Goal: Transaction & Acquisition: Purchase product/service

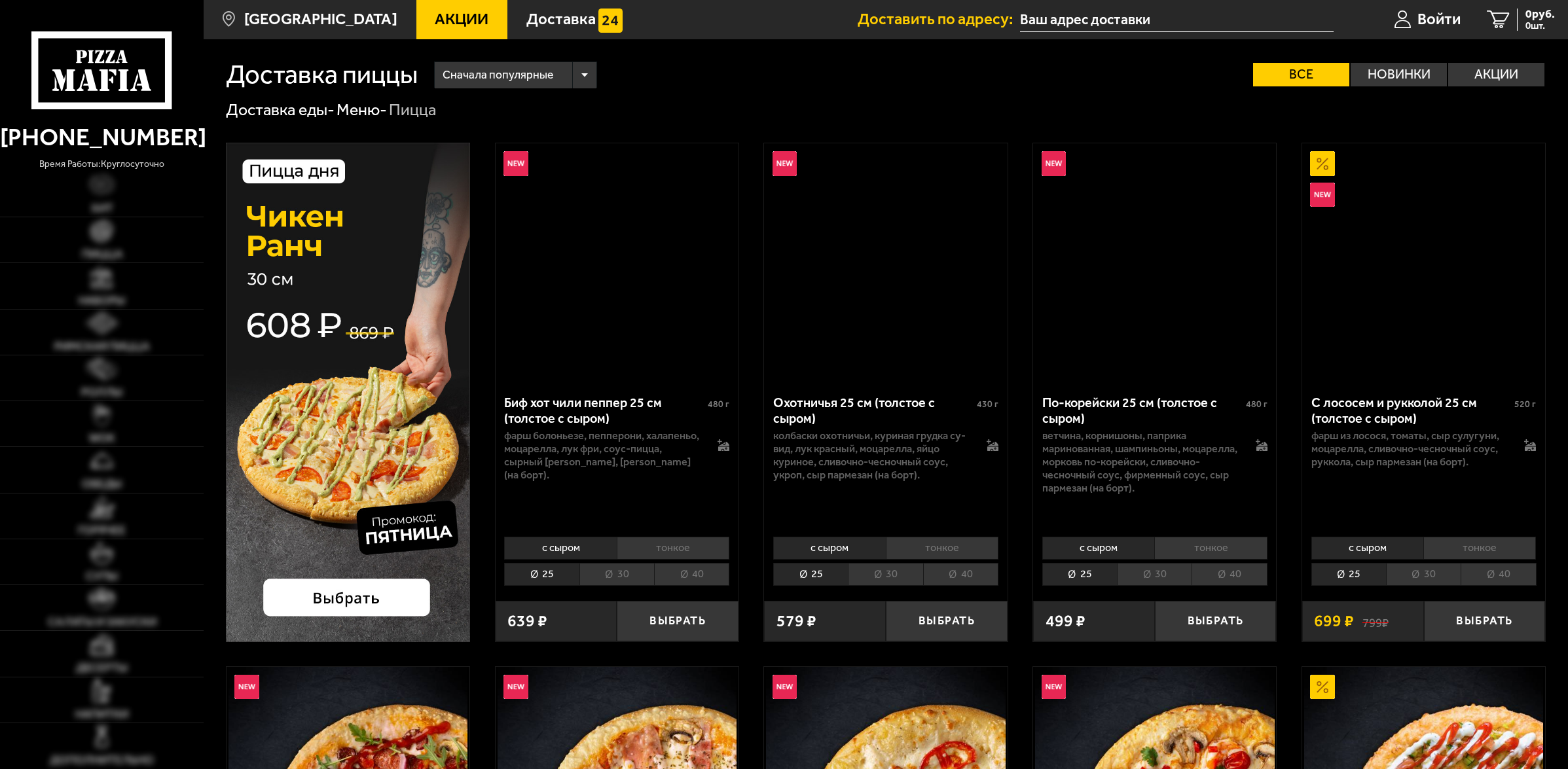
type input "[STREET_ADDRESS]"
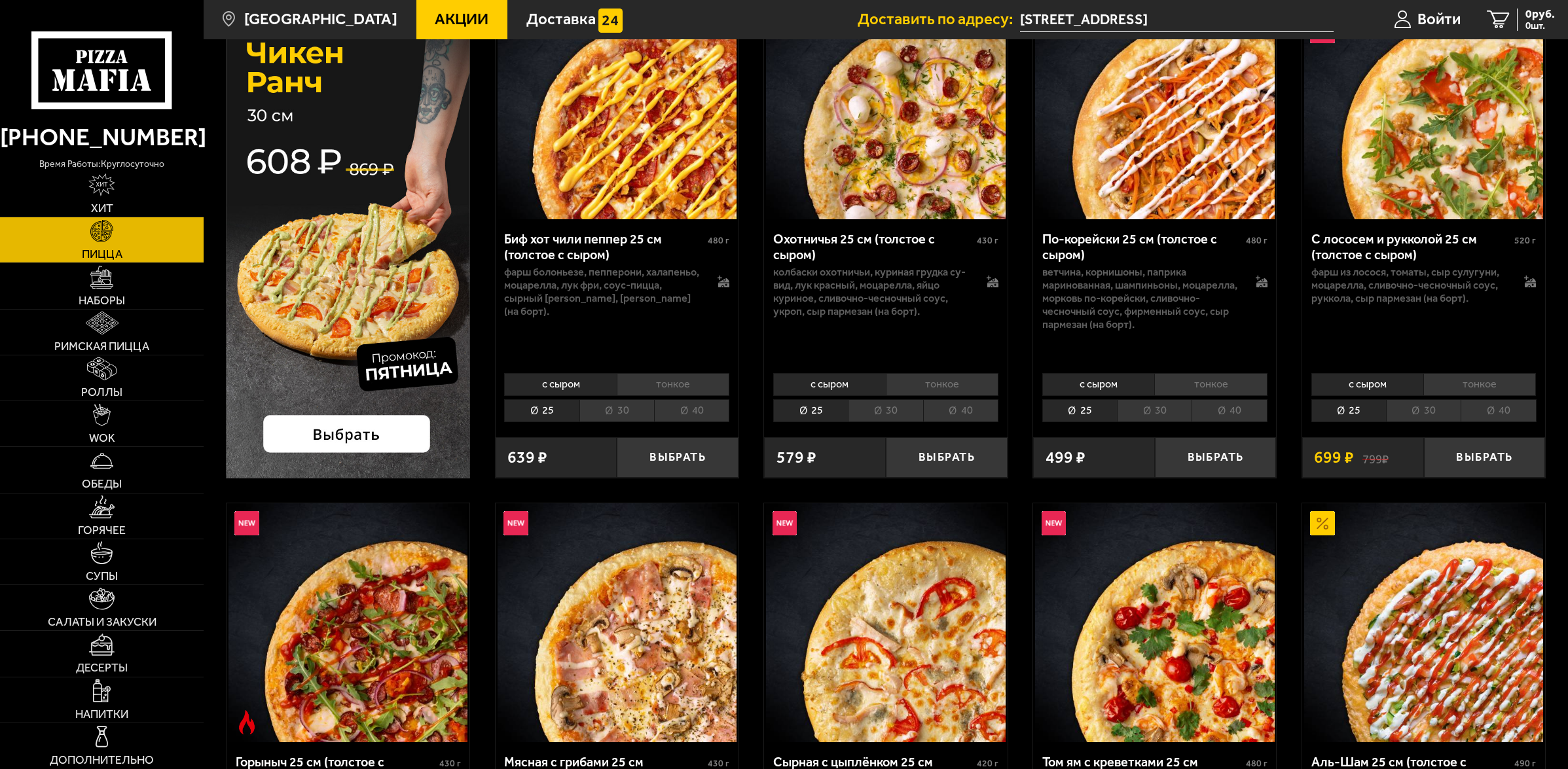
click at [691, 413] on li "40" at bounding box center [692, 410] width 75 height 23
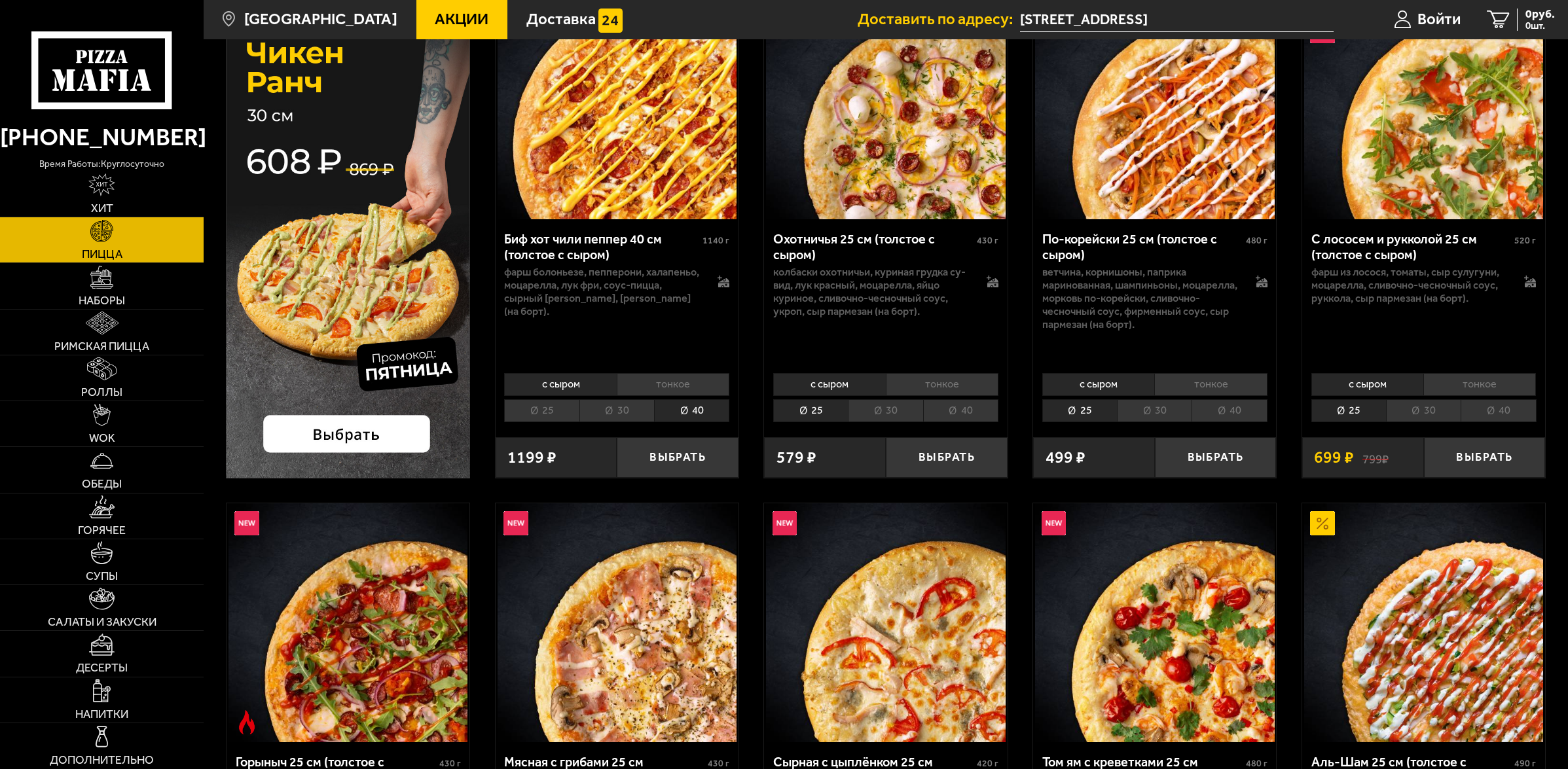
click at [979, 410] on li "40" at bounding box center [961, 410] width 75 height 23
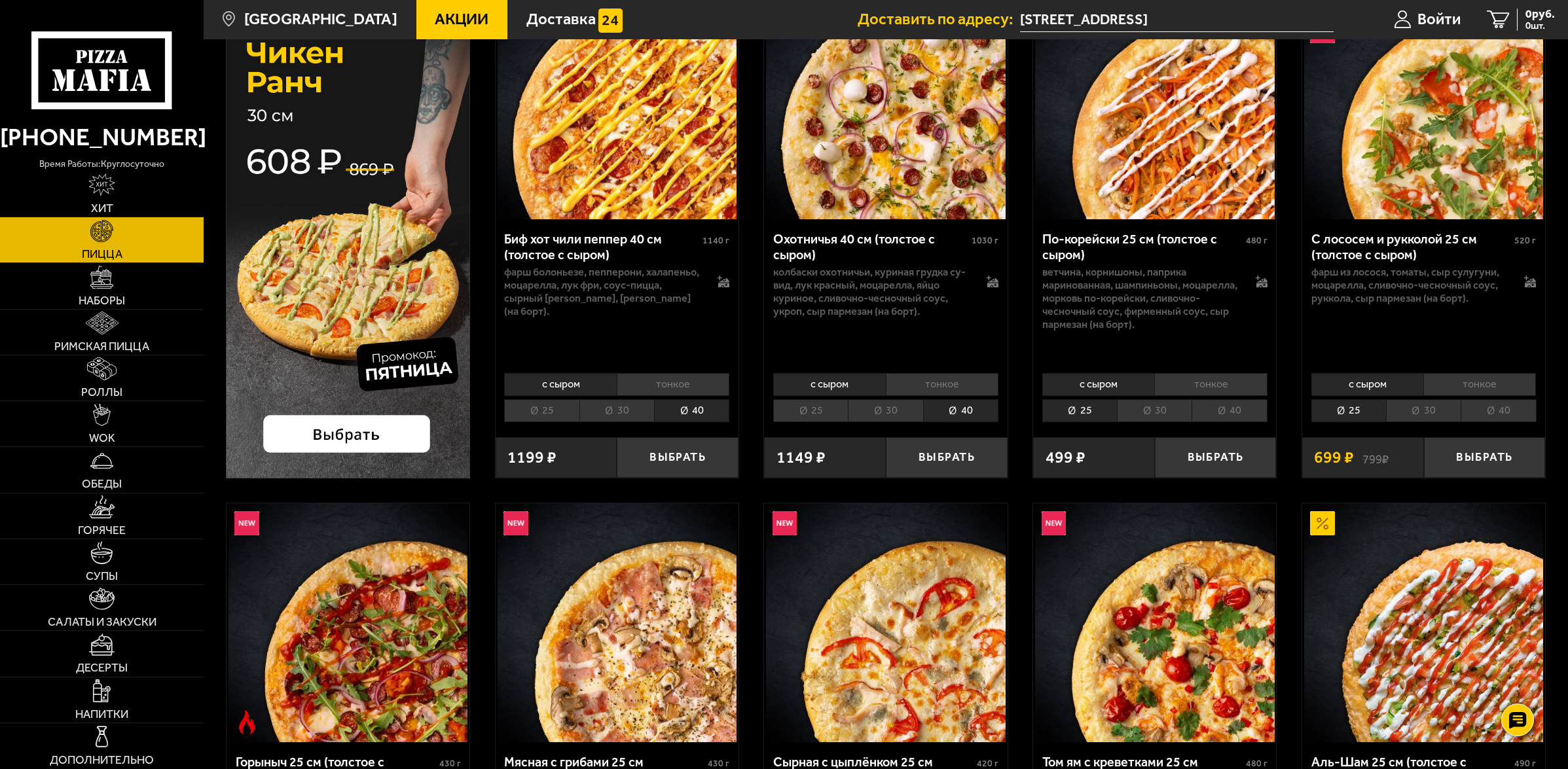
click at [1245, 408] on li "40" at bounding box center [1229, 410] width 75 height 23
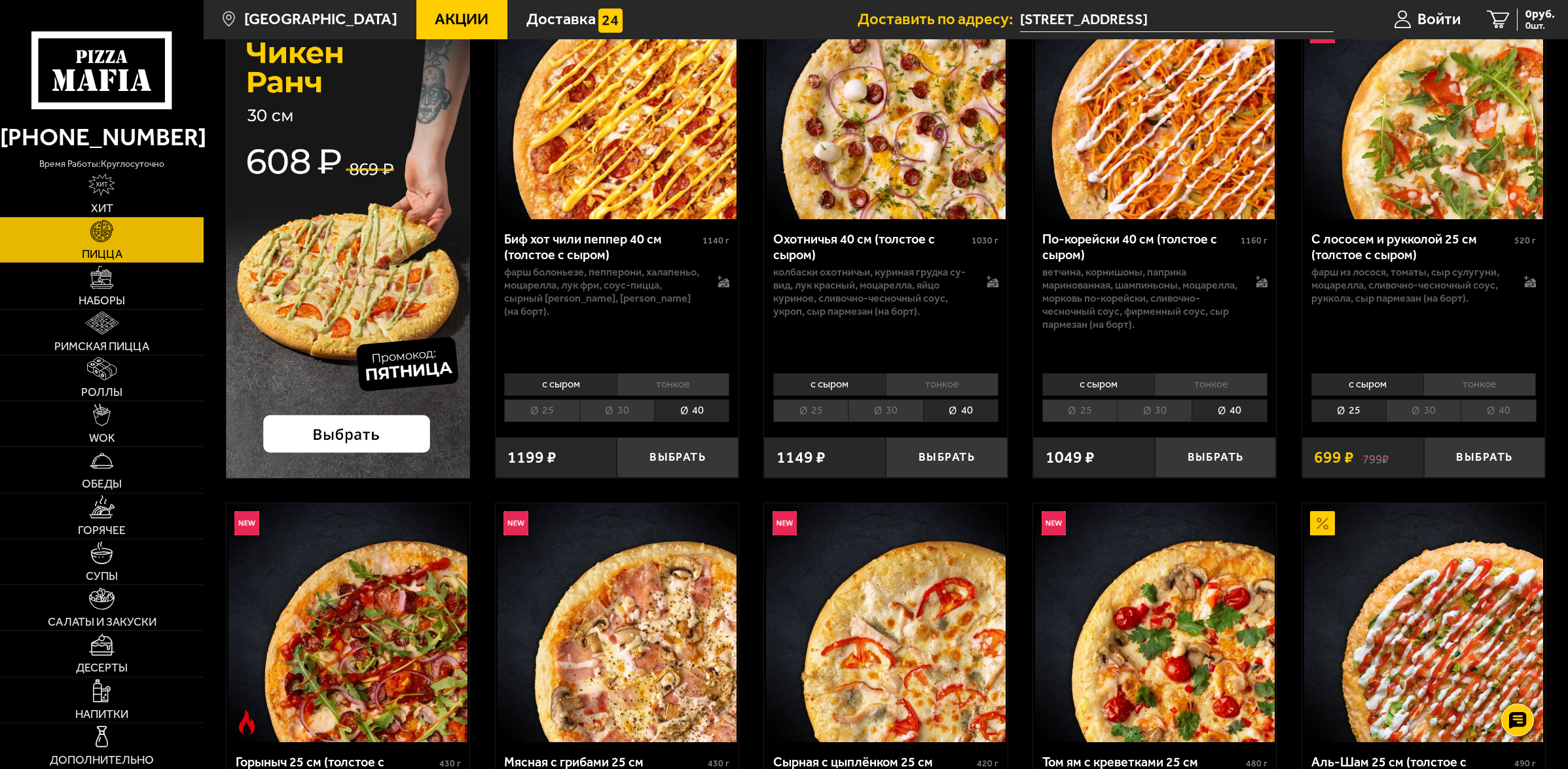
click at [1516, 400] on li "40" at bounding box center [1499, 410] width 75 height 23
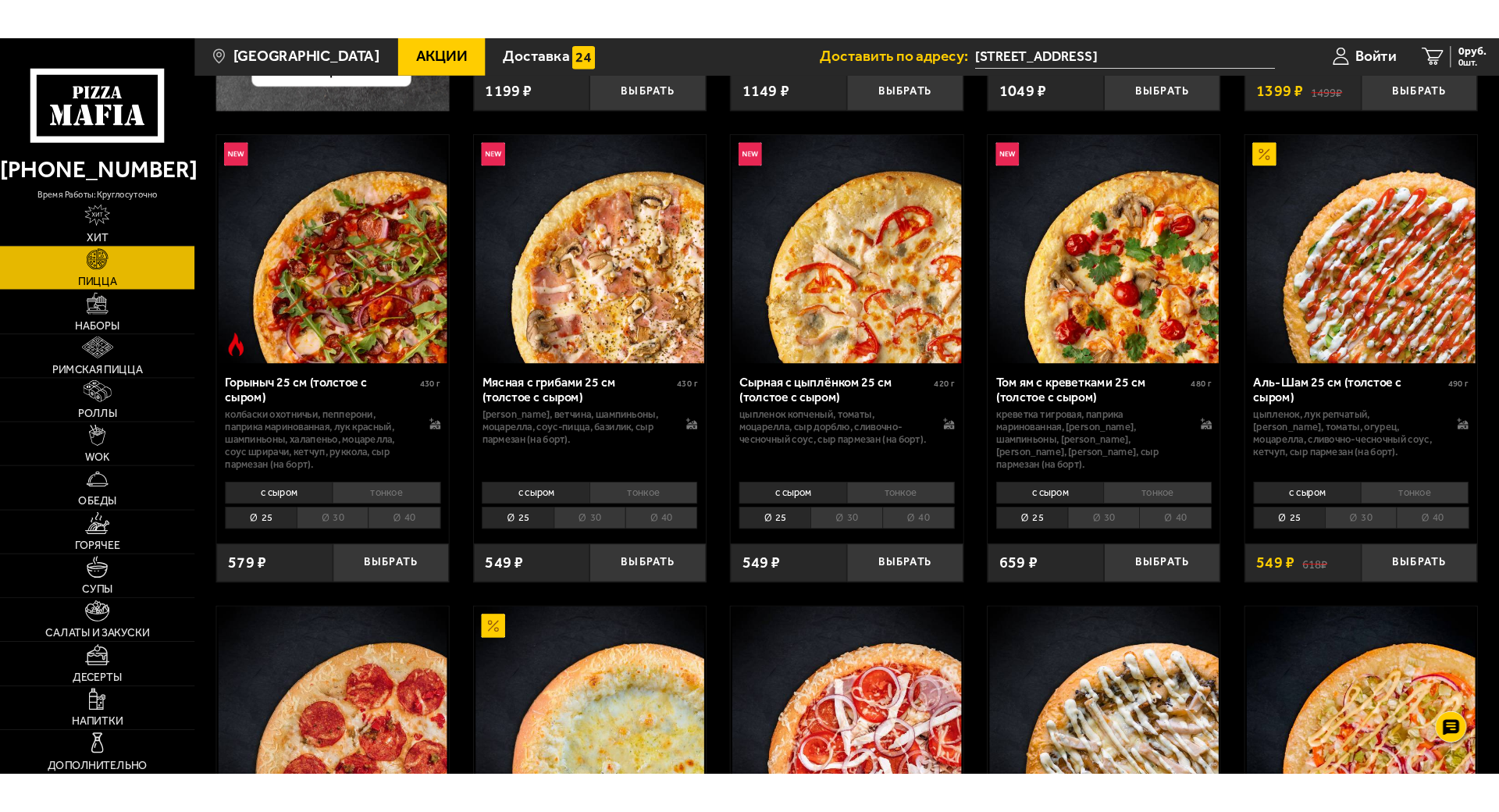
scroll to position [683, 0]
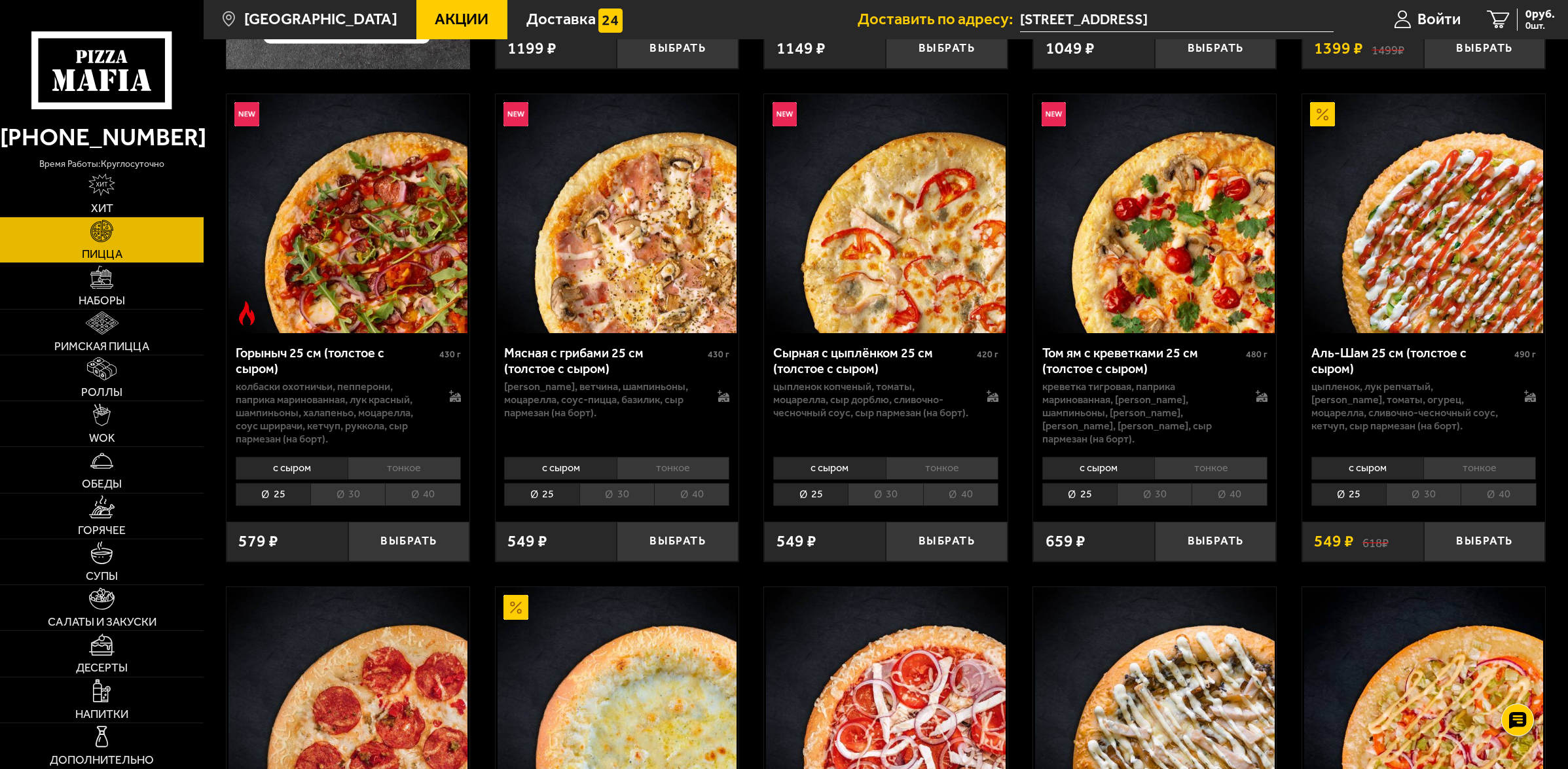
click at [408, 495] on li "40" at bounding box center [422, 495] width 75 height 23
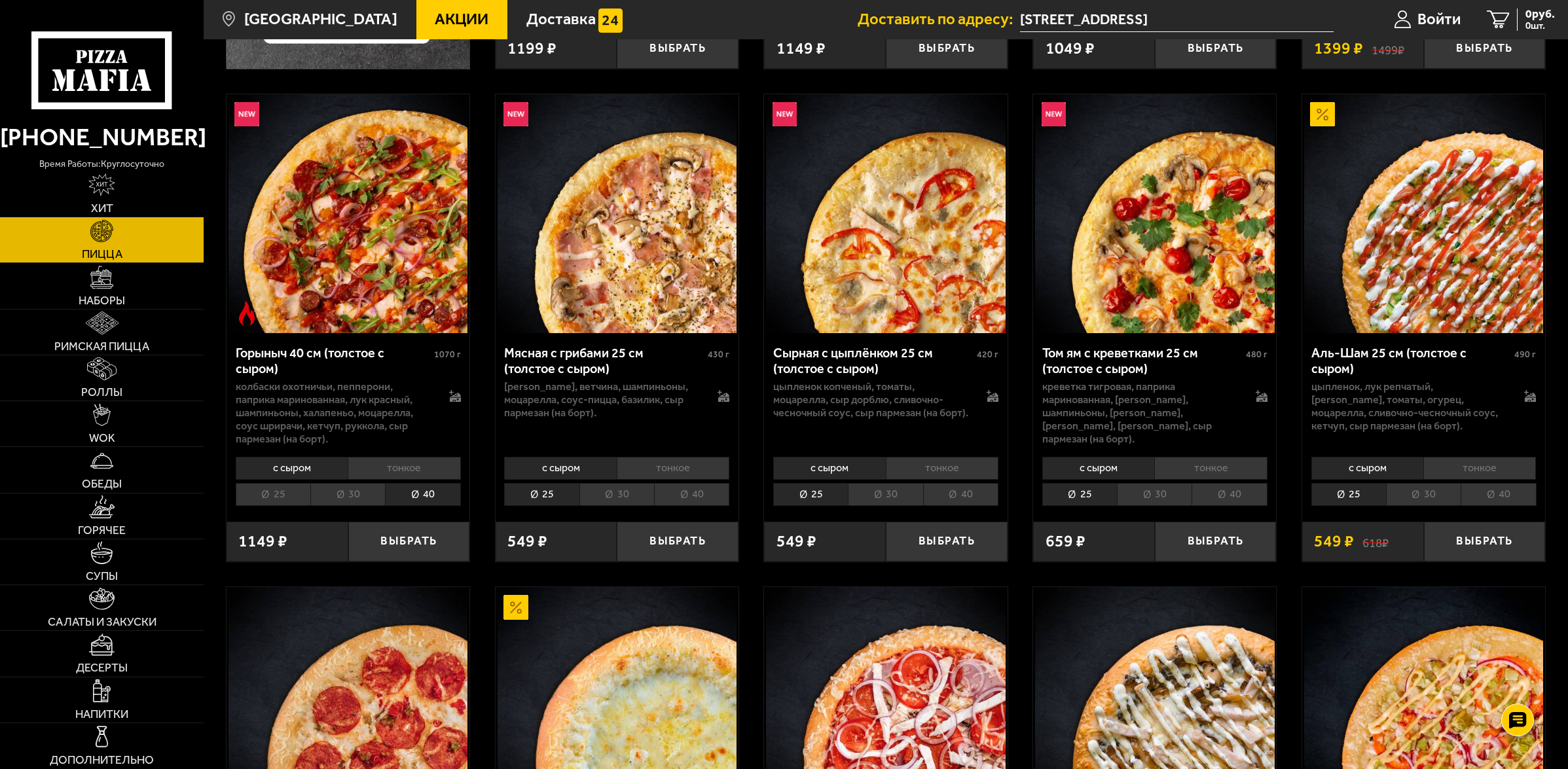
click at [693, 489] on li "40" at bounding box center [692, 495] width 75 height 23
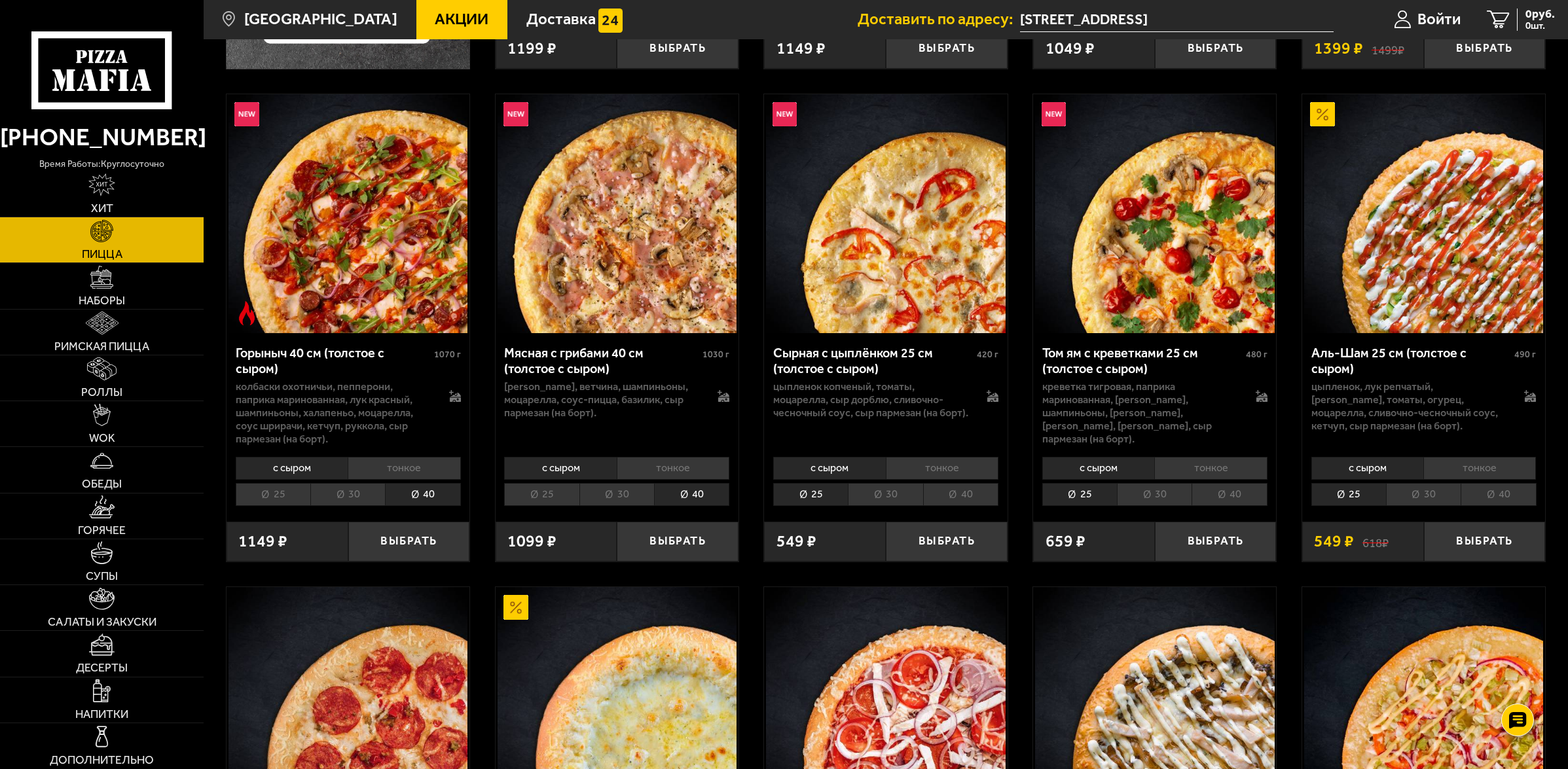
click at [961, 498] on li "40" at bounding box center [961, 495] width 75 height 23
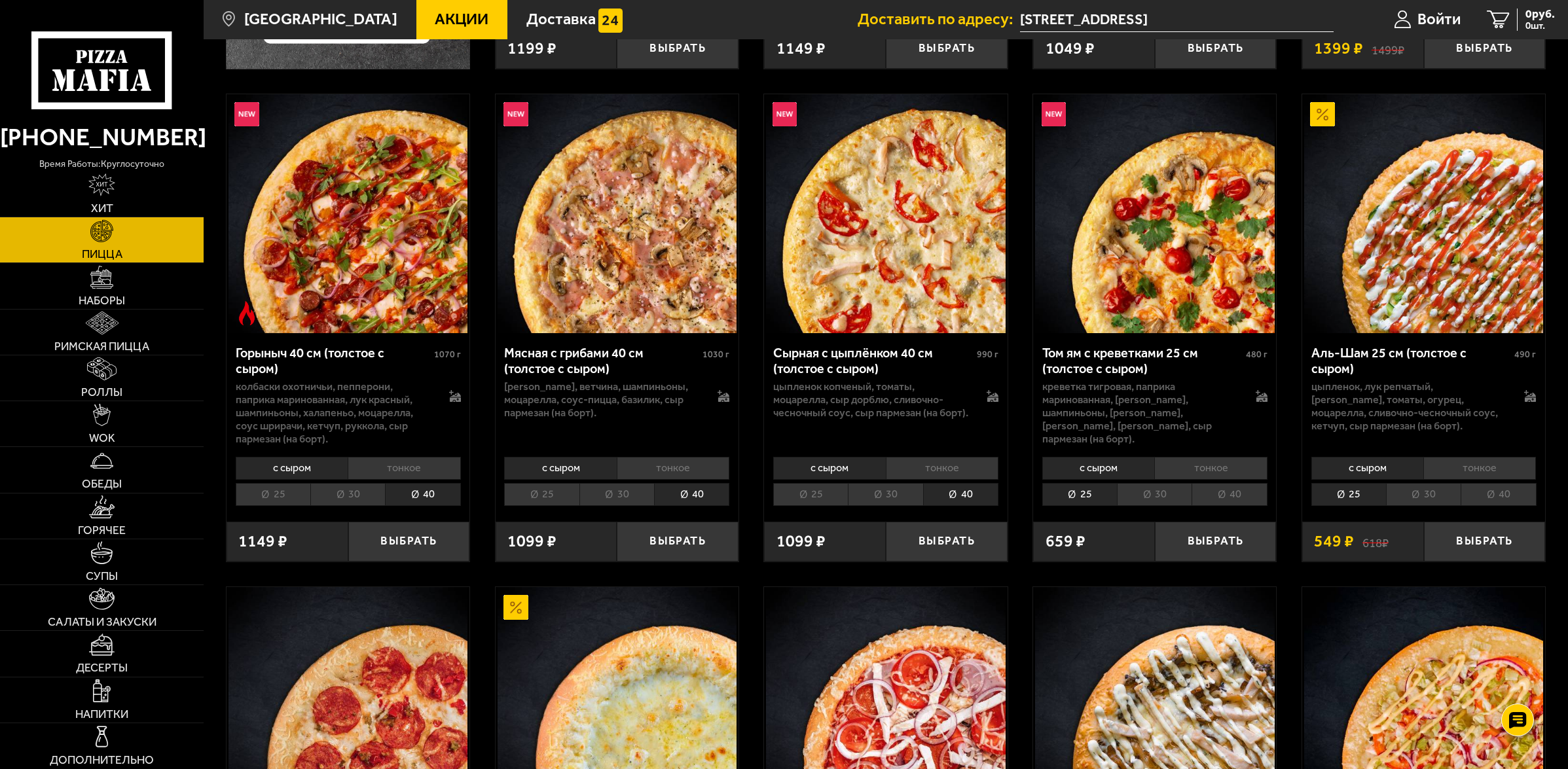
click at [1243, 502] on li "40" at bounding box center [1229, 495] width 75 height 23
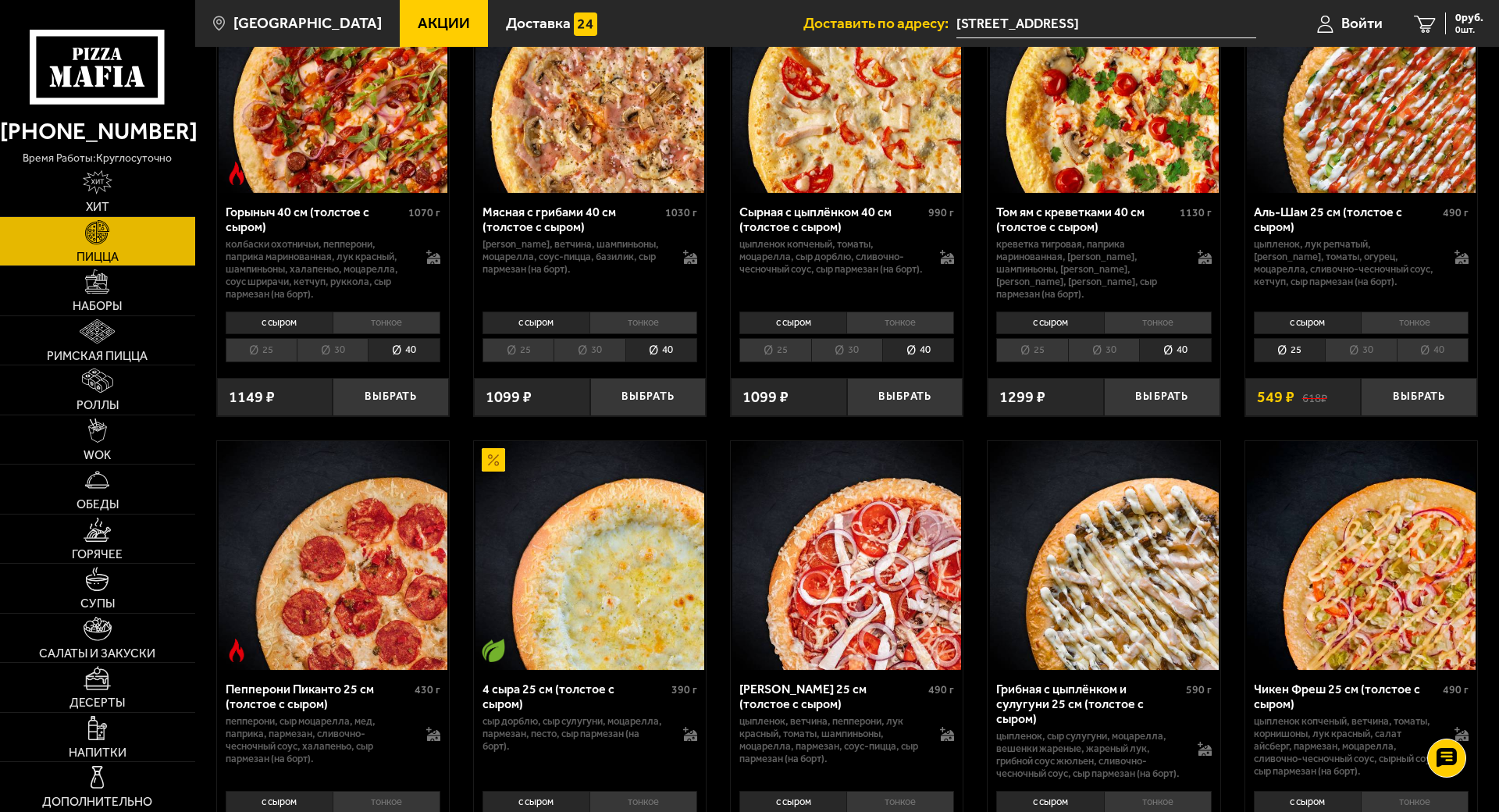
click at [1469, 362] on li "40" at bounding box center [1432, 350] width 72 height 25
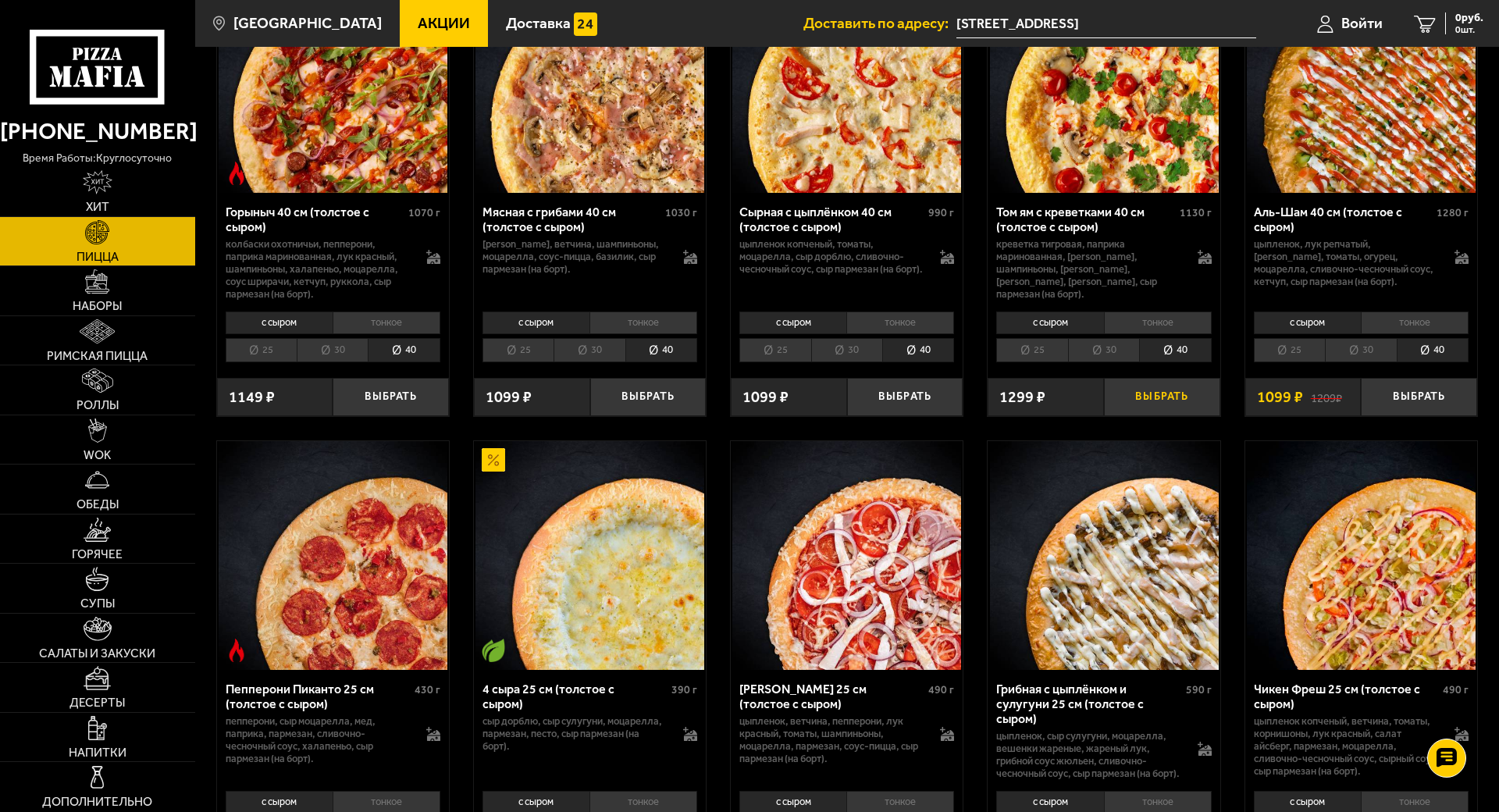
click at [1220, 416] on button "Выбрать" at bounding box center [1162, 396] width 117 height 38
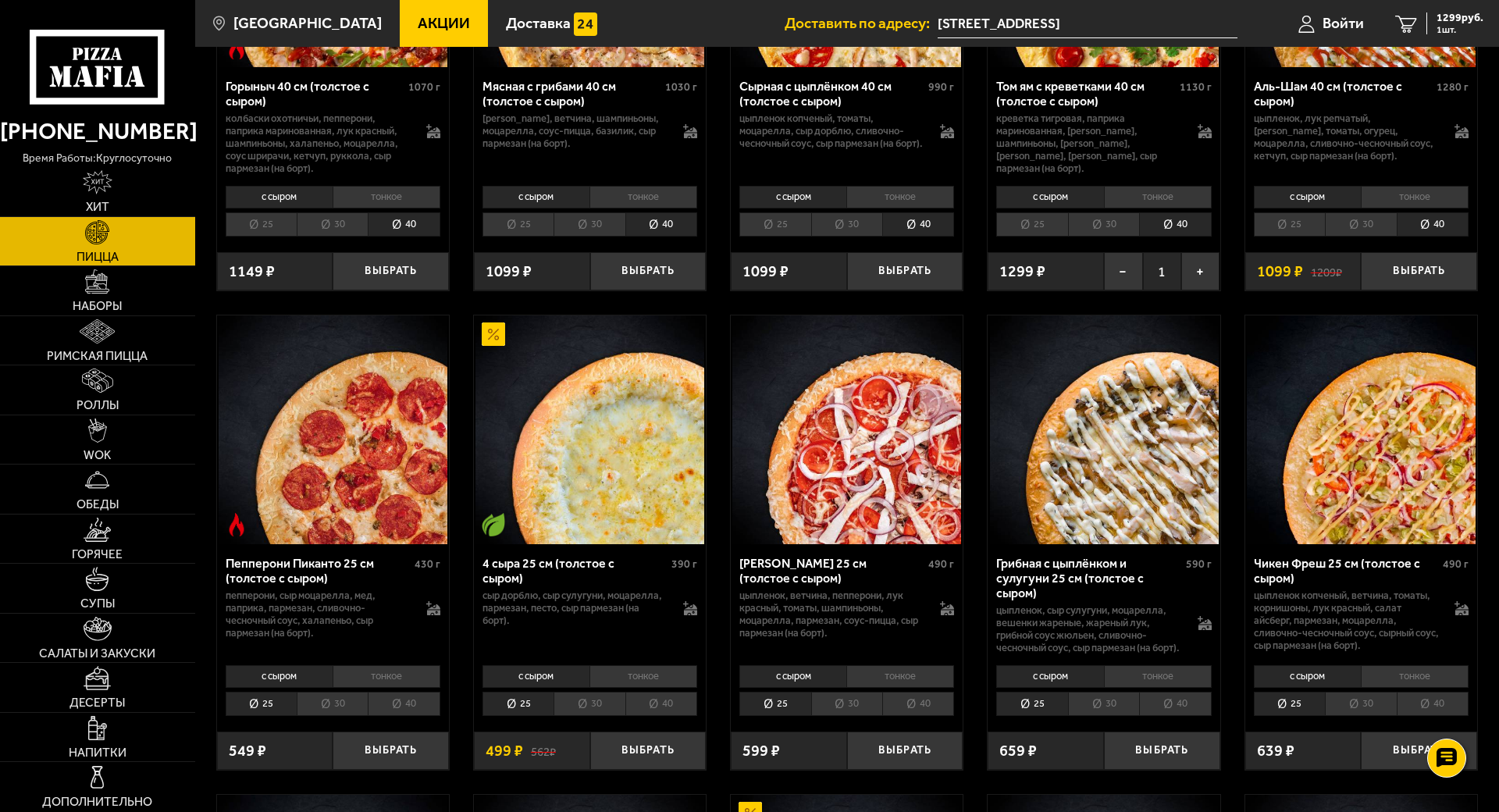
scroll to position [1171, 0]
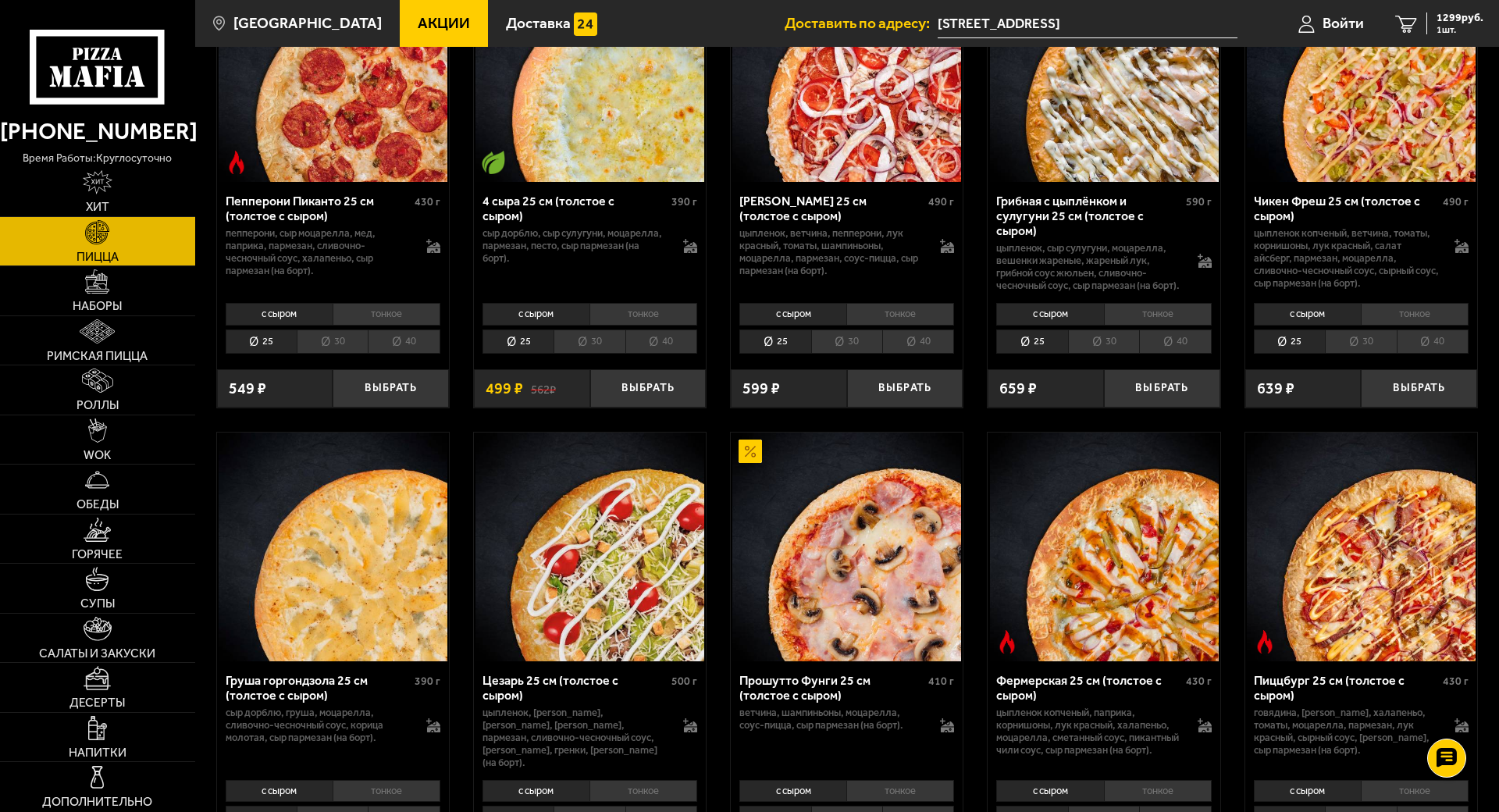
click at [1211, 353] on li "40" at bounding box center [1175, 341] width 72 height 25
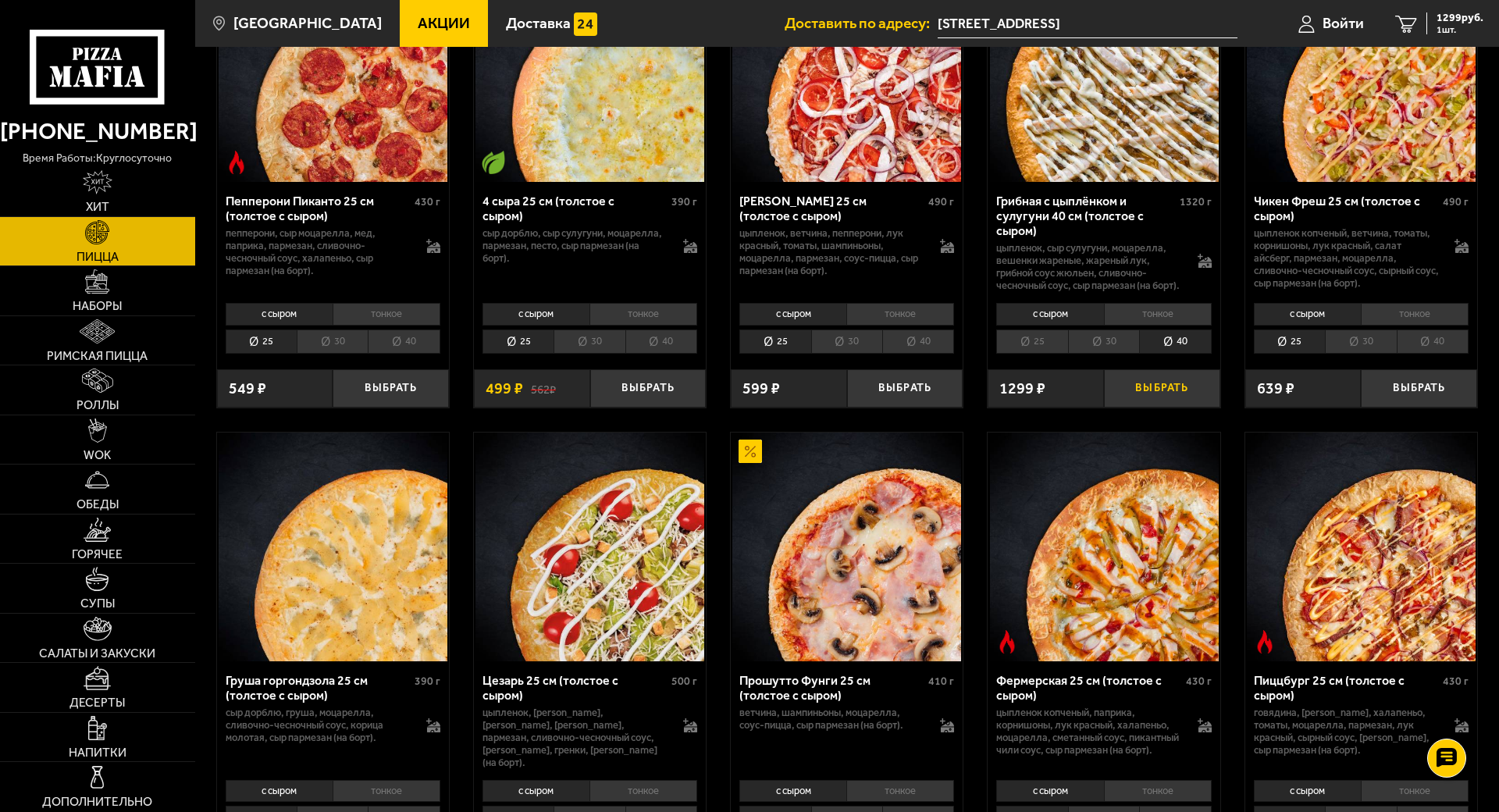
click at [1220, 407] on button "Выбрать" at bounding box center [1162, 388] width 117 height 38
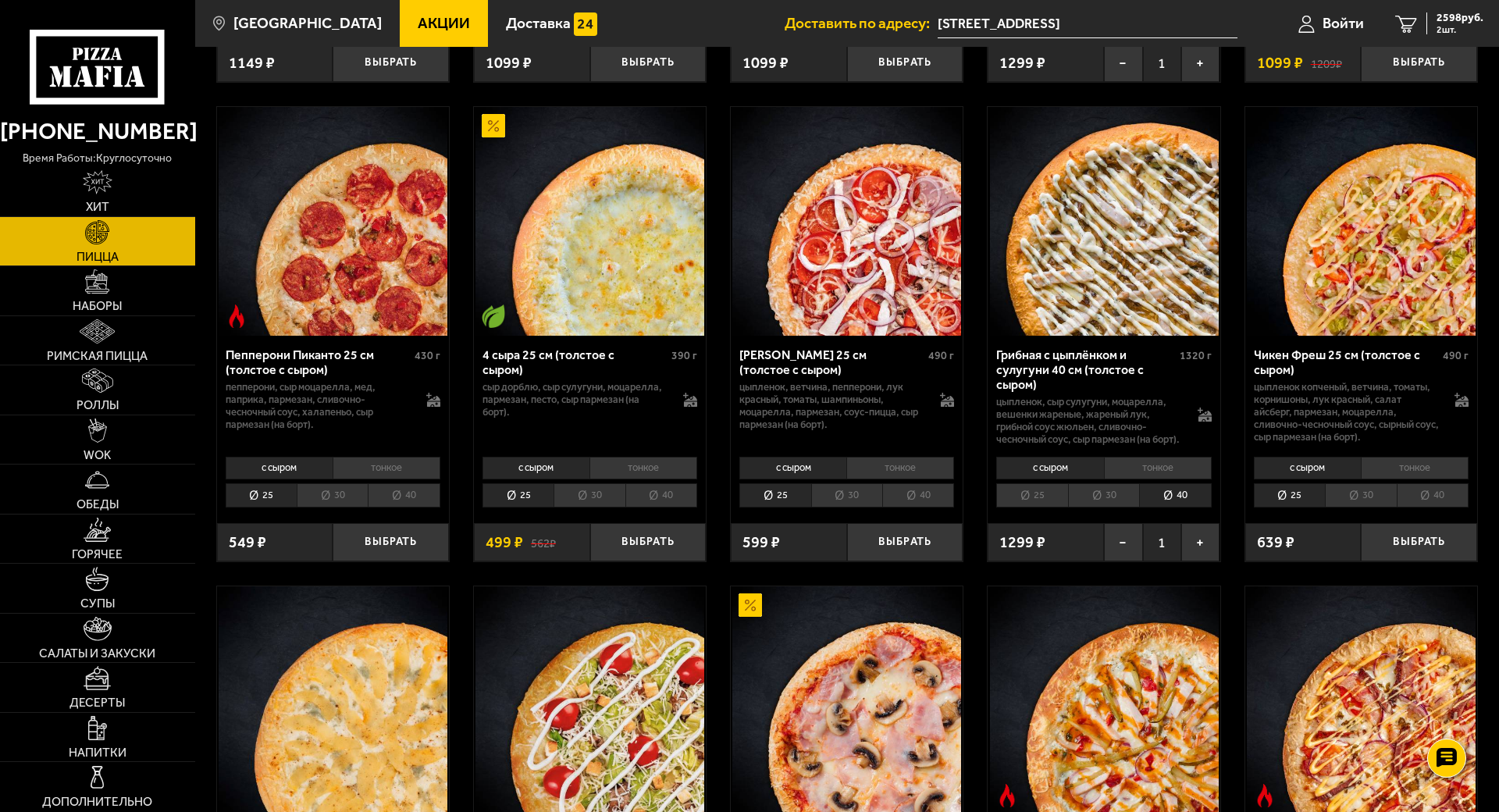
scroll to position [781, 0]
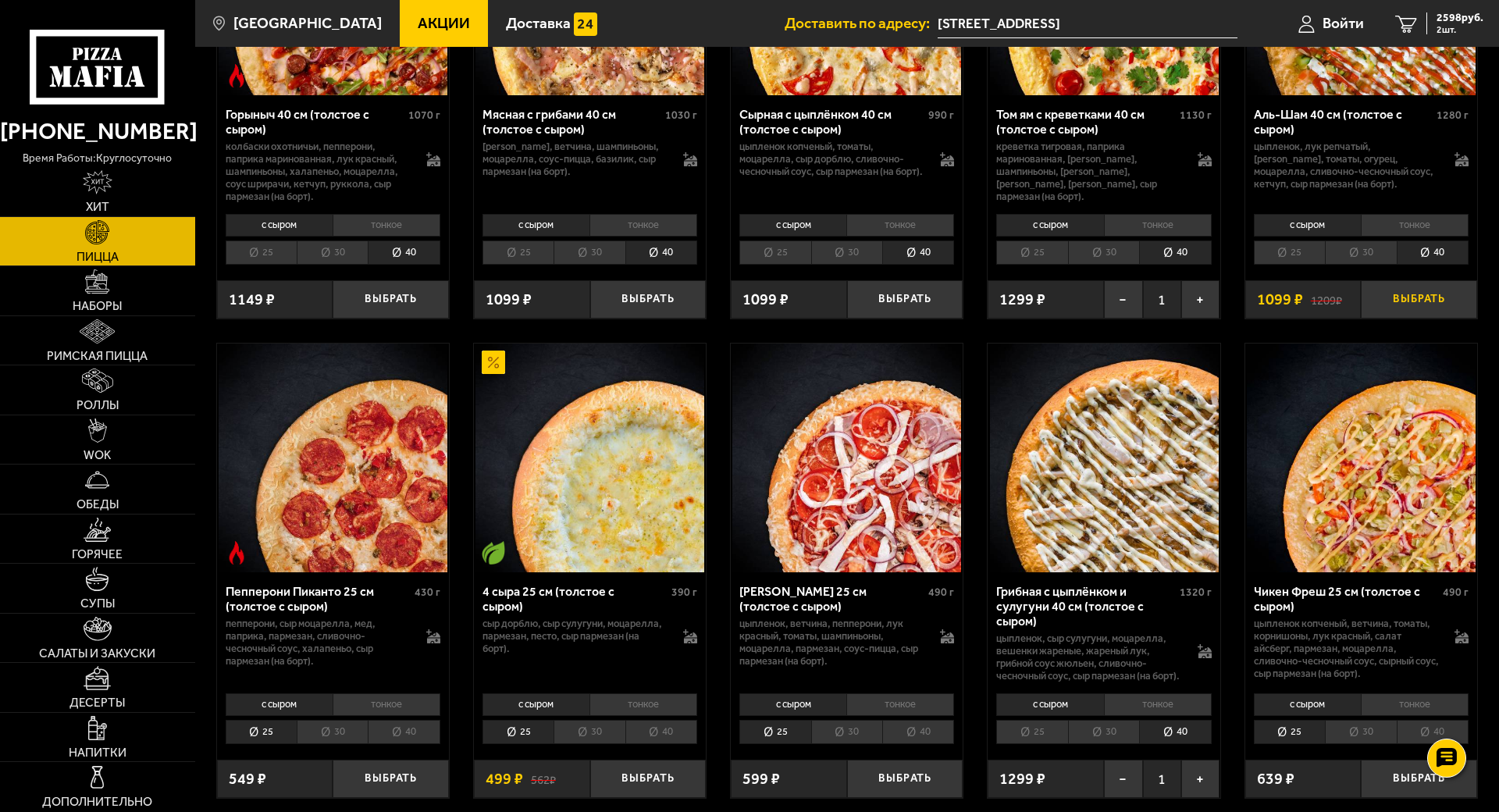
click at [1477, 319] on button "Выбрать" at bounding box center [1419, 299] width 117 height 38
click at [439, 264] on li "40" at bounding box center [403, 253] width 72 height 25
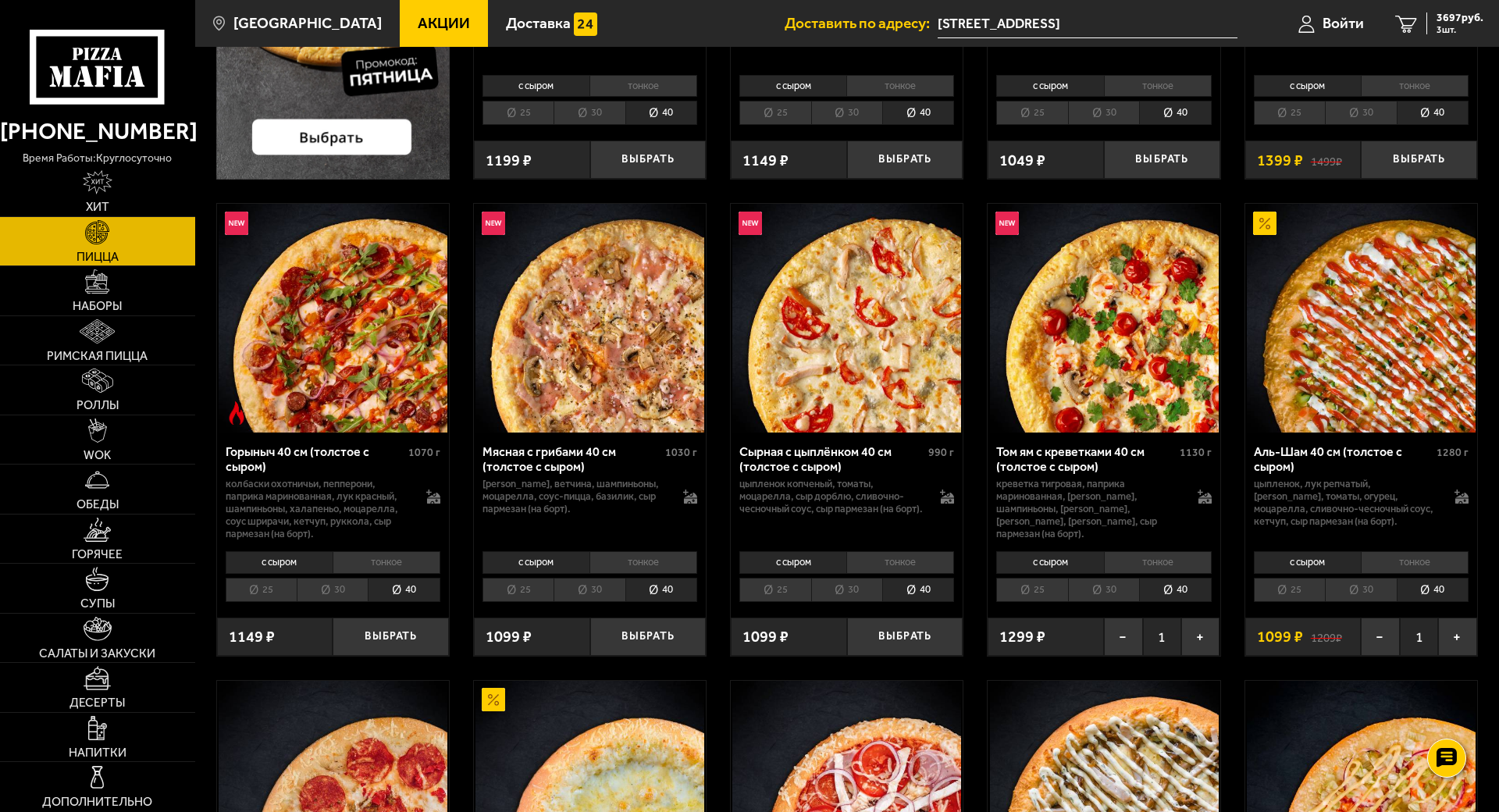
scroll to position [488, 0]
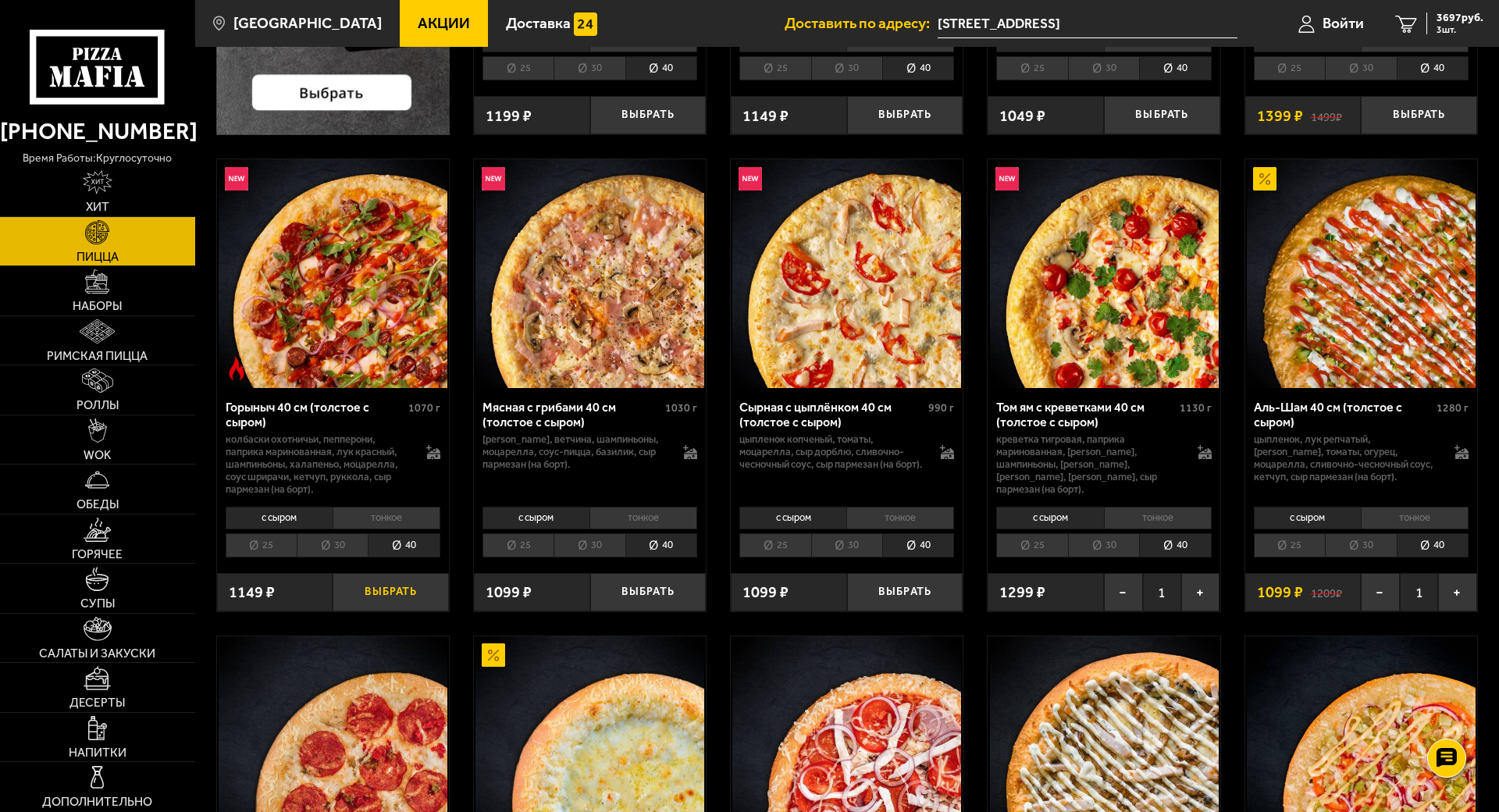
click at [449, 611] on button "Выбрать" at bounding box center [391, 591] width 117 height 38
click at [134, 662] on link "Салаты и закуски" at bounding box center [97, 638] width 195 height 49
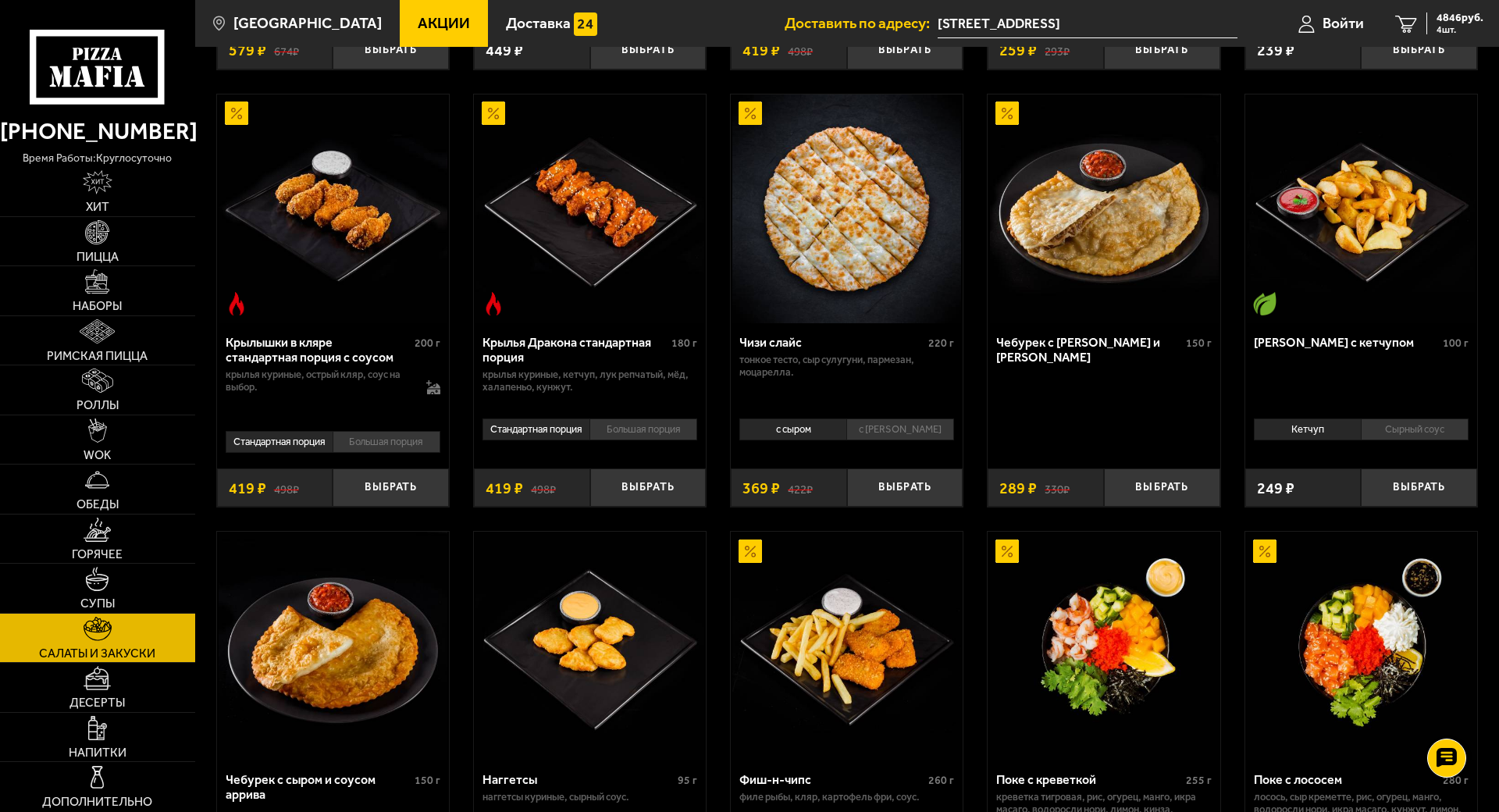
scroll to position [683, 0]
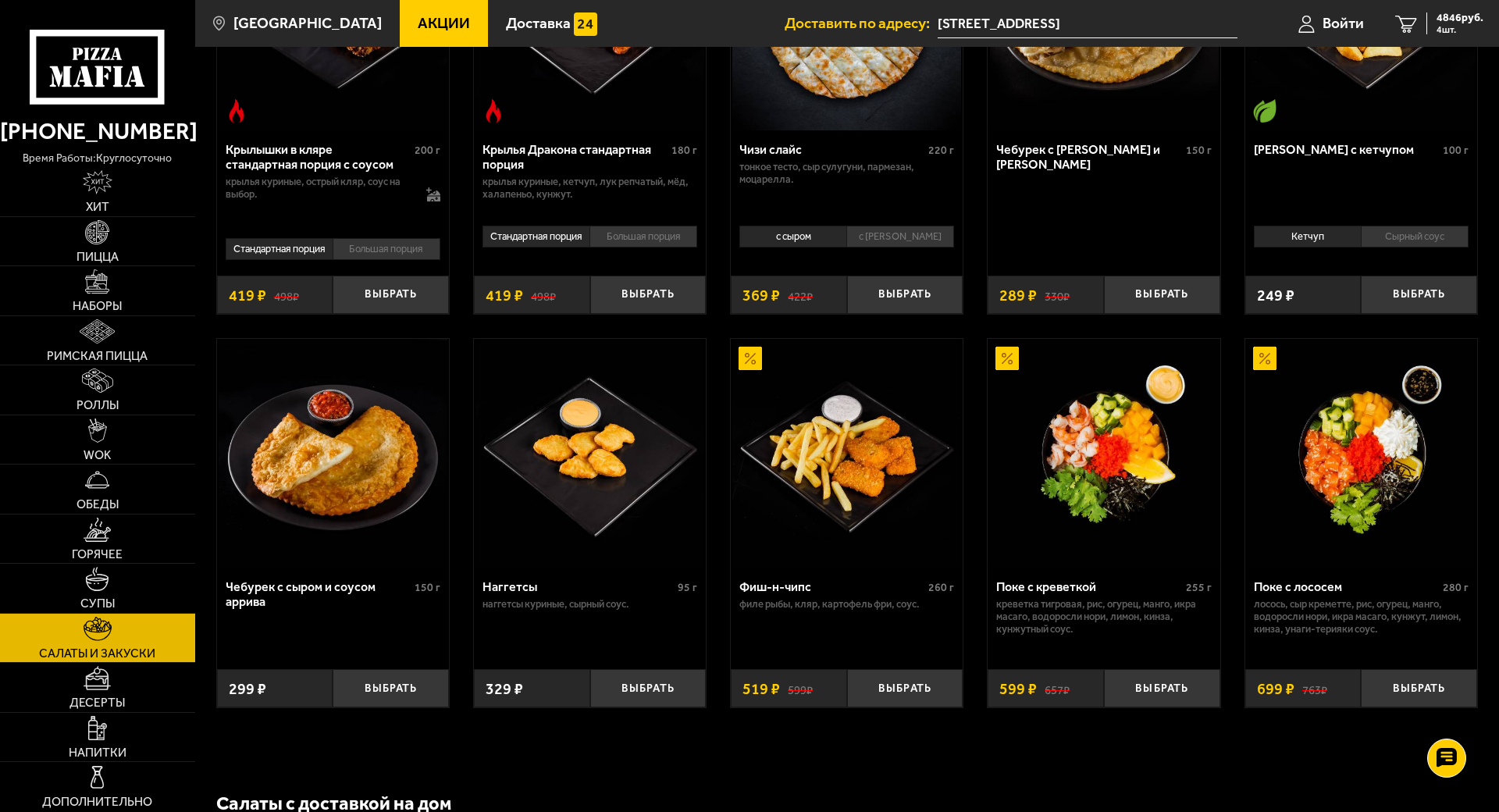
click at [846, 248] on li "с сыром" at bounding box center [793, 237] width 107 height 22
click at [954, 248] on li "с [PERSON_NAME]" at bounding box center [899, 237] width 107 height 22
click at [963, 313] on button "Выбрать" at bounding box center [905, 294] width 117 height 38
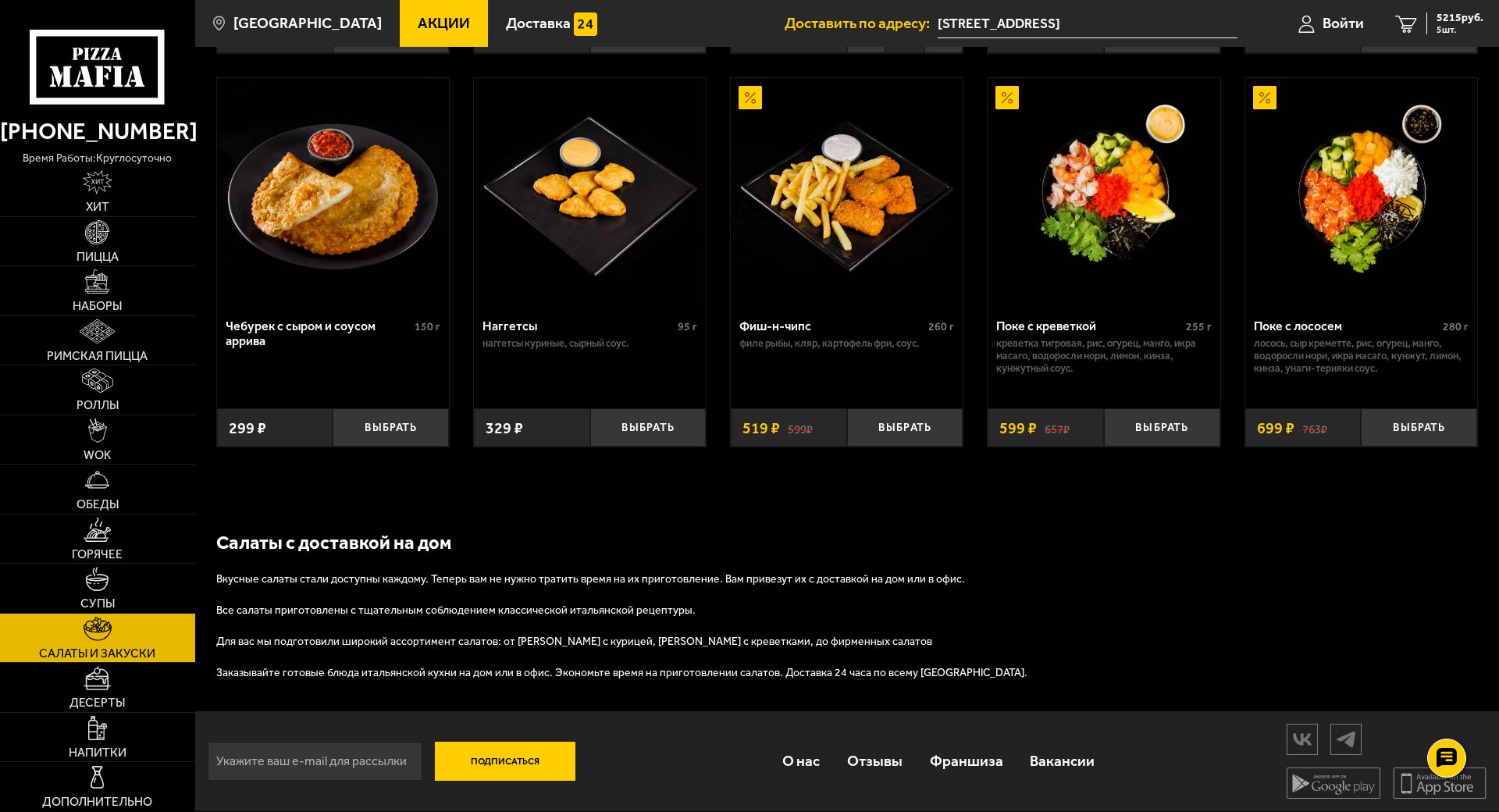
scroll to position [1171, 0]
click at [107, 740] on img at bounding box center [97, 728] width 19 height 25
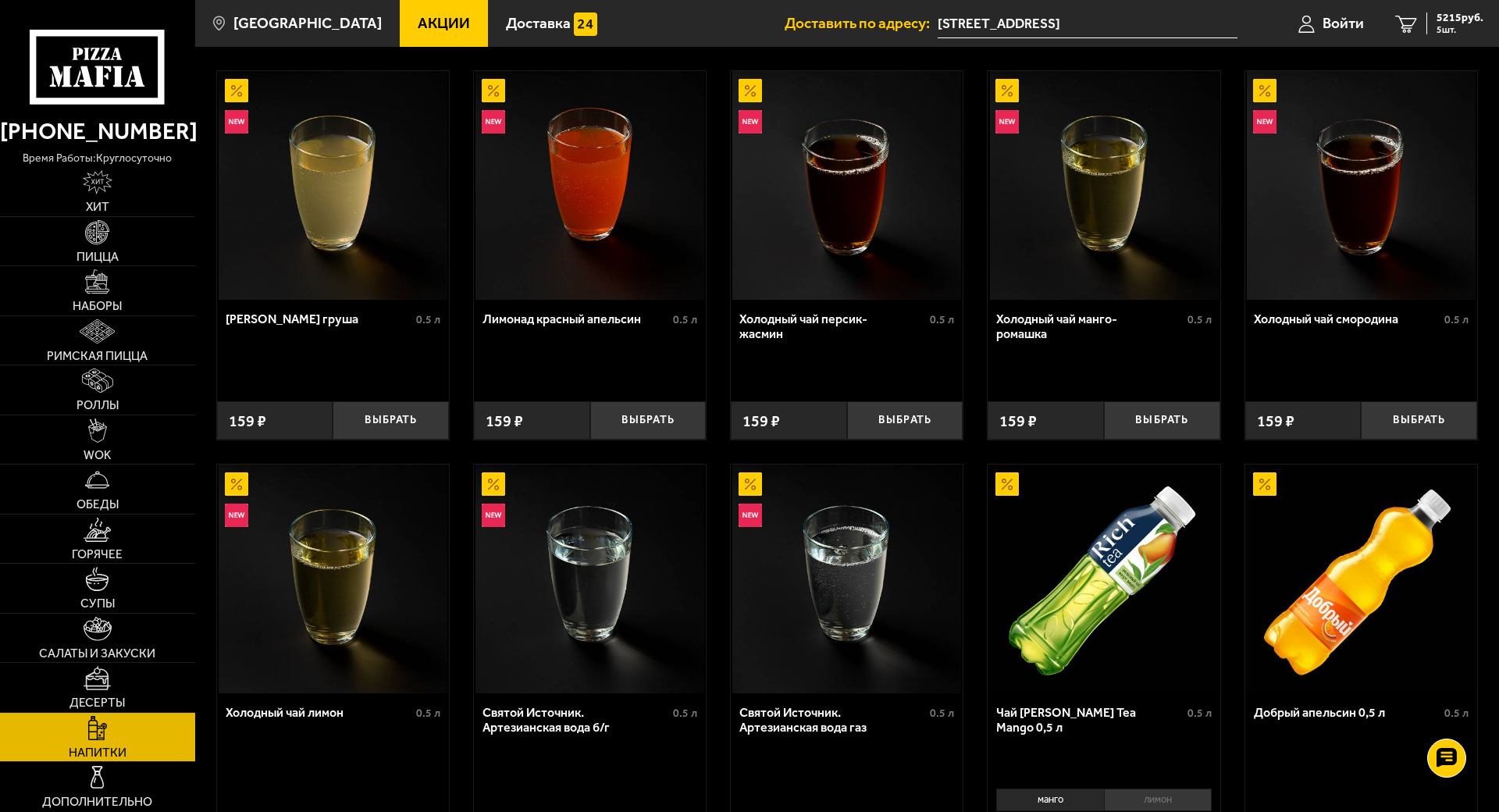
scroll to position [292, 0]
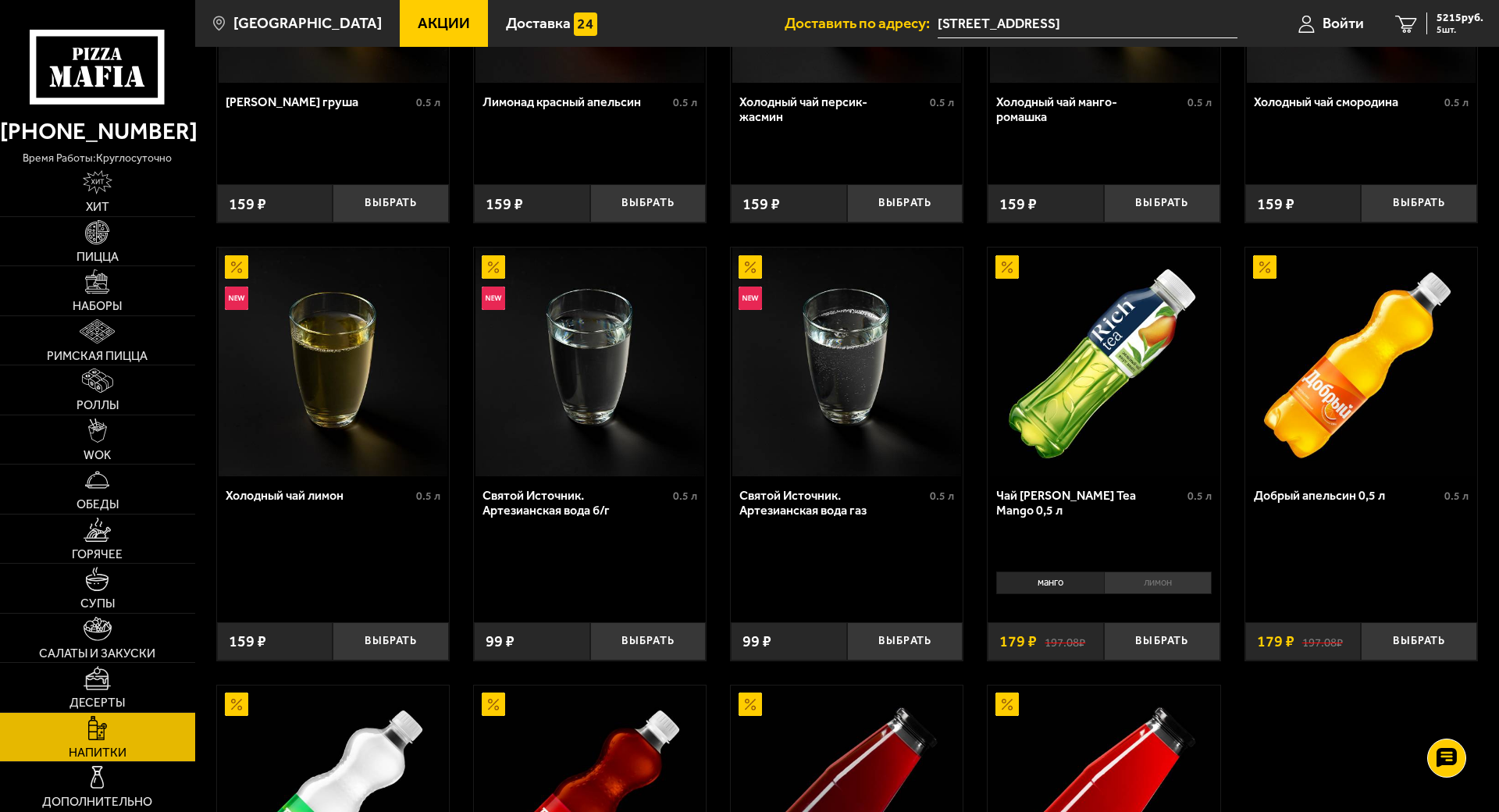
click at [1103, 593] on li "манго" at bounding box center [1049, 582] width 107 height 22
click at [111, 690] on img at bounding box center [97, 678] width 27 height 25
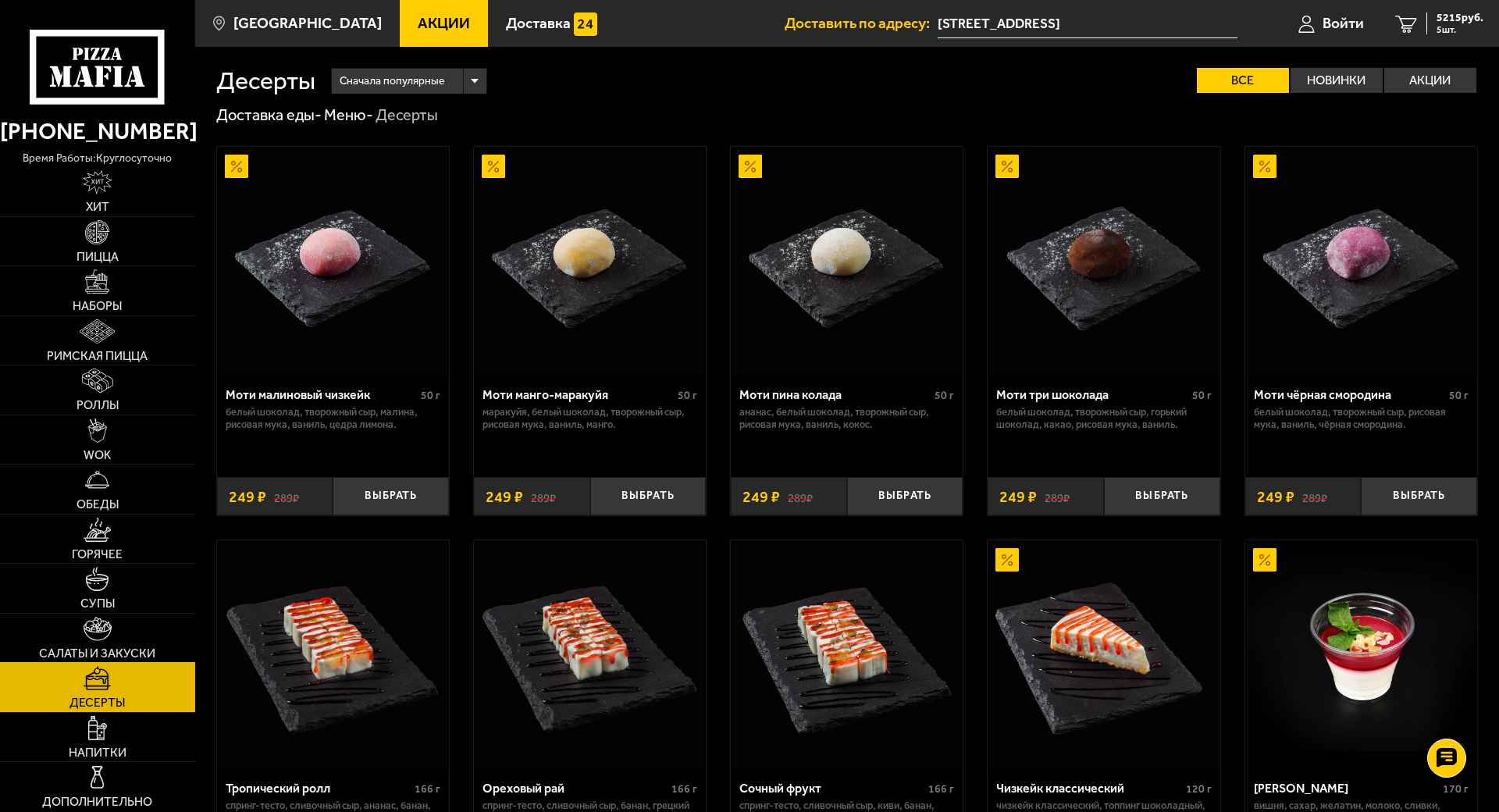
click at [112, 640] on img at bounding box center [97, 629] width 28 height 25
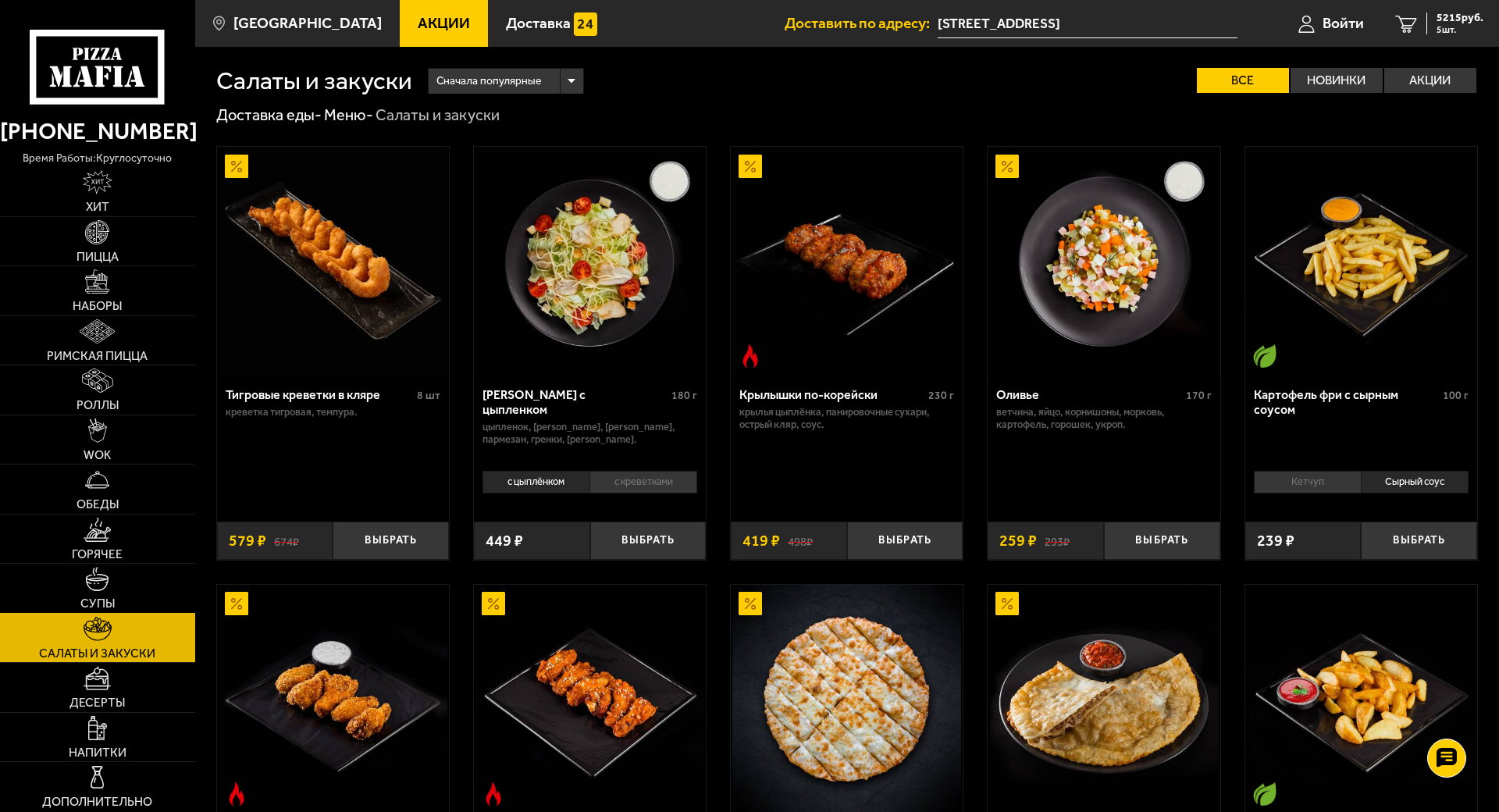
click at [147, 613] on link "Супы" at bounding box center [97, 588] width 195 height 49
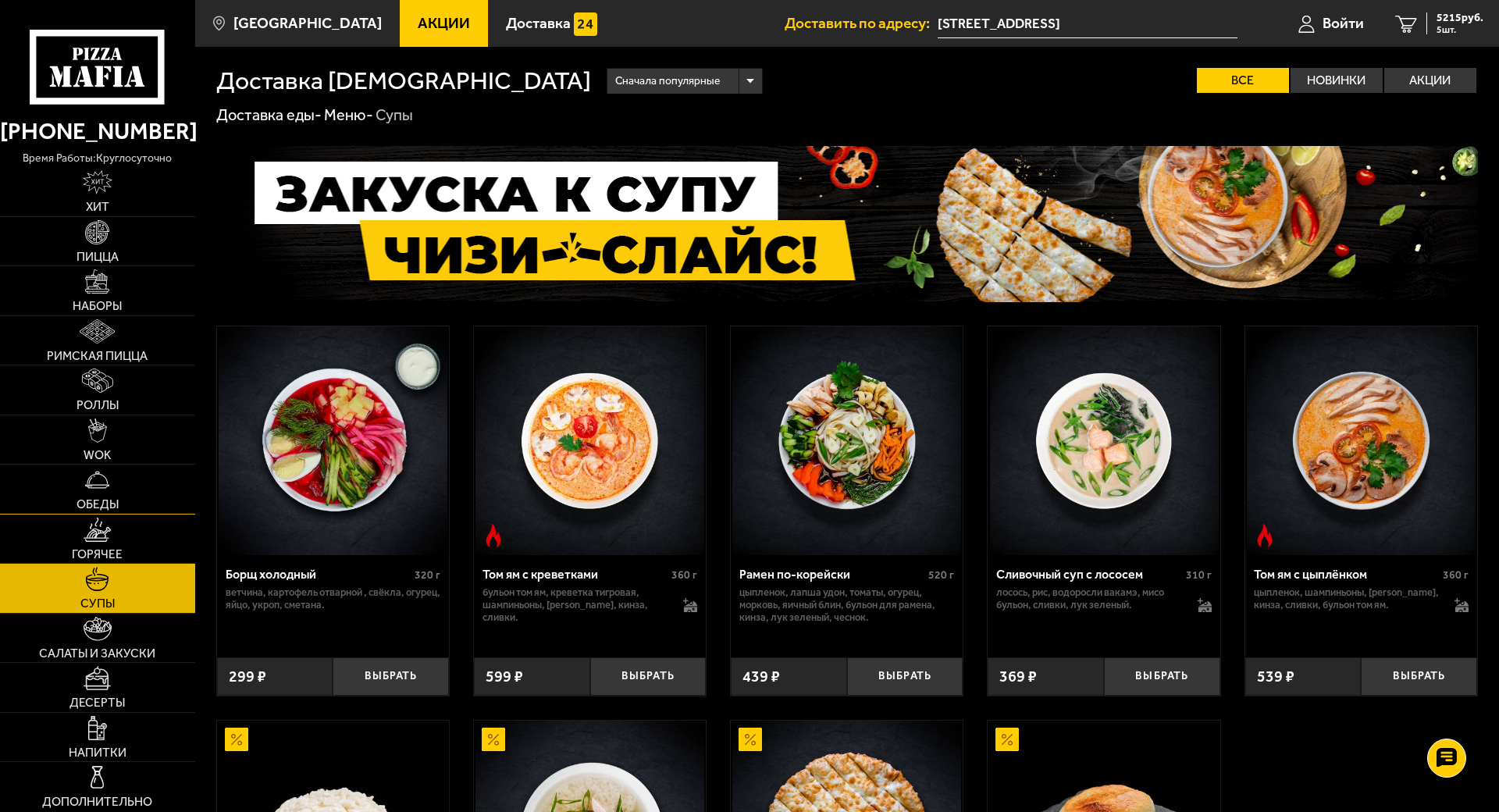
click at [109, 492] on img at bounding box center [97, 479] width 25 height 25
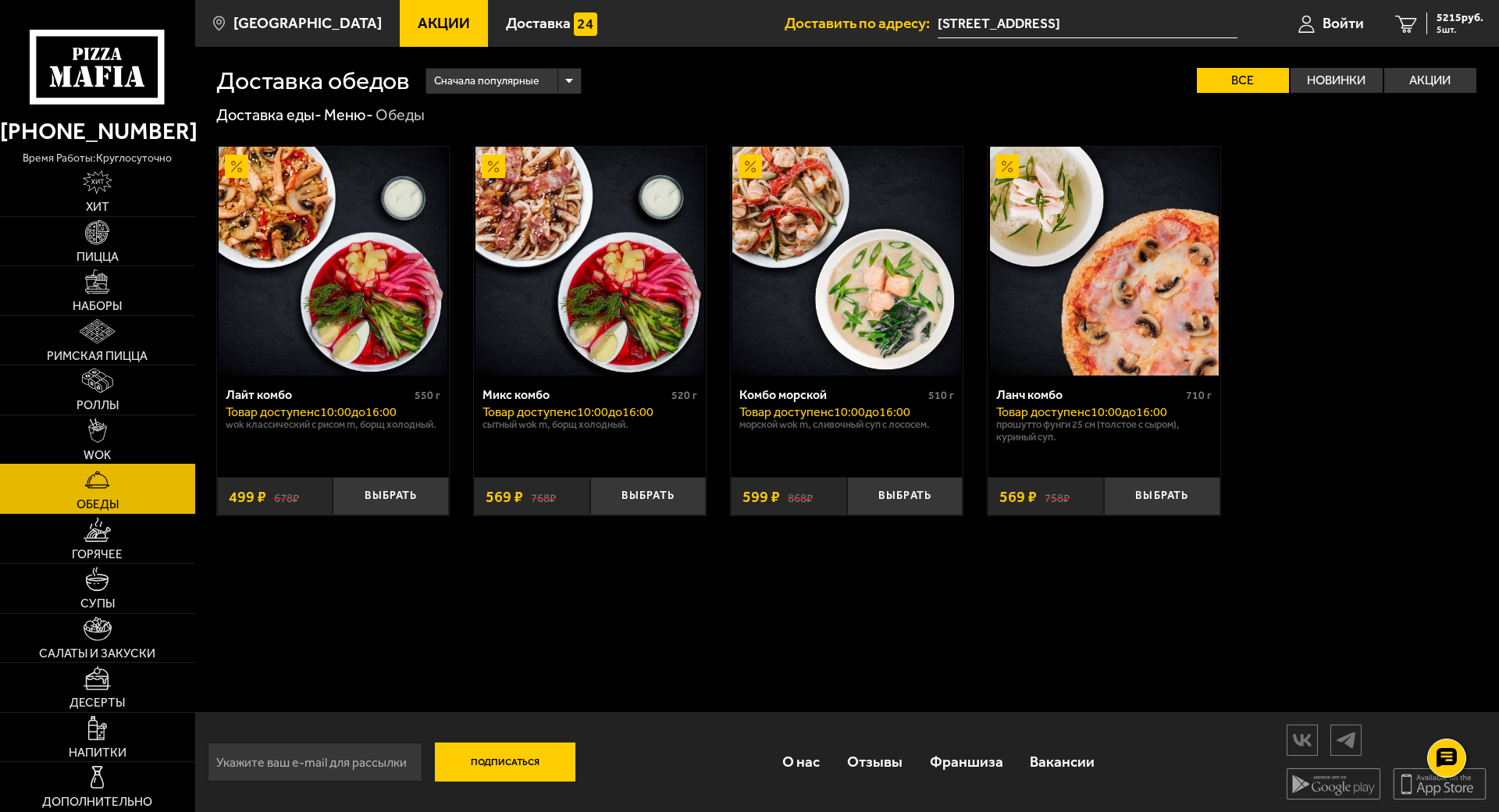
click at [107, 443] on img at bounding box center [97, 430] width 19 height 25
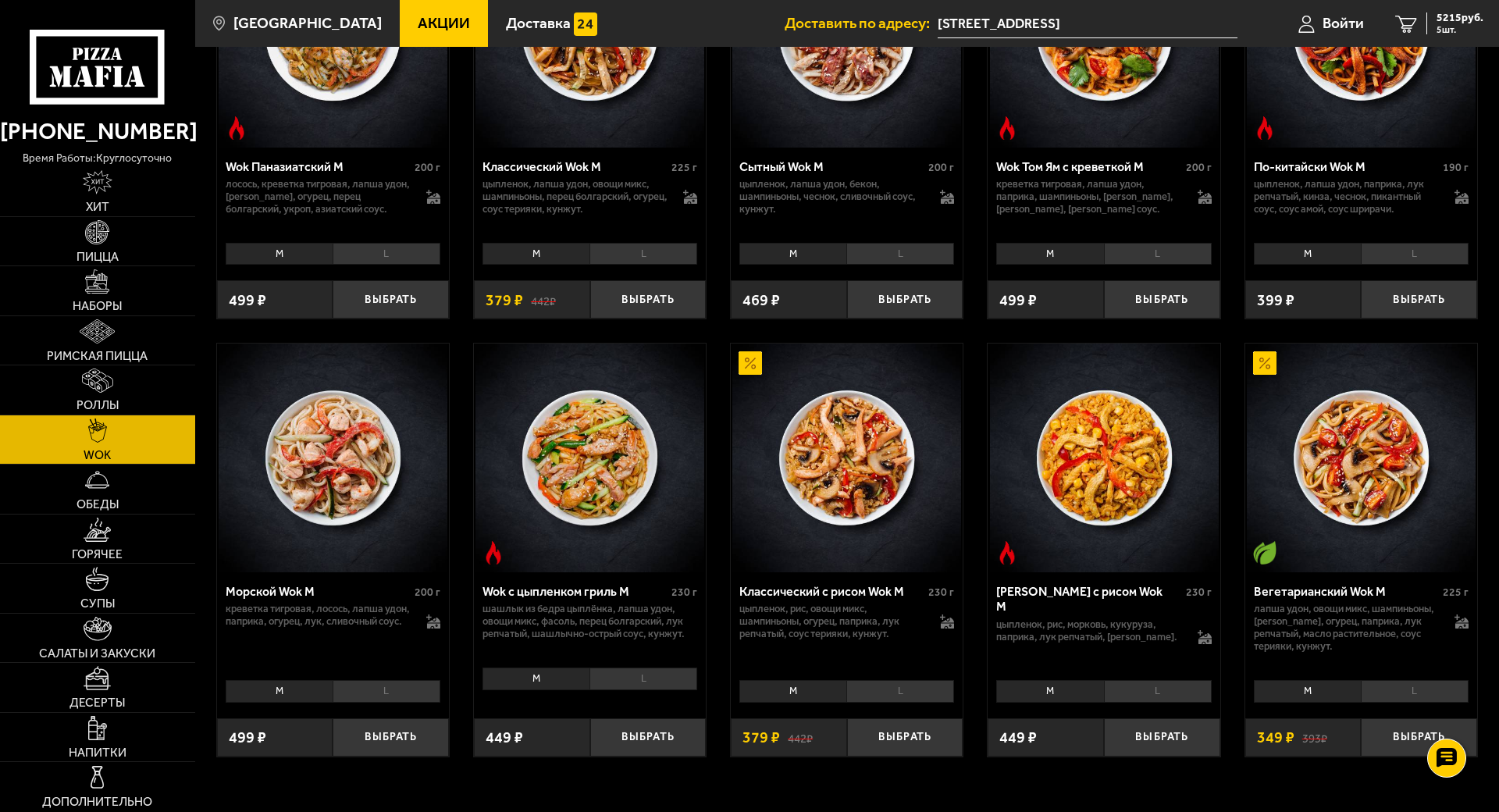
scroll to position [1073, 0]
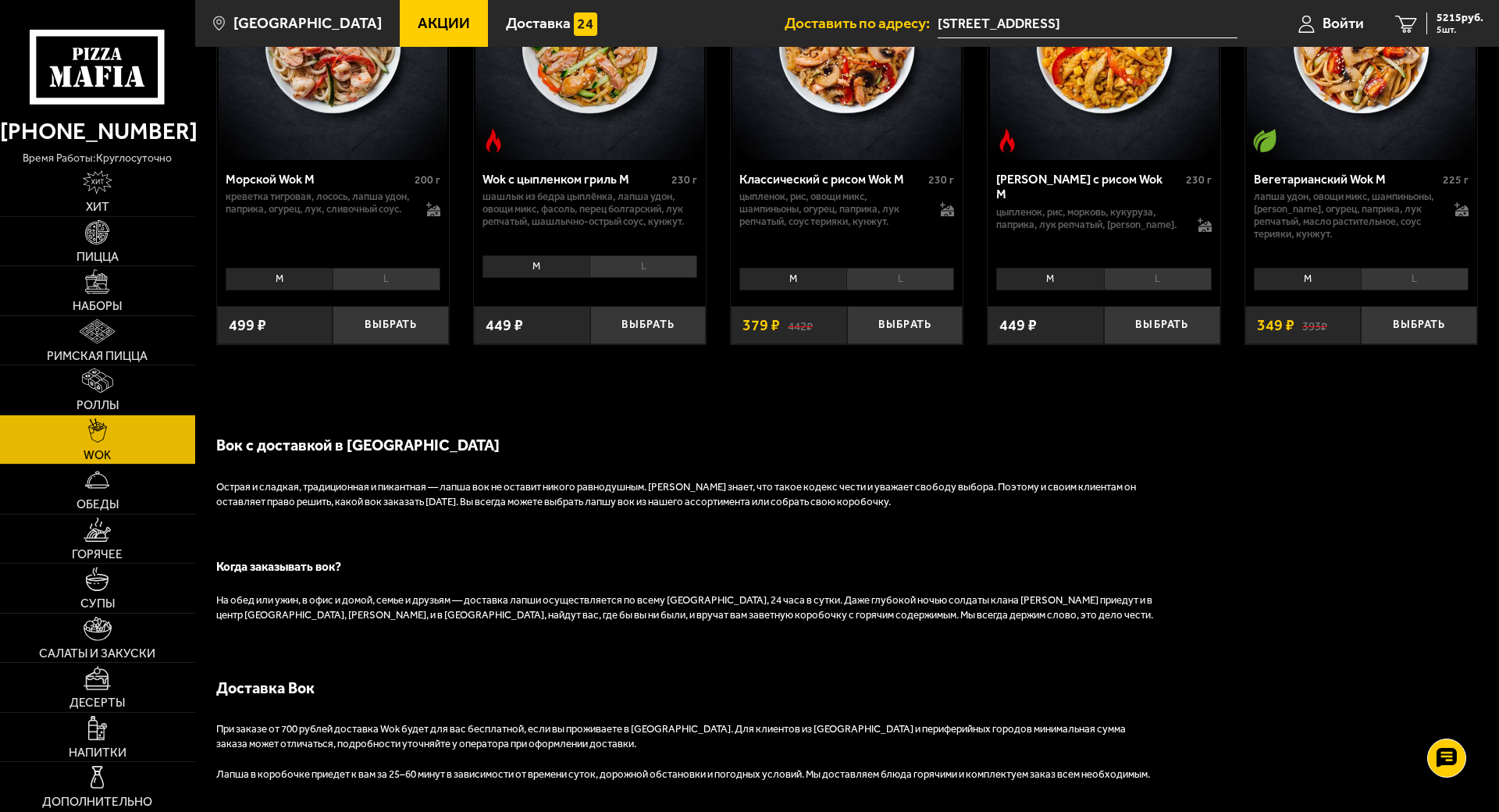
click at [697, 277] on li "L" at bounding box center [642, 266] width 107 height 22
click at [449, 293] on div "[PERSON_NAME]" at bounding box center [333, 277] width 232 height 31
click at [440, 290] on li "L" at bounding box center [386, 279] width 107 height 22
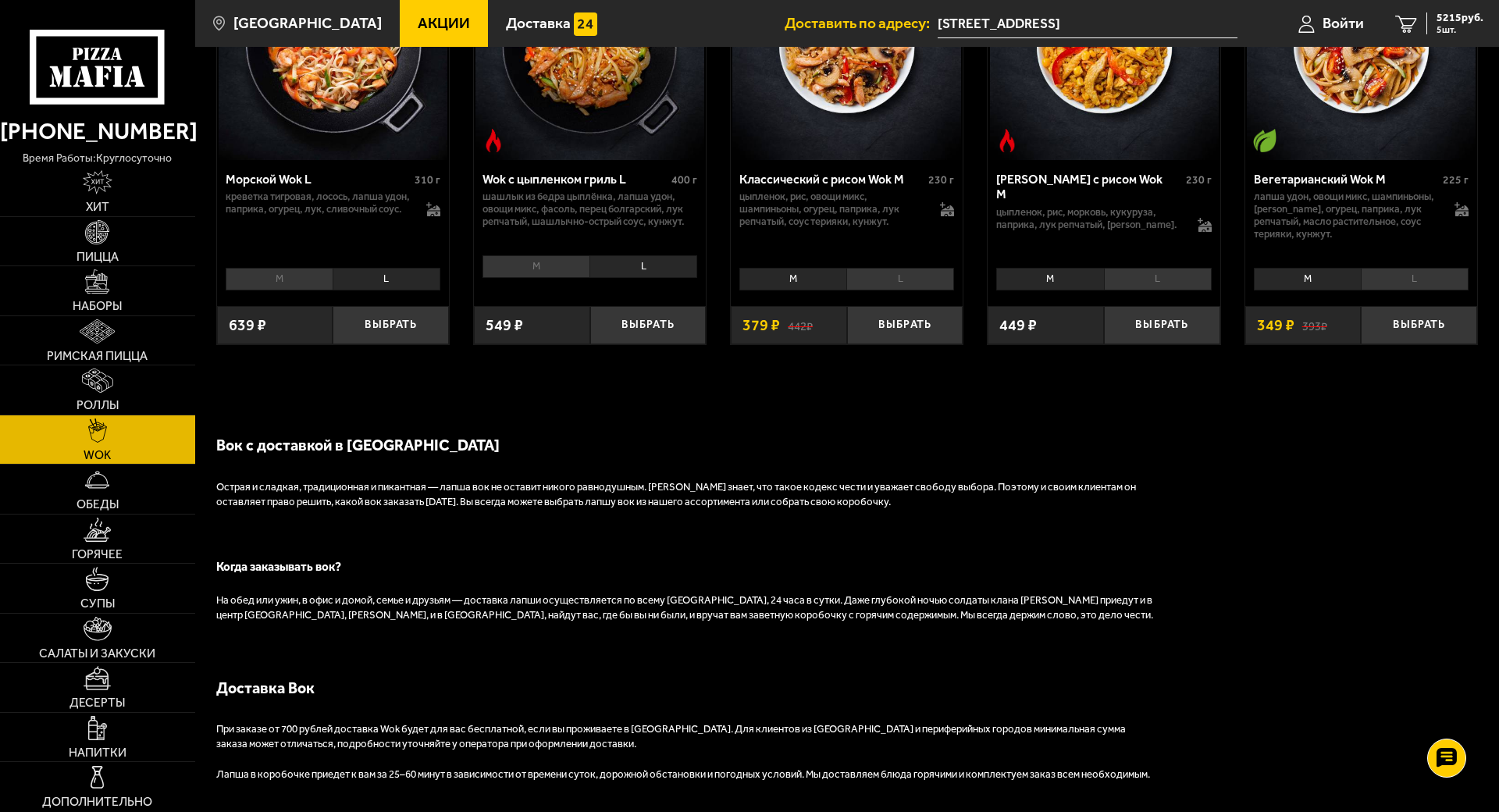
click at [954, 290] on li "L" at bounding box center [899, 279] width 107 height 22
click at [1212, 290] on li "L" at bounding box center [1157, 279] width 107 height 22
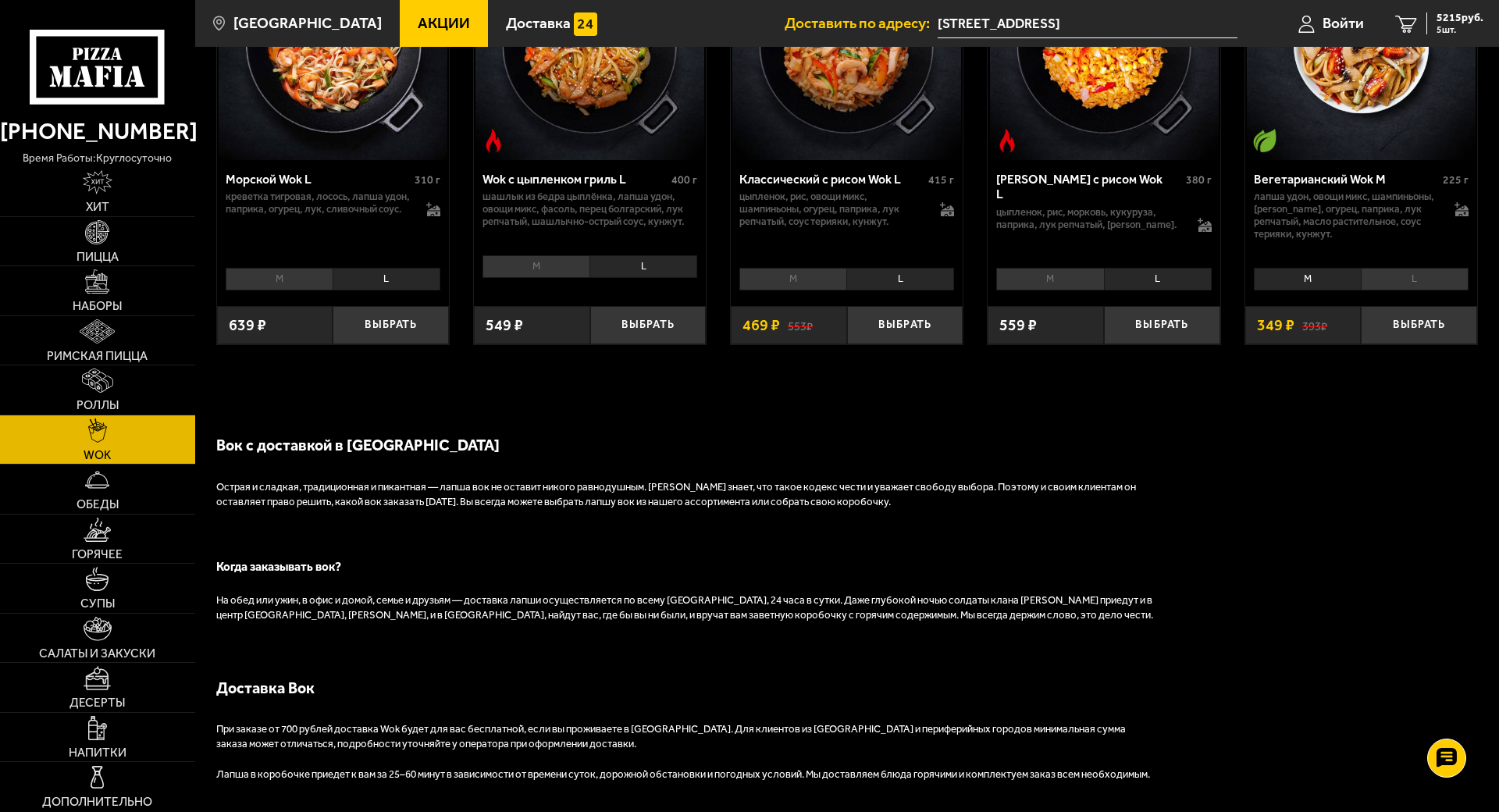
click at [1469, 290] on li "L" at bounding box center [1414, 279] width 107 height 22
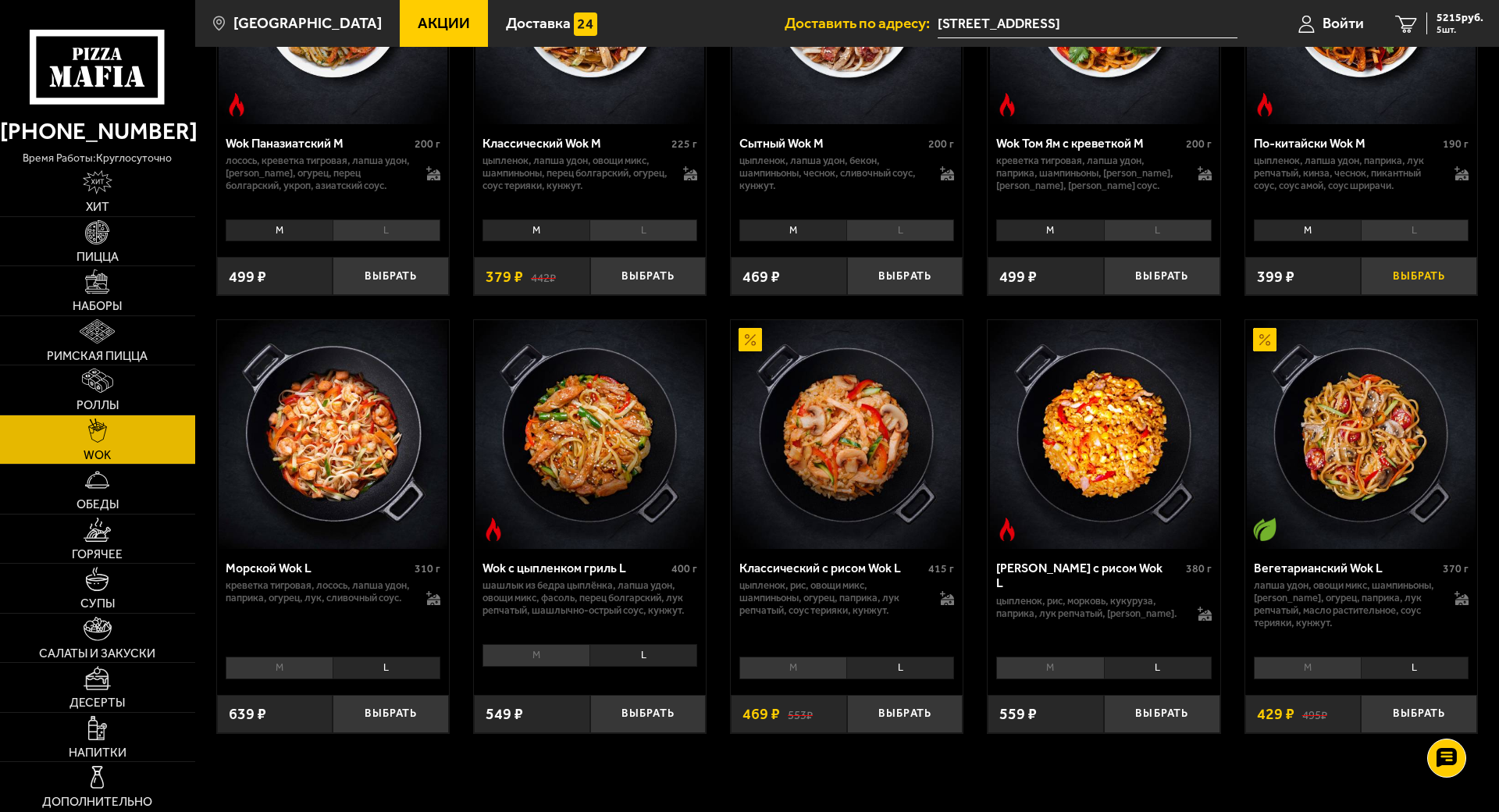
scroll to position [683, 0]
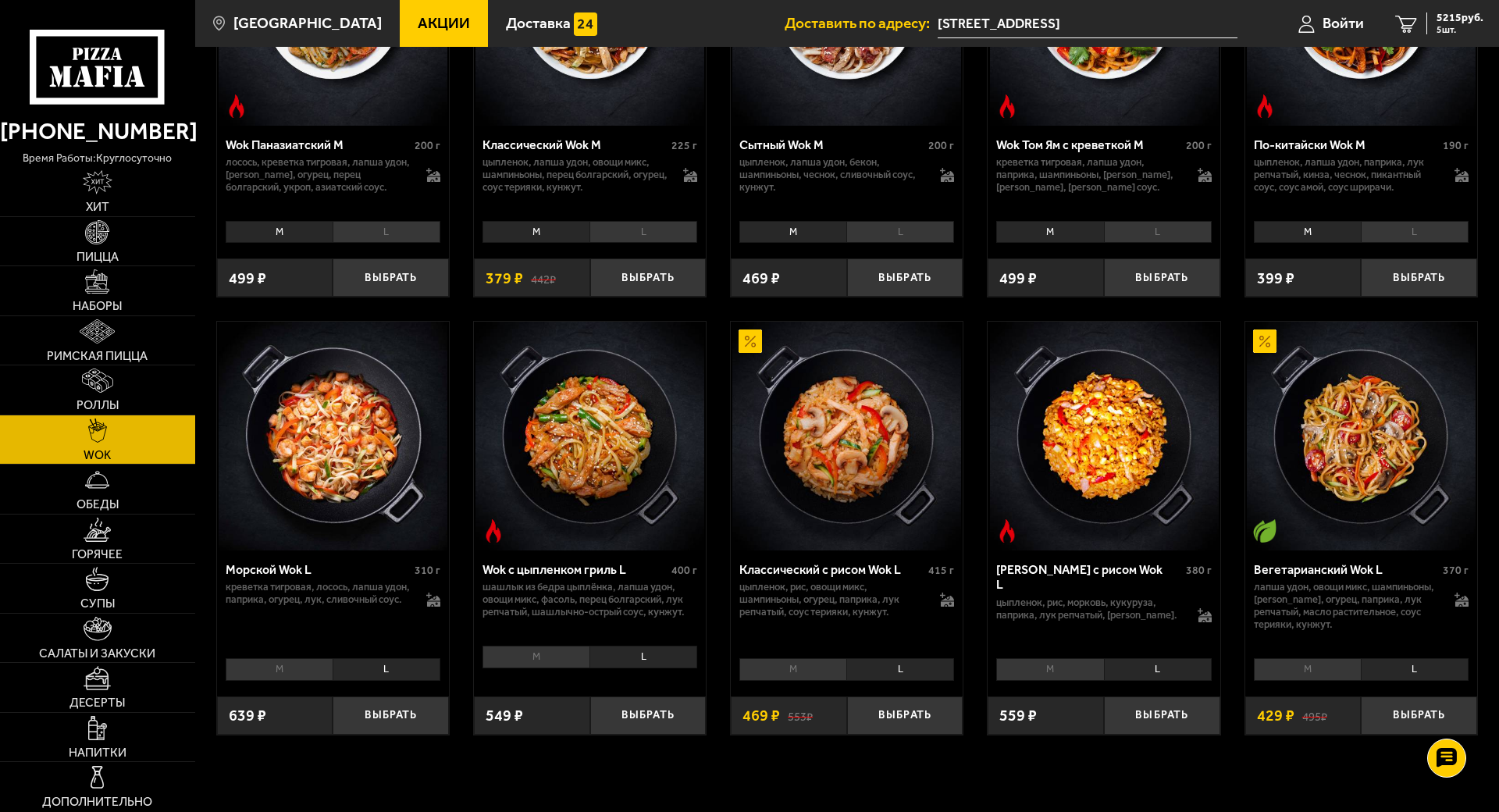
click at [1469, 243] on li "L" at bounding box center [1414, 232] width 107 height 22
click at [1212, 243] on li "L" at bounding box center [1157, 232] width 107 height 22
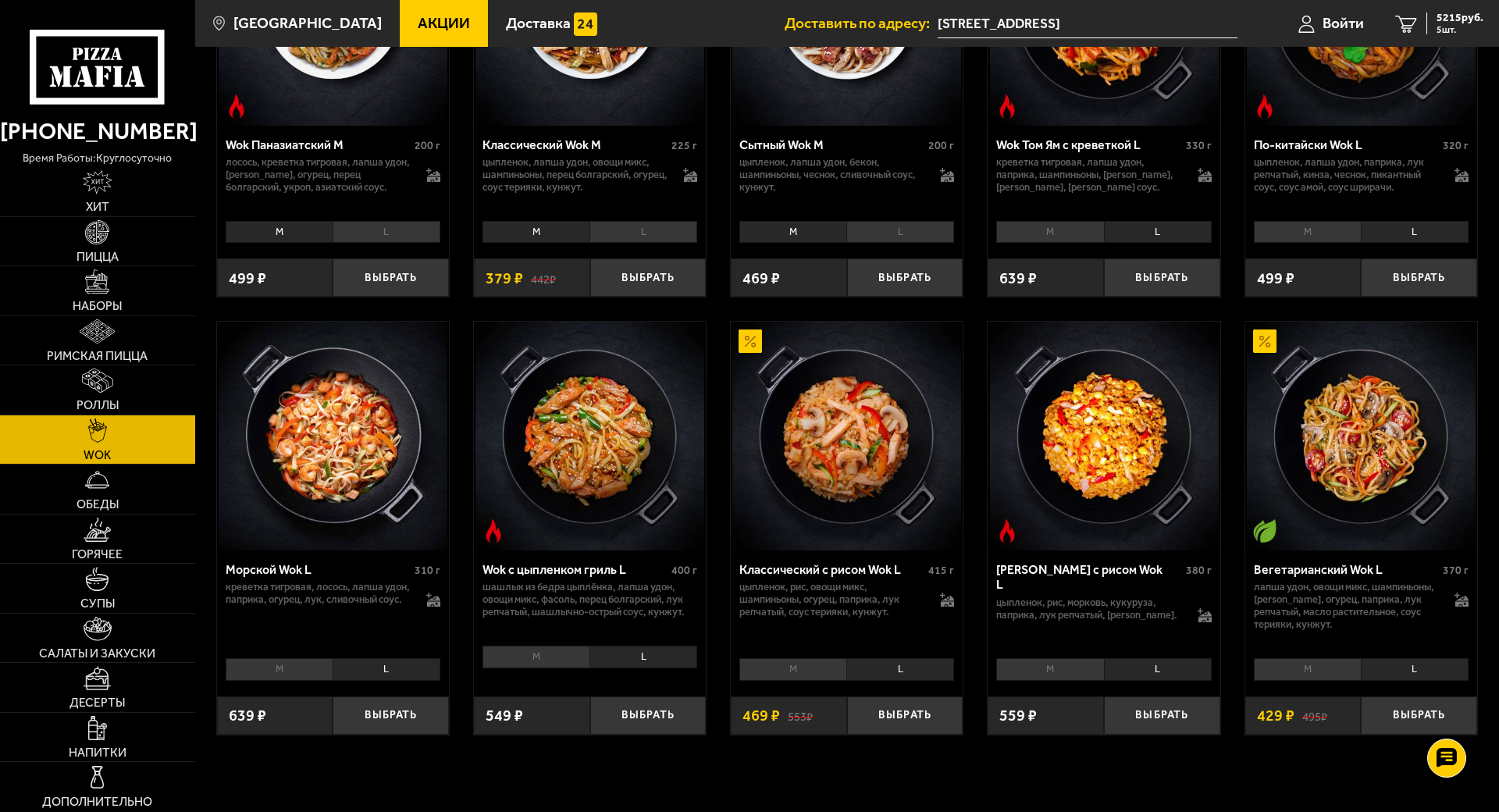
click at [954, 243] on li "L" at bounding box center [899, 232] width 107 height 22
click at [697, 243] on li "L" at bounding box center [642, 232] width 107 height 22
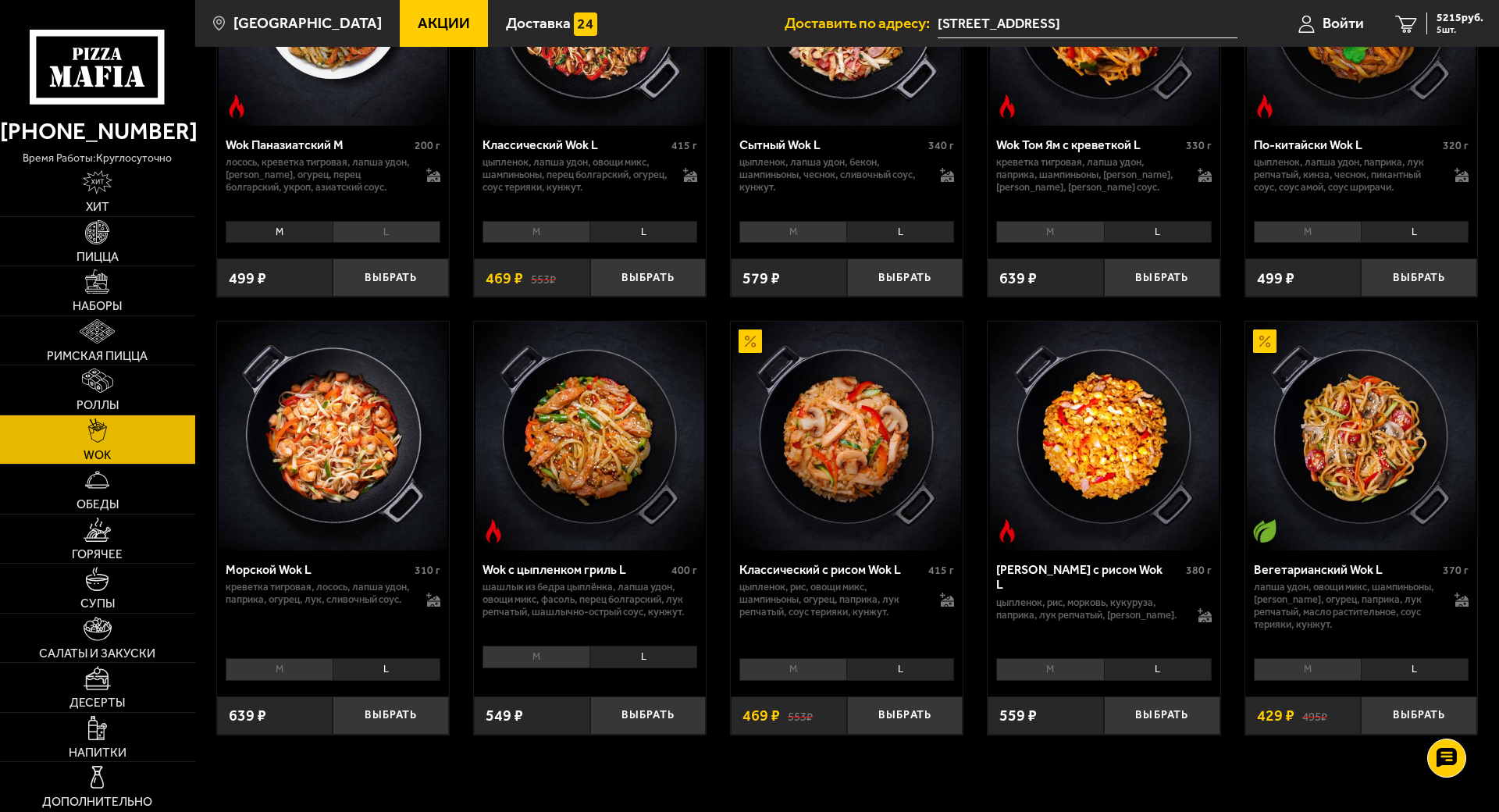
click at [440, 243] on li "L" at bounding box center [386, 232] width 107 height 22
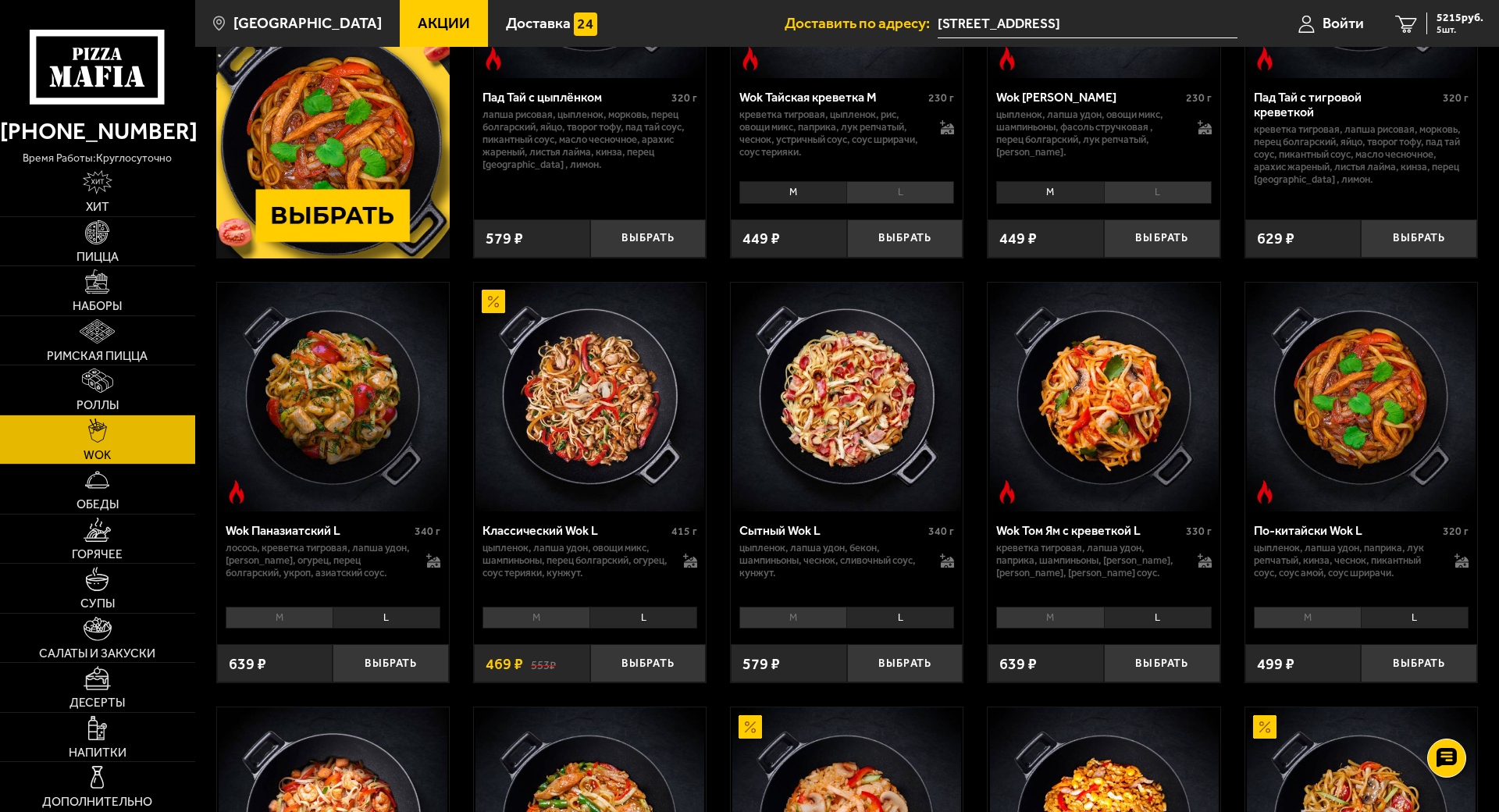
scroll to position [97, 0]
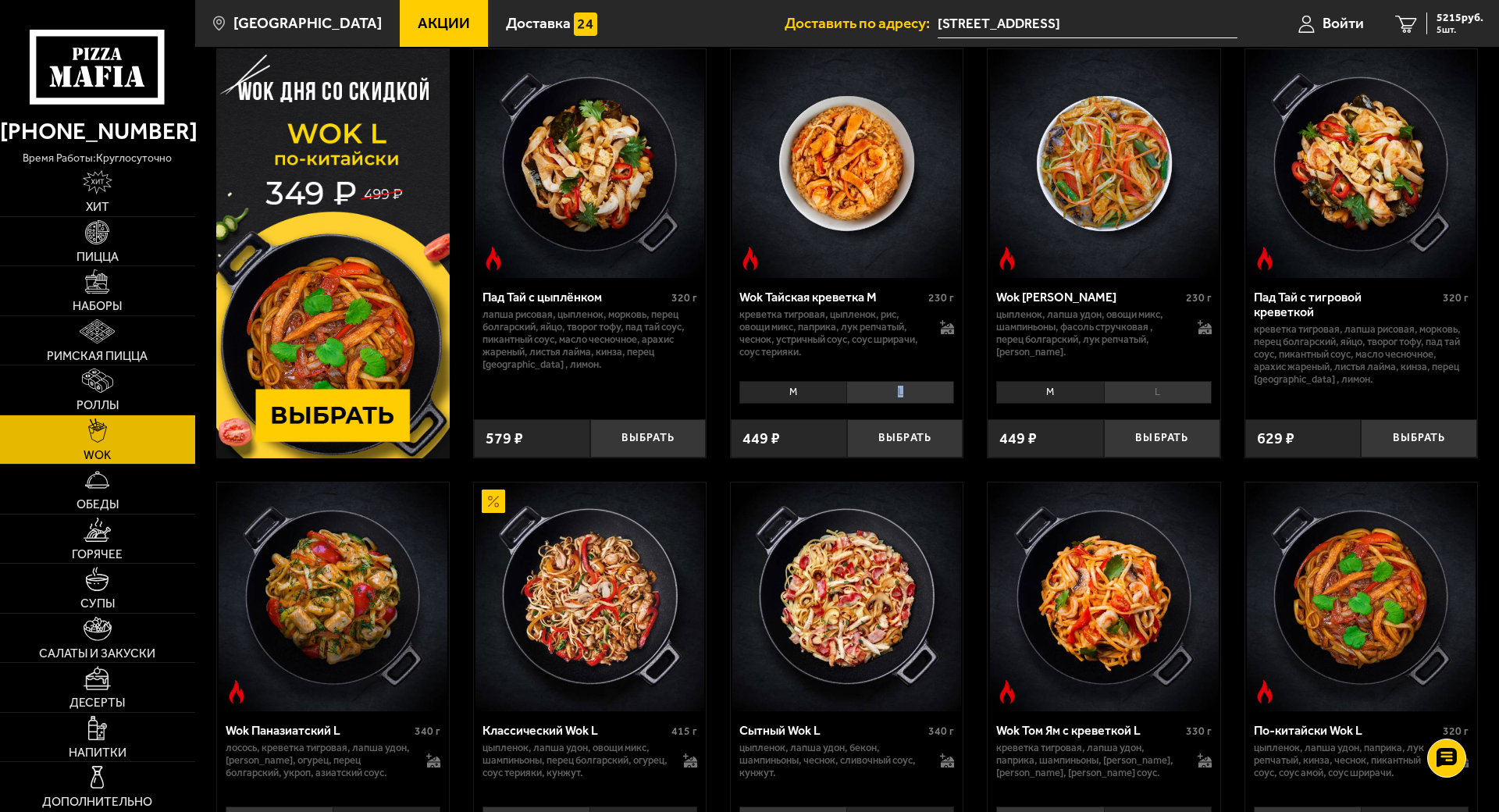
click at [954, 403] on li "L" at bounding box center [899, 392] width 107 height 22
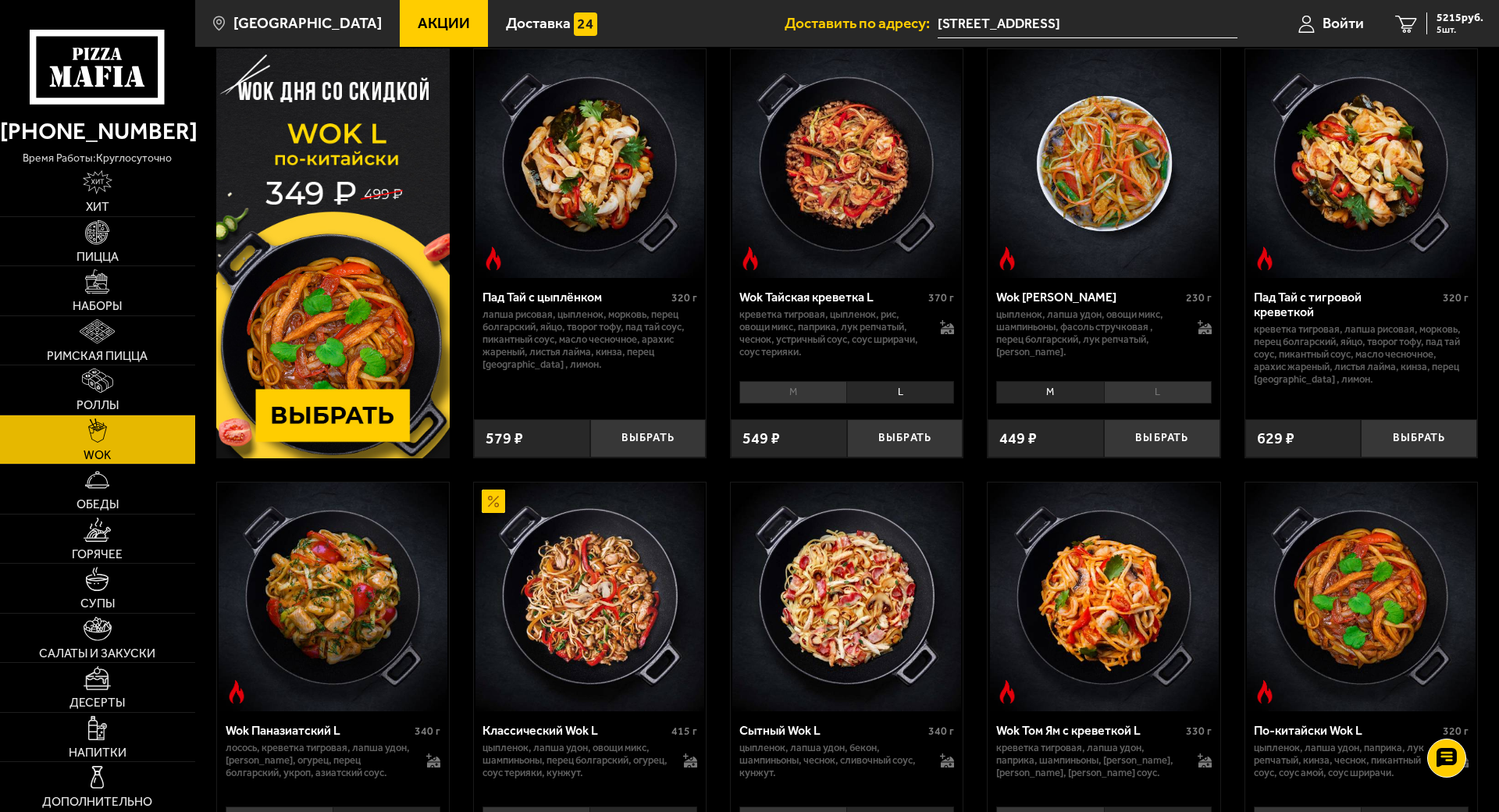
click at [1212, 403] on li "L" at bounding box center [1157, 392] width 107 height 22
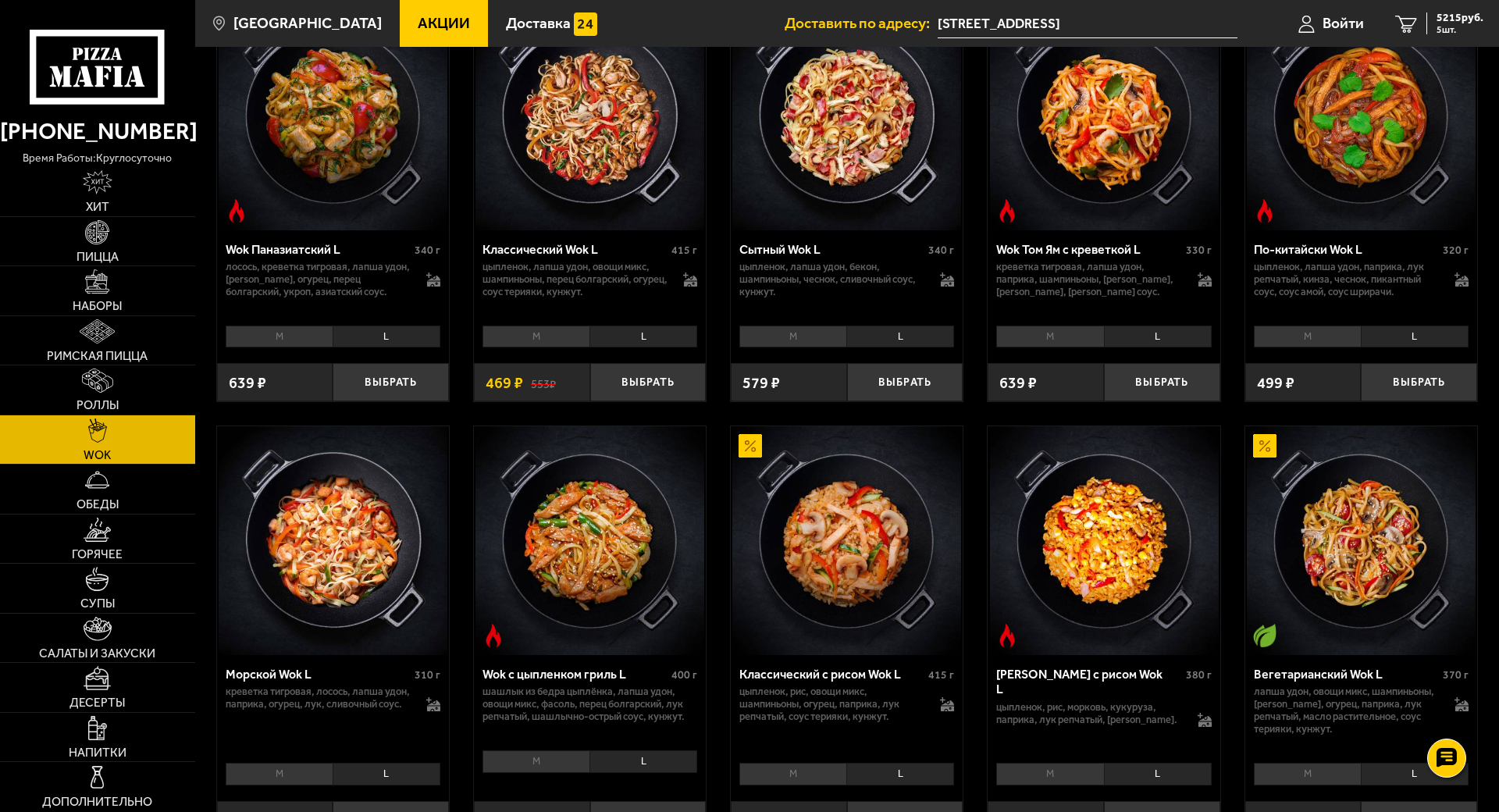
scroll to position [586, 0]
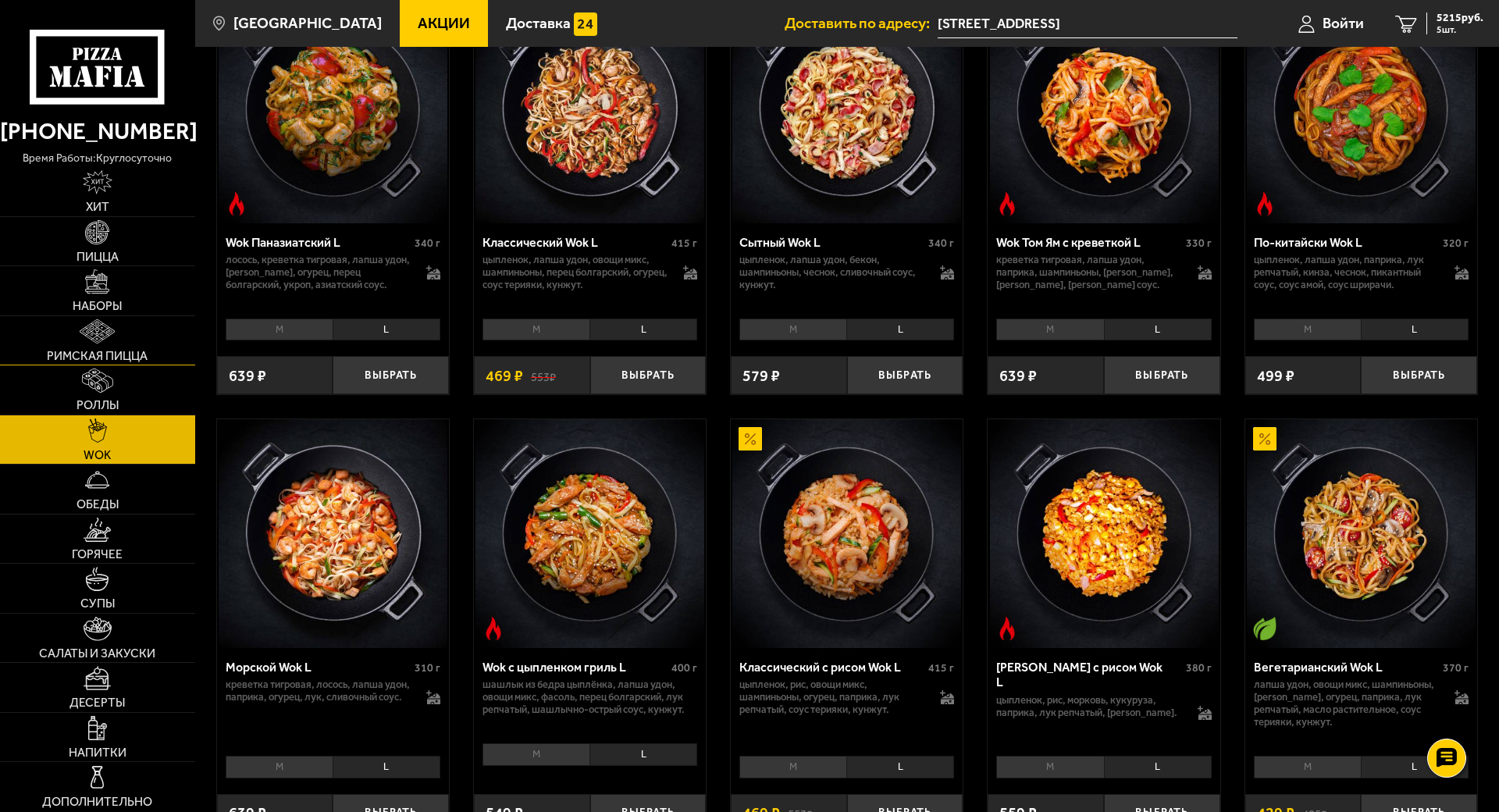
click at [122, 362] on span "Римская пицца" at bounding box center [96, 356] width 101 height 13
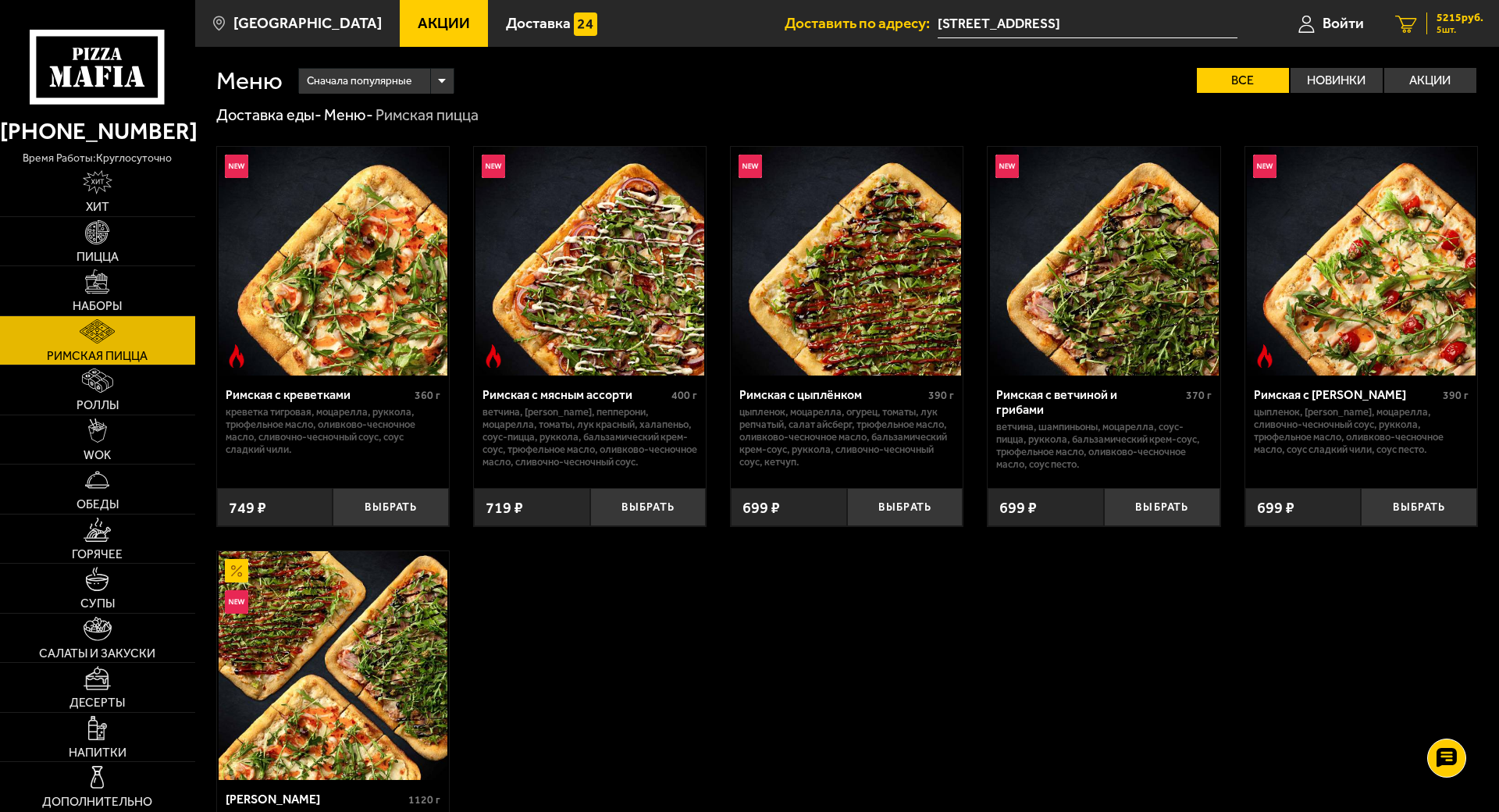
click at [1483, 20] on span "5215 руб." at bounding box center [1459, 18] width 46 height 11
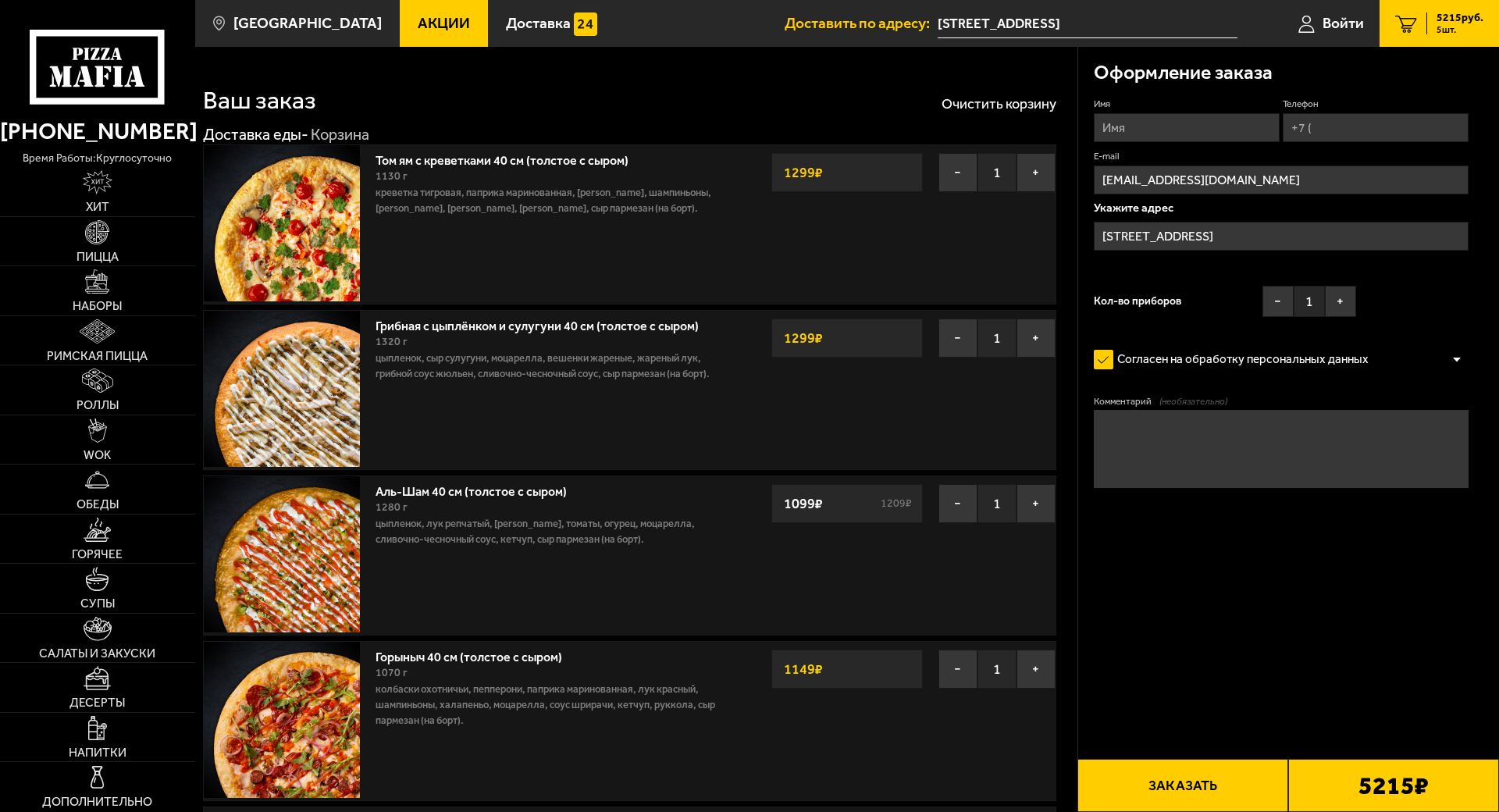
type input "[STREET_ADDRESS]"
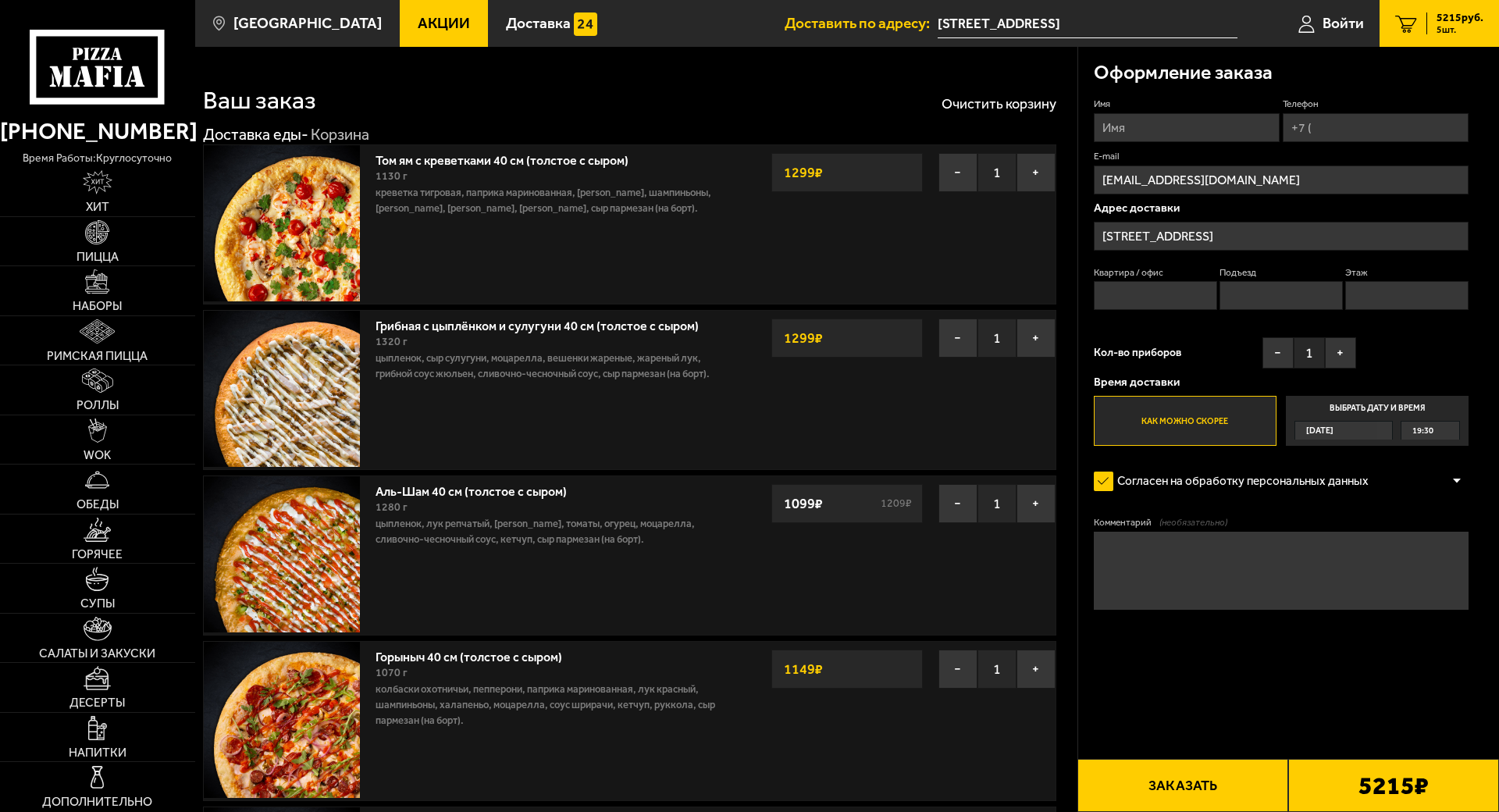
scroll to position [488, 0]
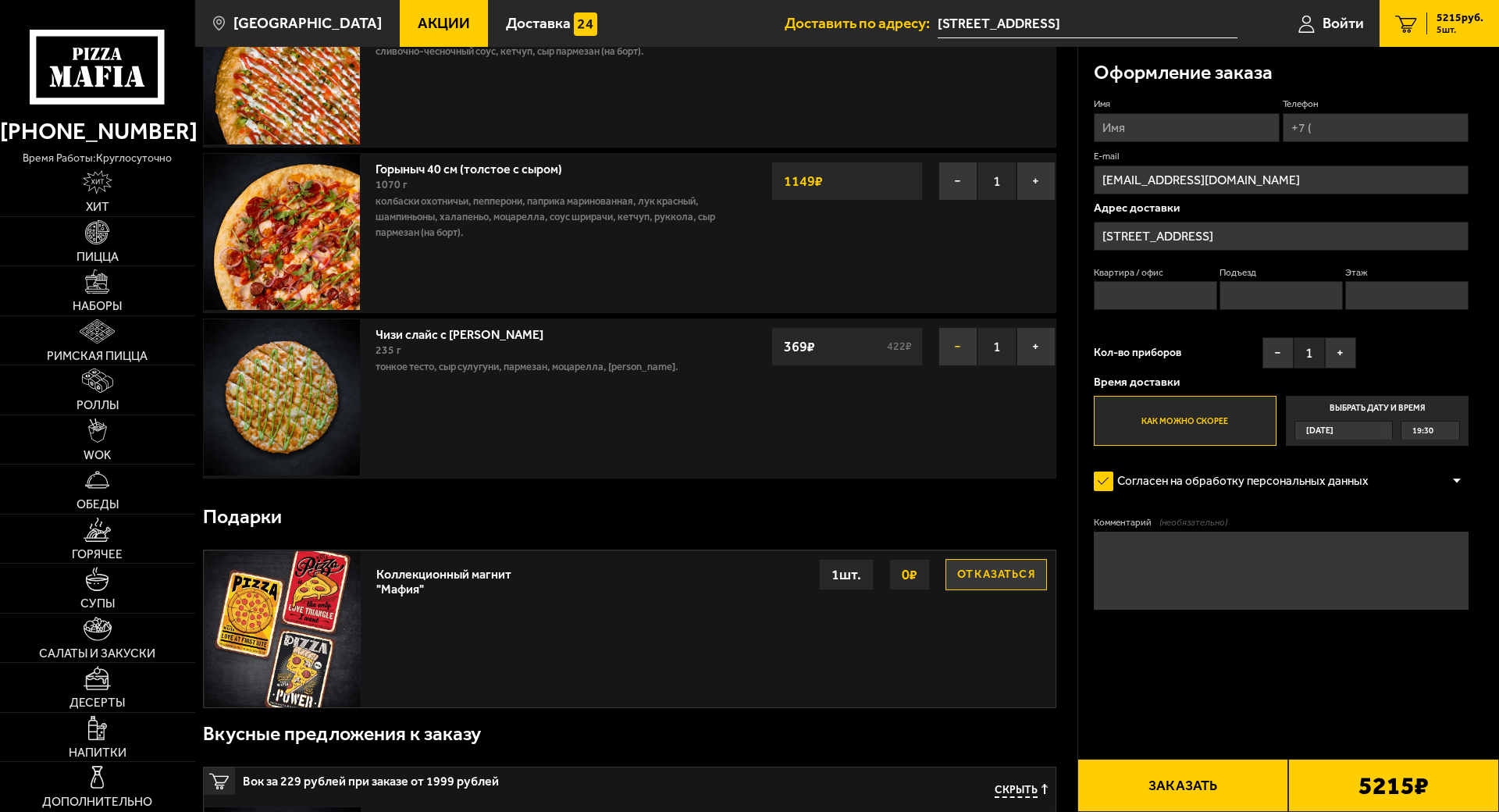
click at [978, 366] on button "−" at bounding box center [957, 346] width 39 height 39
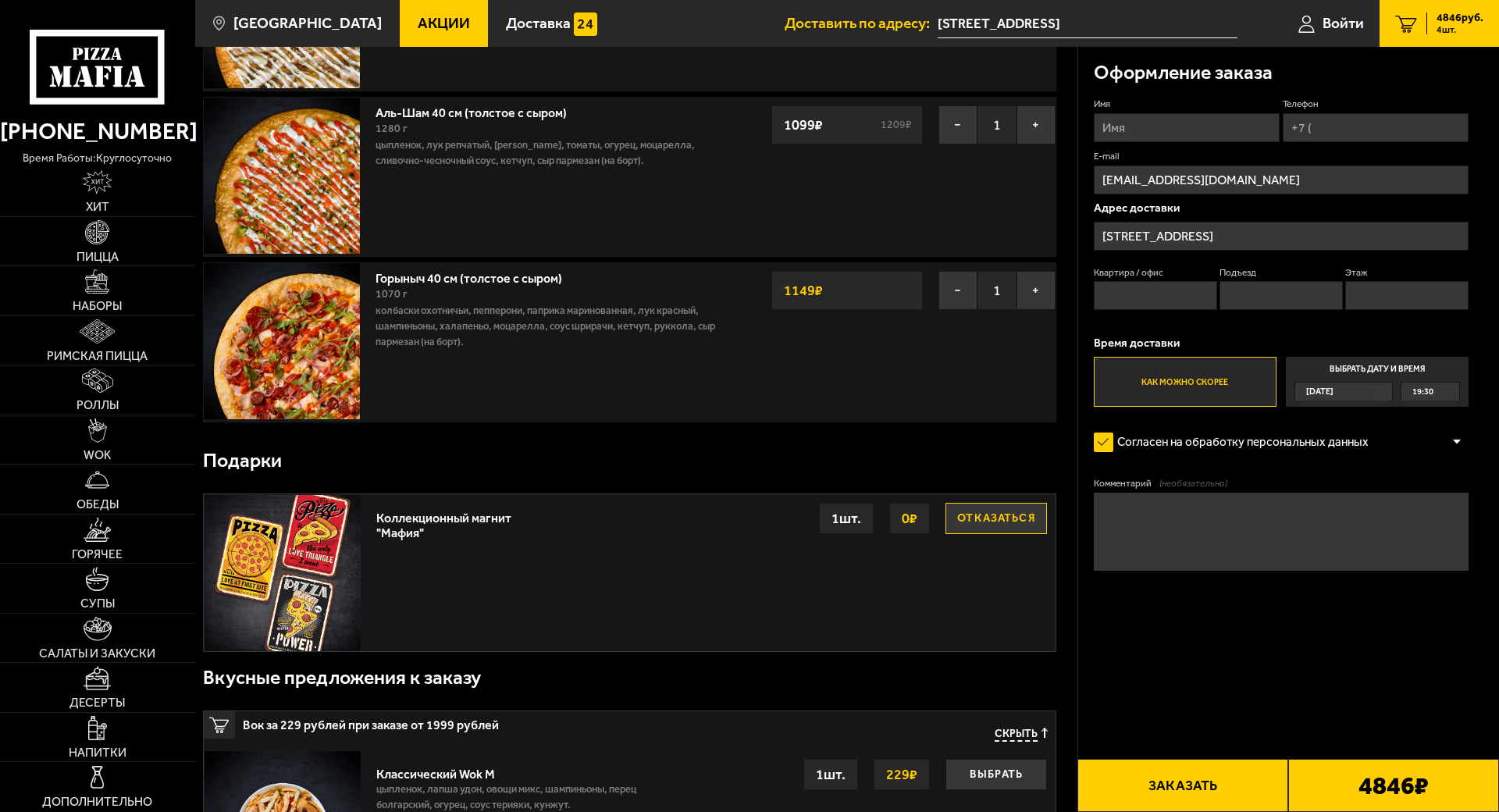
scroll to position [0, 0]
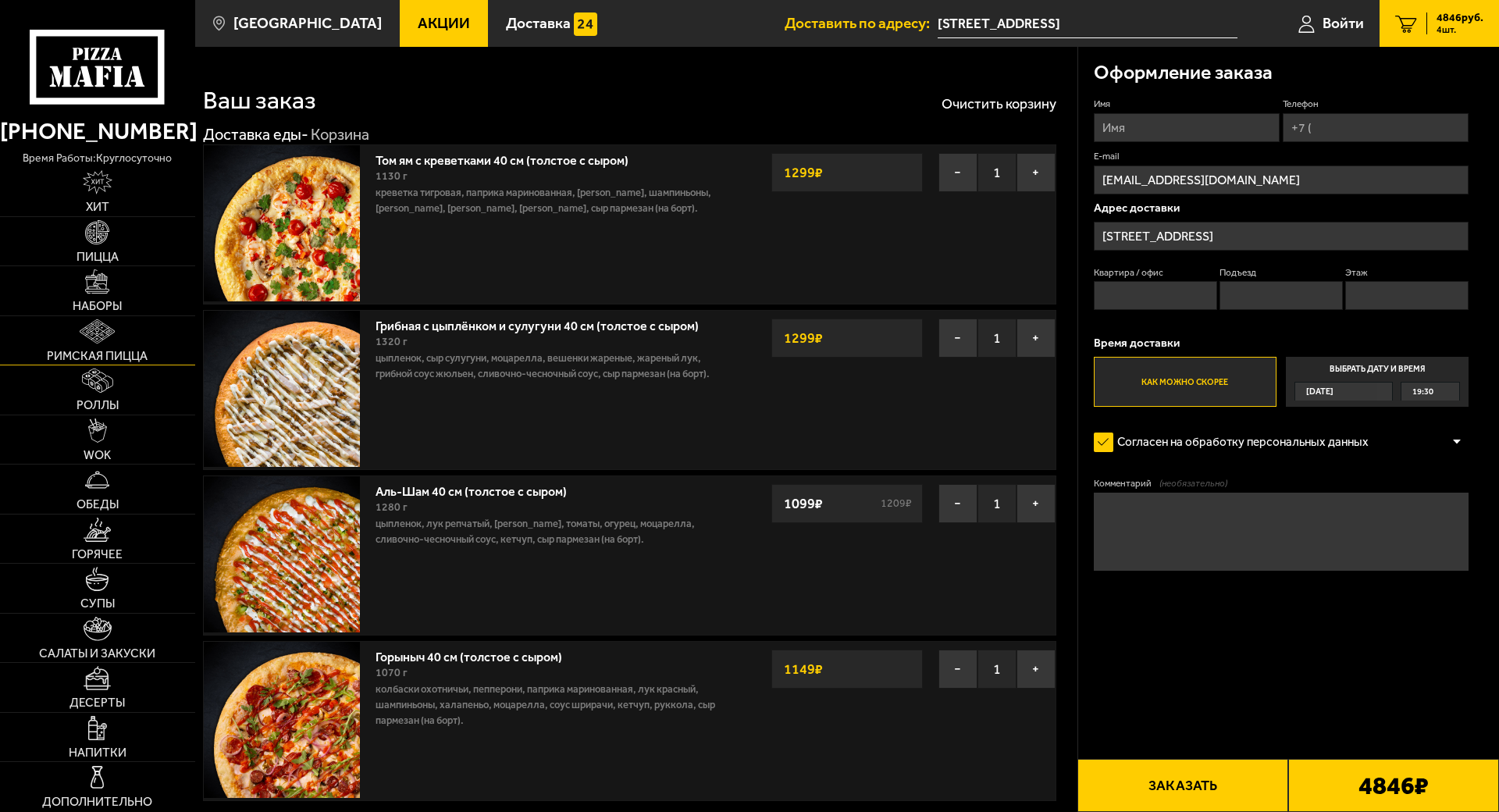
click at [142, 365] on link "Римская пицца" at bounding box center [97, 341] width 195 height 49
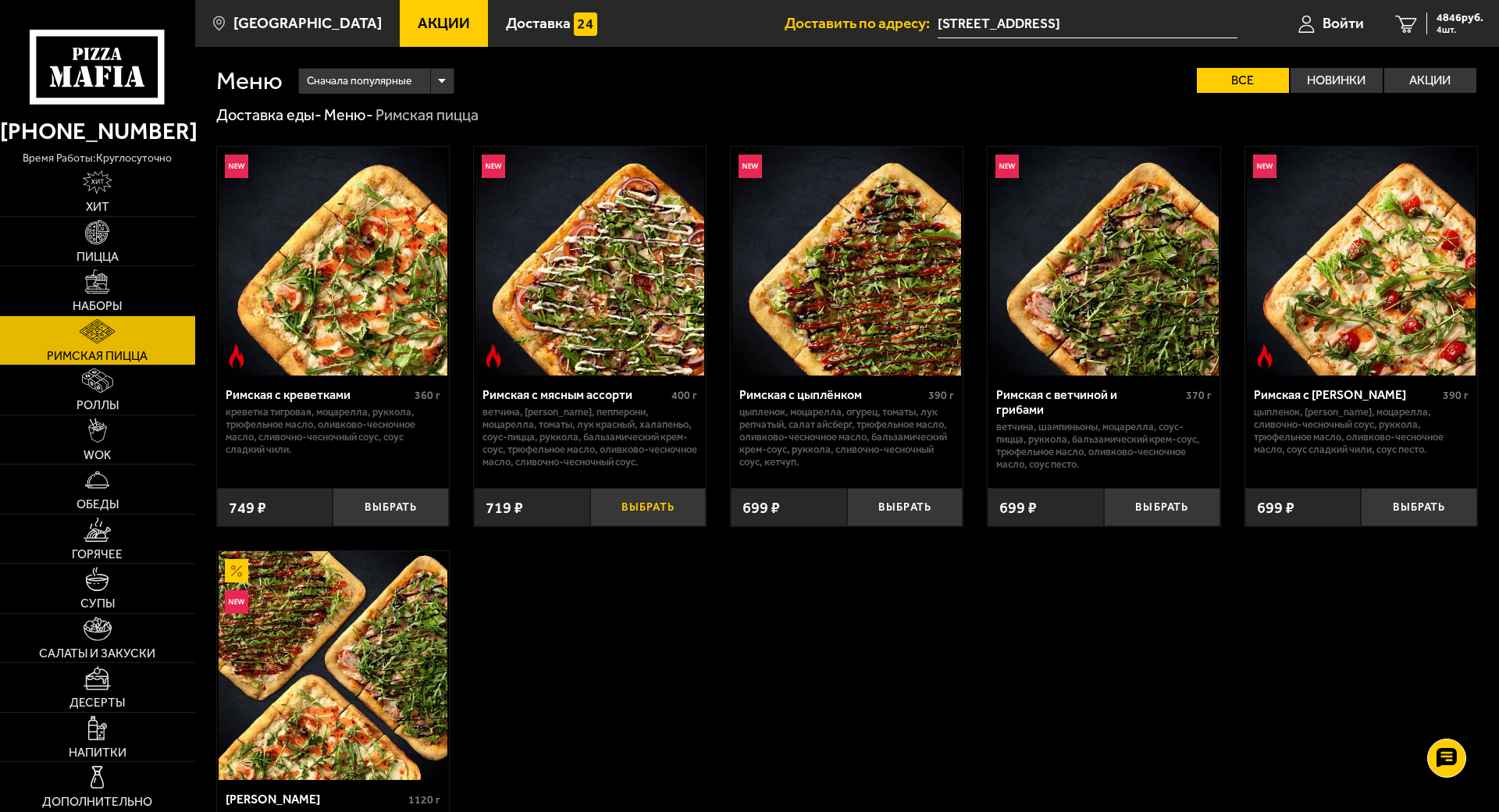
click at [706, 526] on button "Выбрать" at bounding box center [648, 506] width 117 height 38
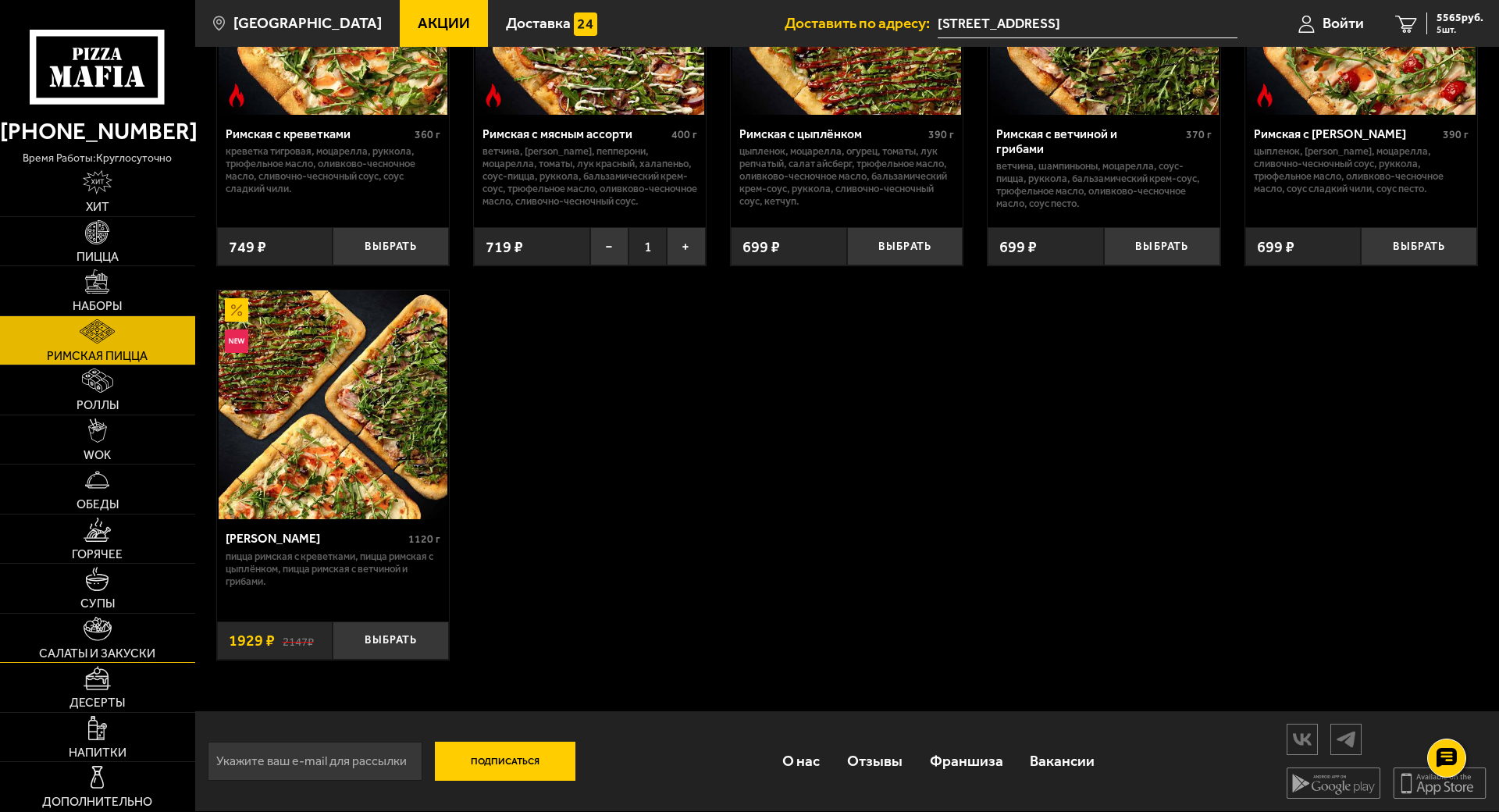
click at [123, 662] on link "Салаты и закуски" at bounding box center [97, 638] width 195 height 49
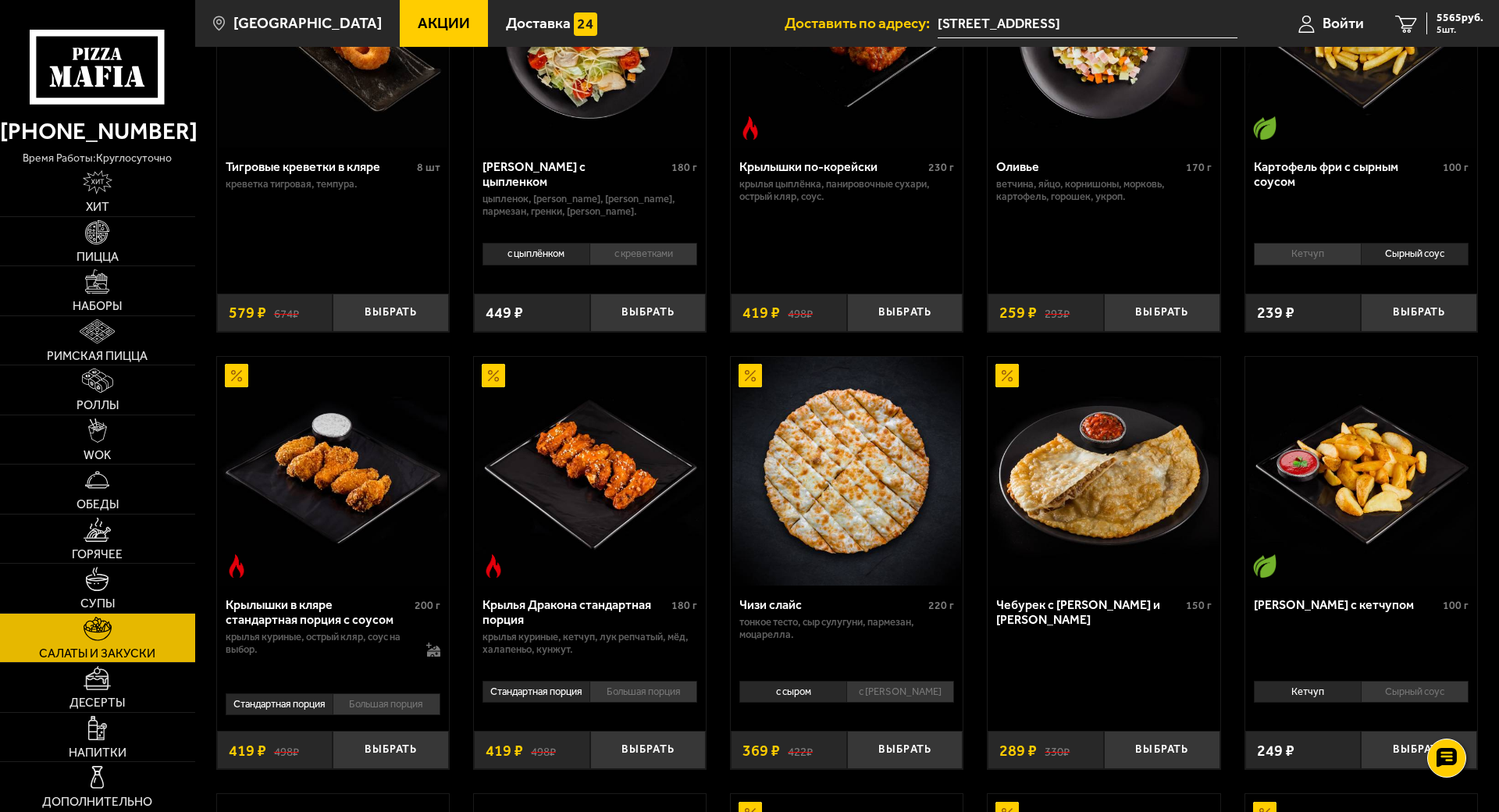
scroll to position [390, 0]
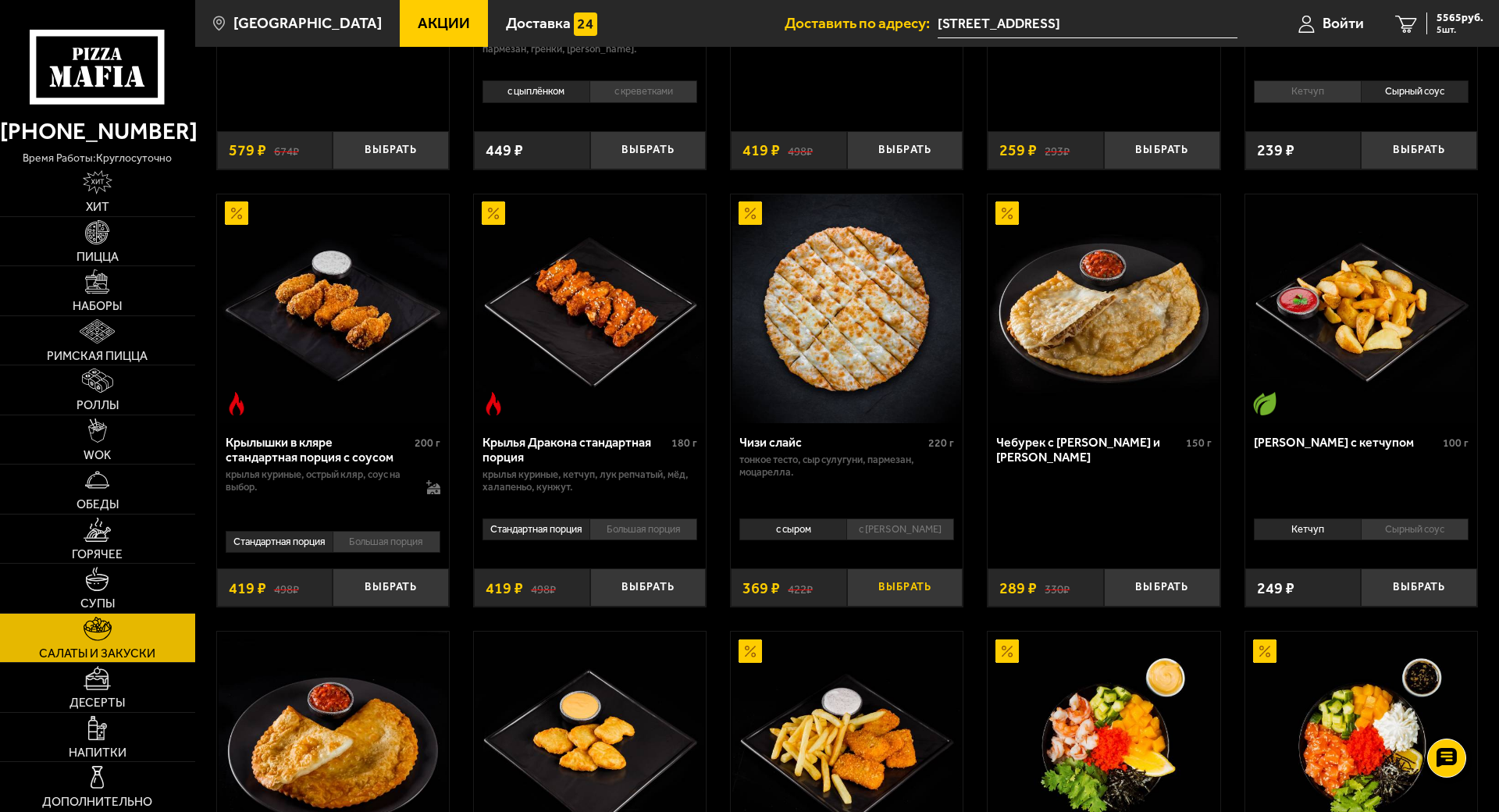
click at [963, 607] on button "Выбрать" at bounding box center [905, 586] width 117 height 38
click at [886, 607] on button "−" at bounding box center [865, 586] width 38 height 38
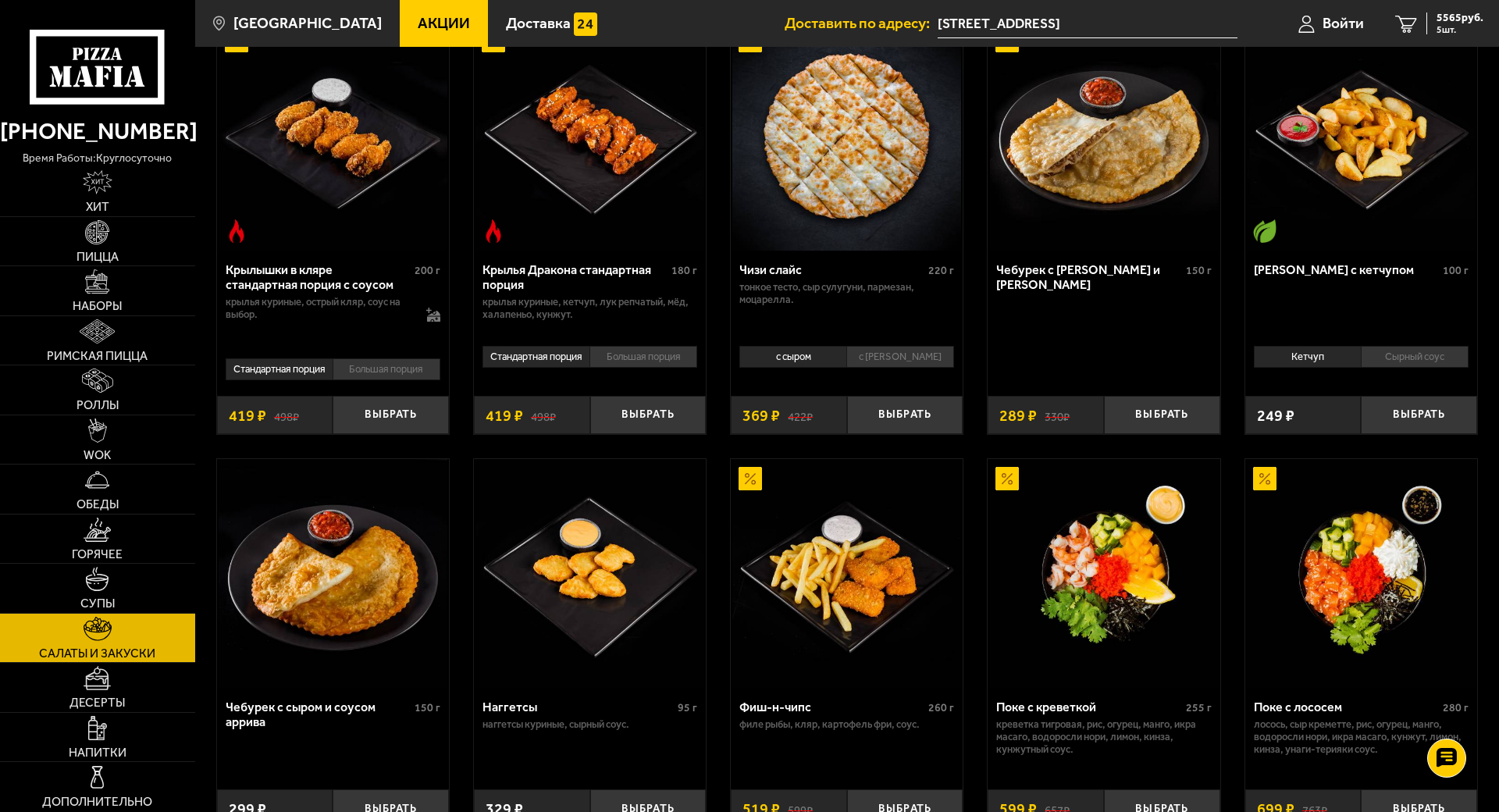
scroll to position [586, 0]
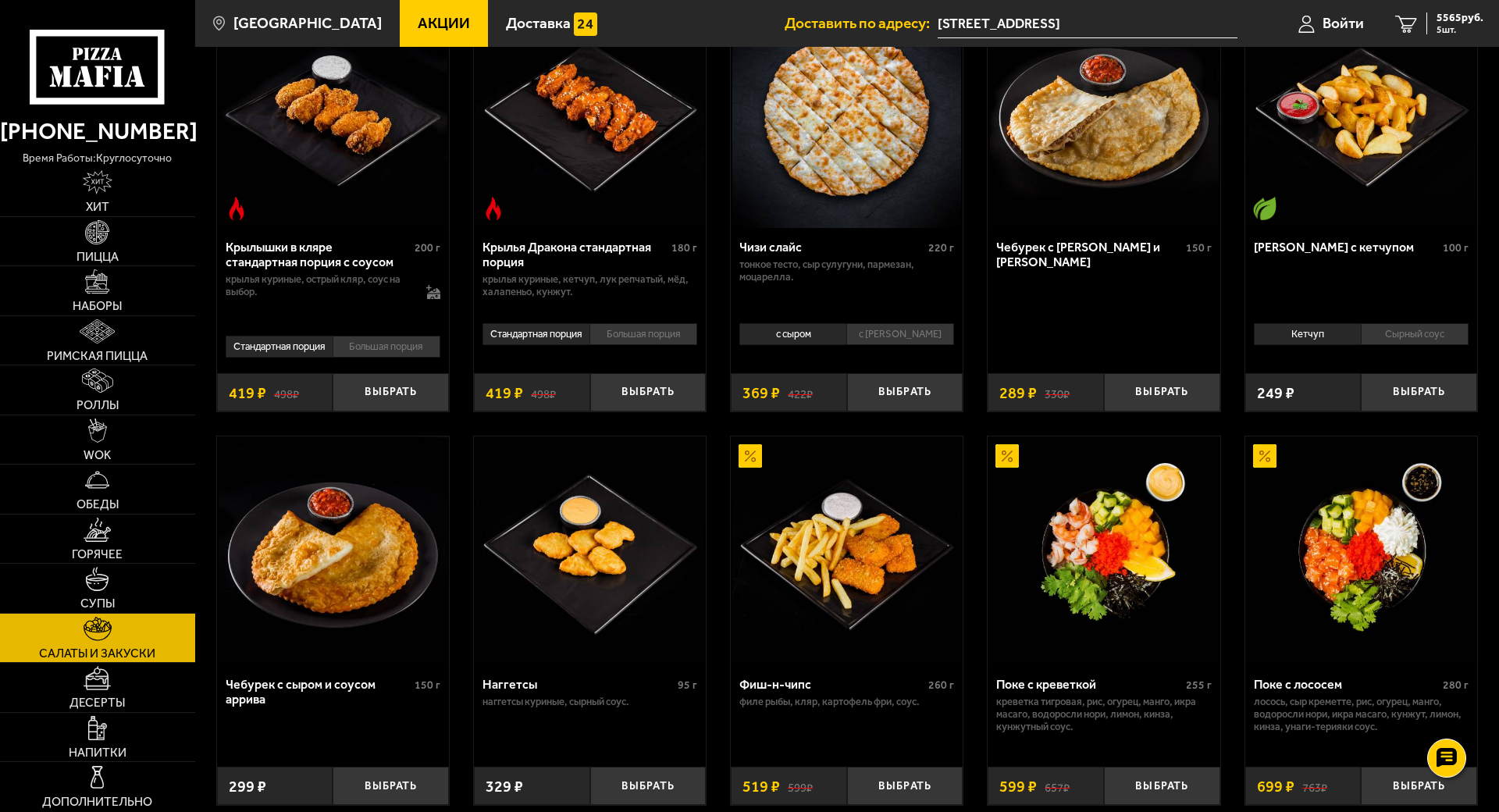
click at [1469, 345] on li "Сырный соус" at bounding box center [1414, 334] width 107 height 22
click at [1477, 411] on button "Выбрать" at bounding box center [1419, 392] width 117 height 38
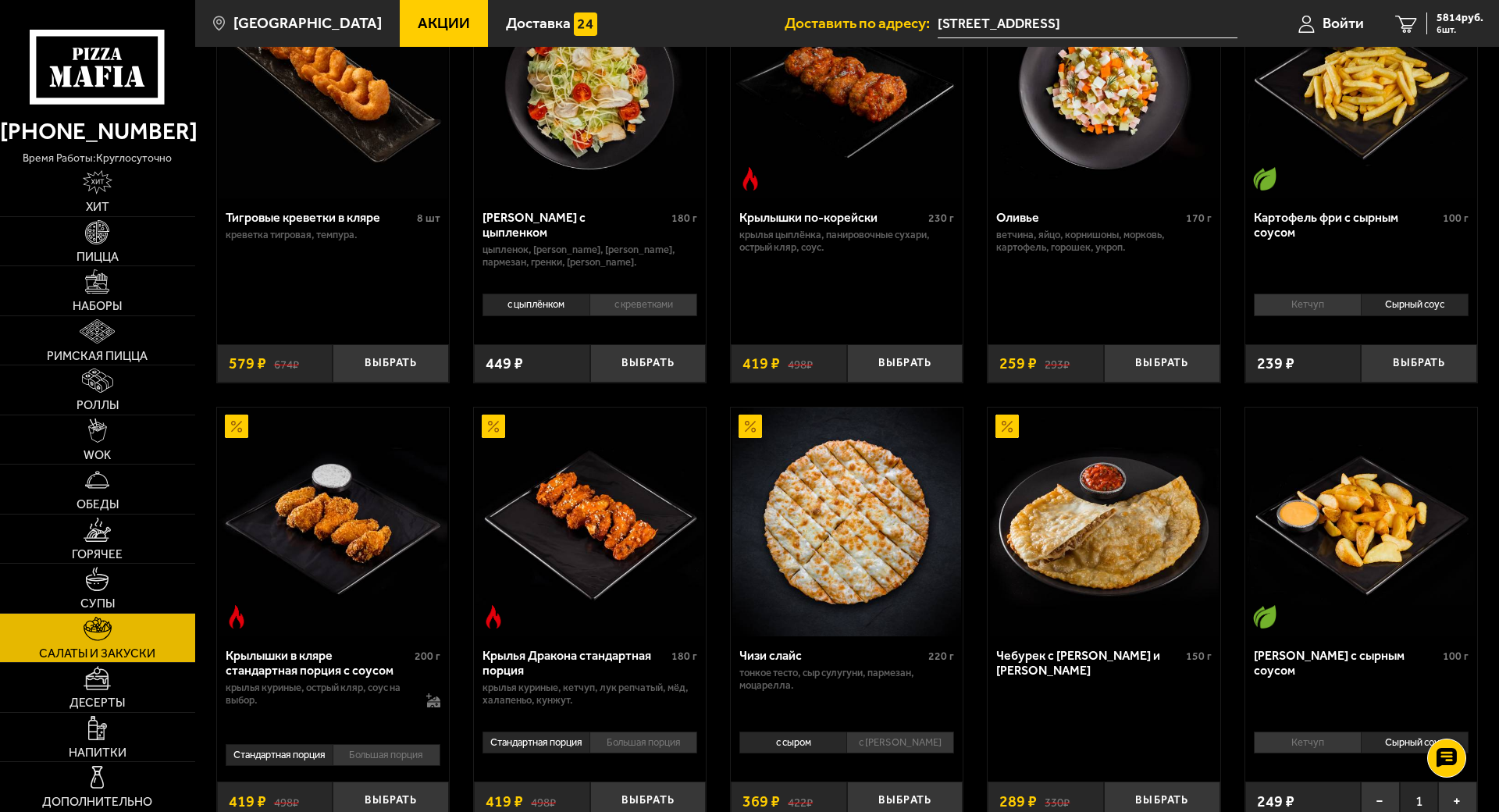
scroll to position [97, 0]
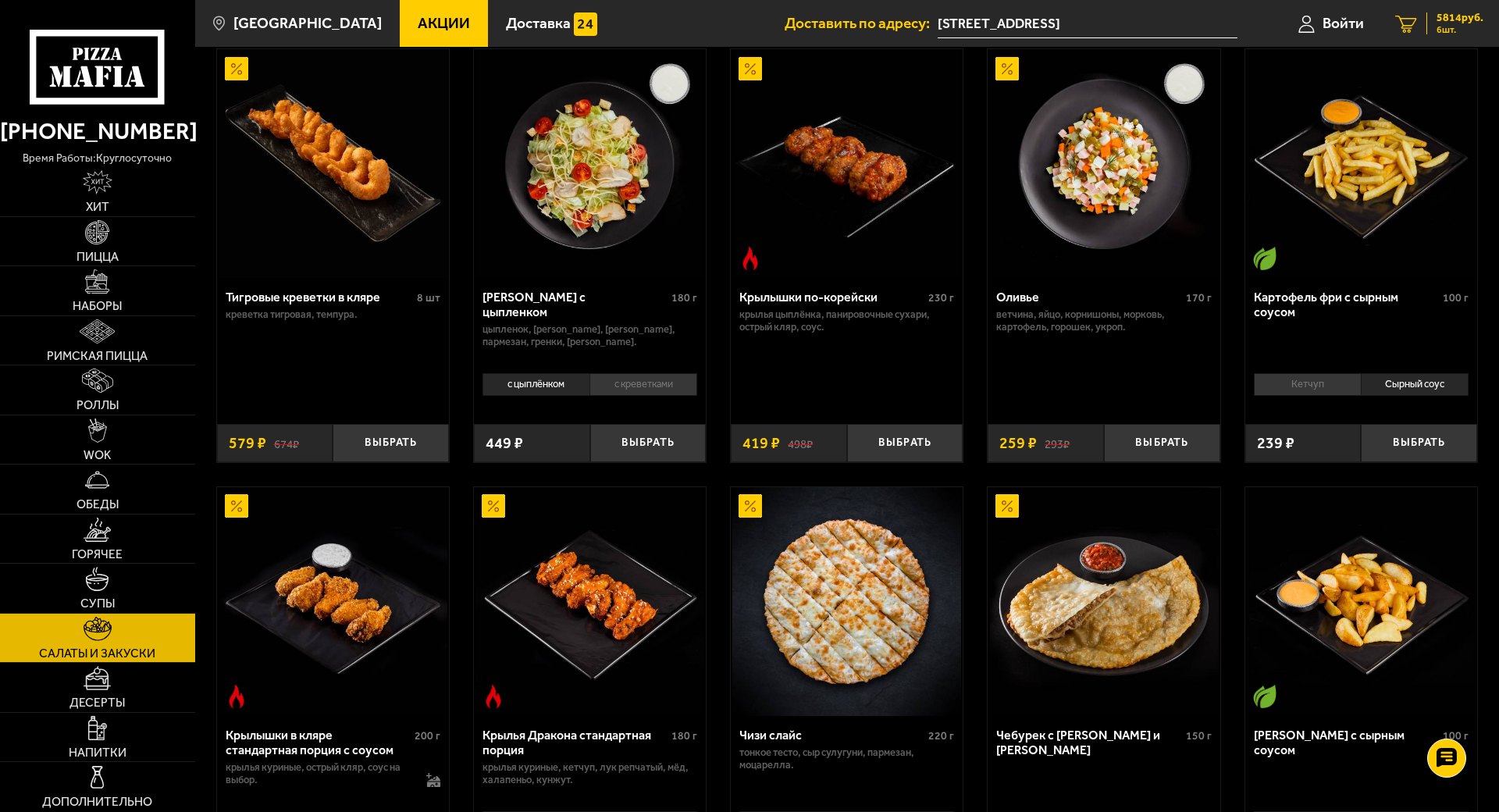
click at [1483, 13] on span "5814 руб." at bounding box center [1459, 18] width 46 height 11
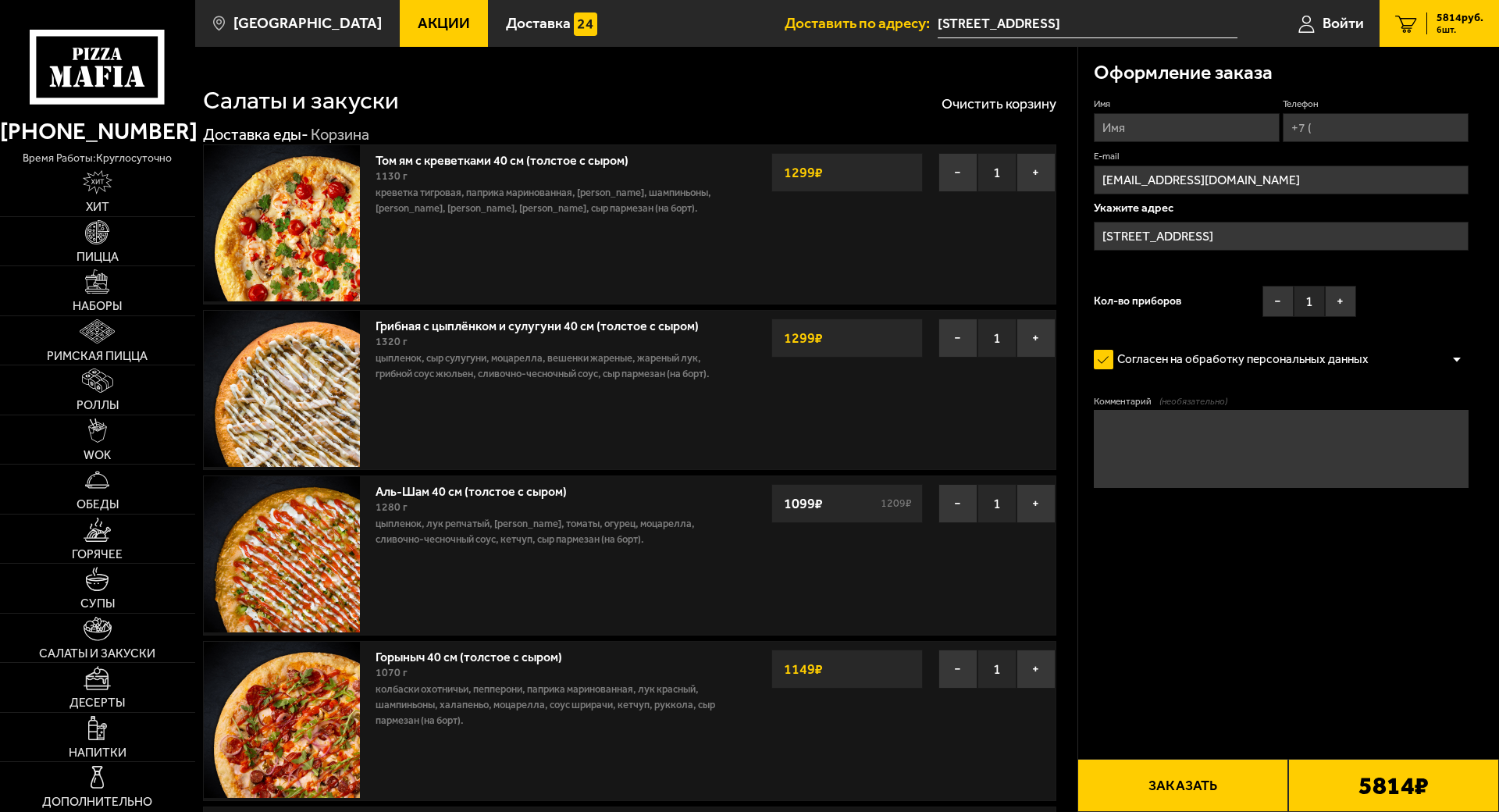
type input "[STREET_ADDRESS]"
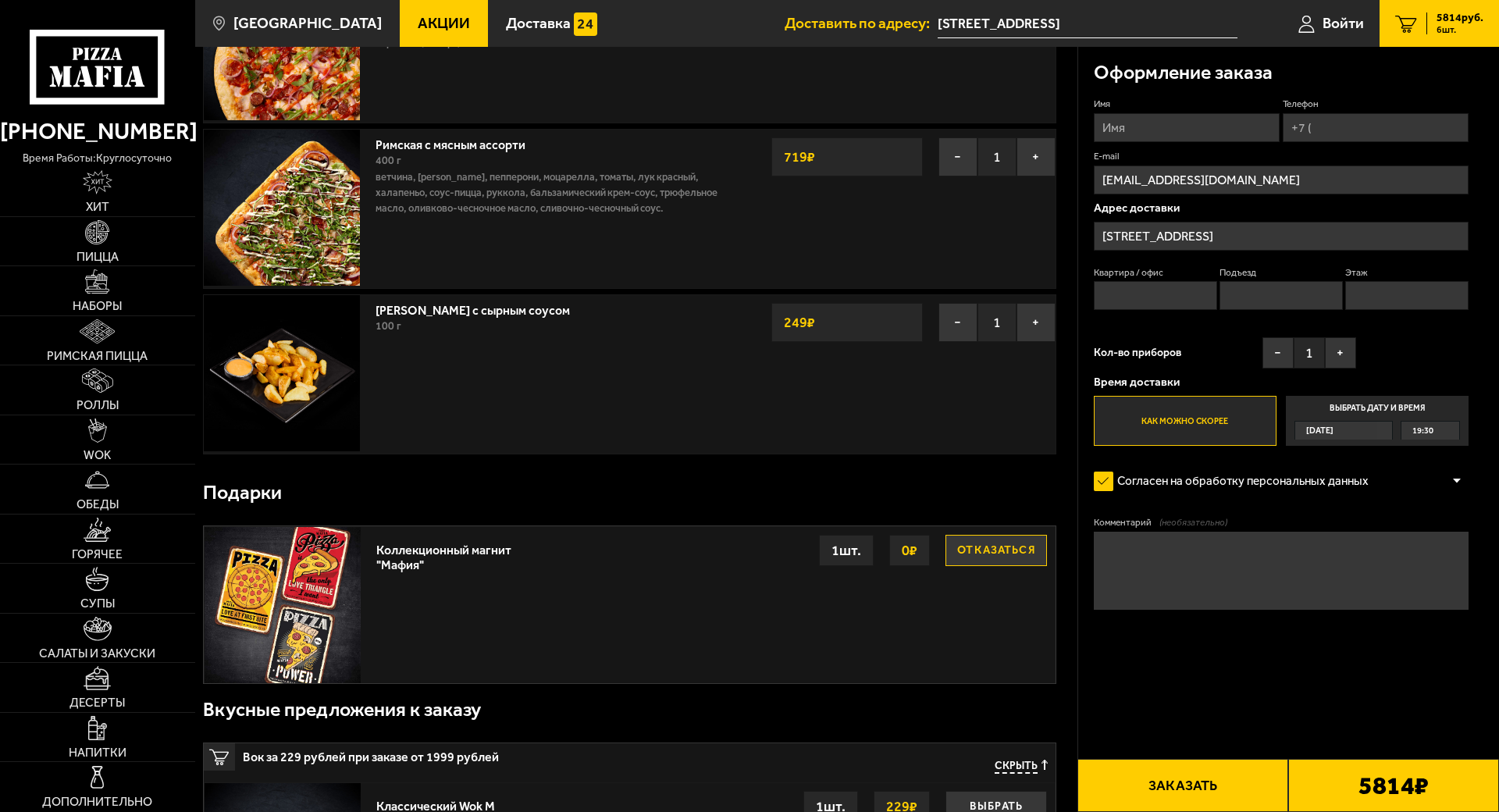
scroll to position [683, 0]
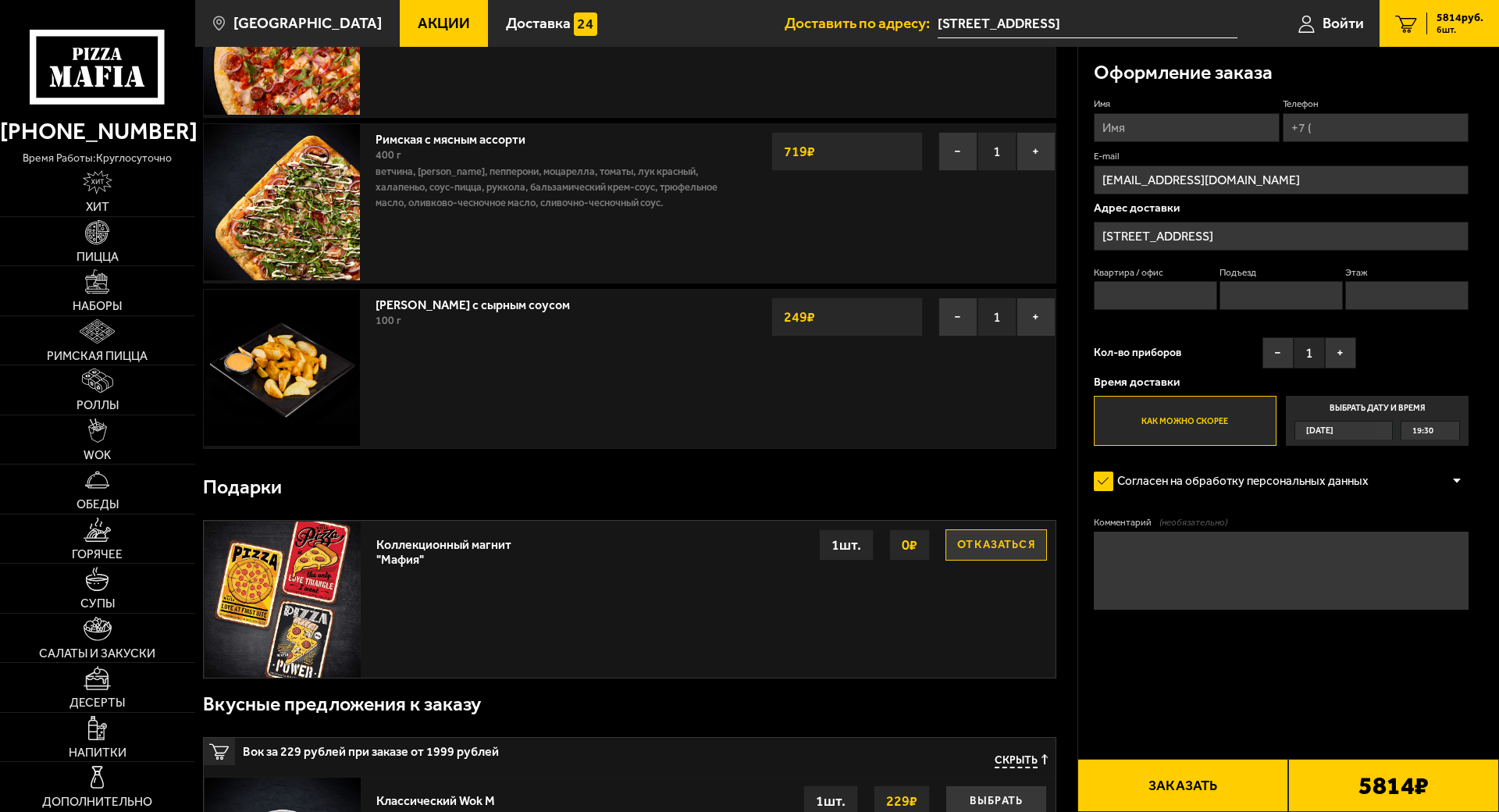
click at [1469, 134] on input "Телефон" at bounding box center [1376, 128] width 186 height 29
type input "[PHONE_NUMBER]"
type input "Regard Re"
type input "104"
type input "3"
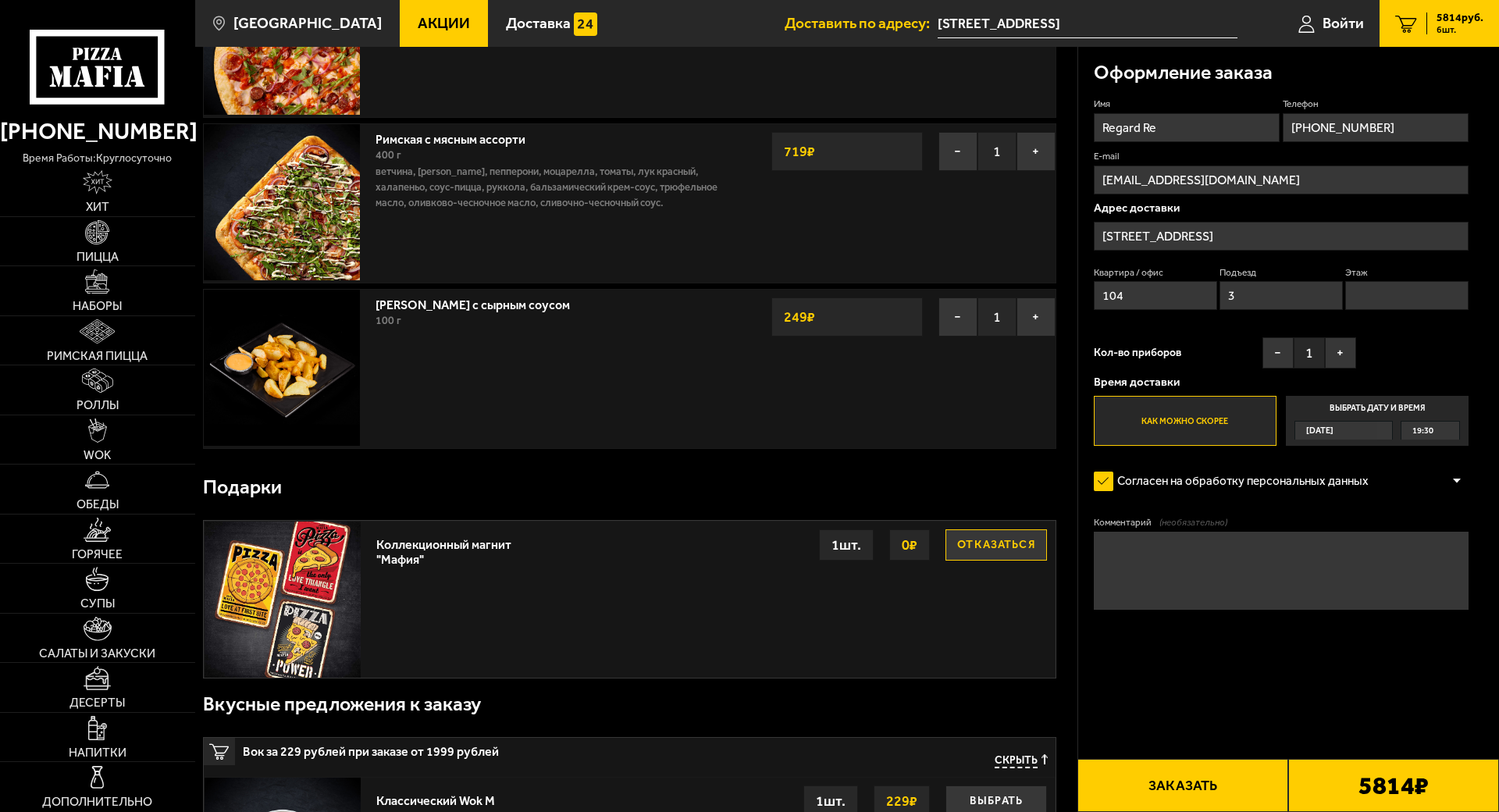
type input "7"
type input "[PHONE_NUMBER]"
click at [1279, 138] on input "Regard Re" at bounding box center [1186, 128] width 186 height 29
click at [1469, 194] on input "[EMAIL_ADDRESS][DOMAIN_NAME]" at bounding box center [1280, 180] width 374 height 29
click at [1469, 251] on input "[STREET_ADDRESS]" at bounding box center [1280, 236] width 374 height 29
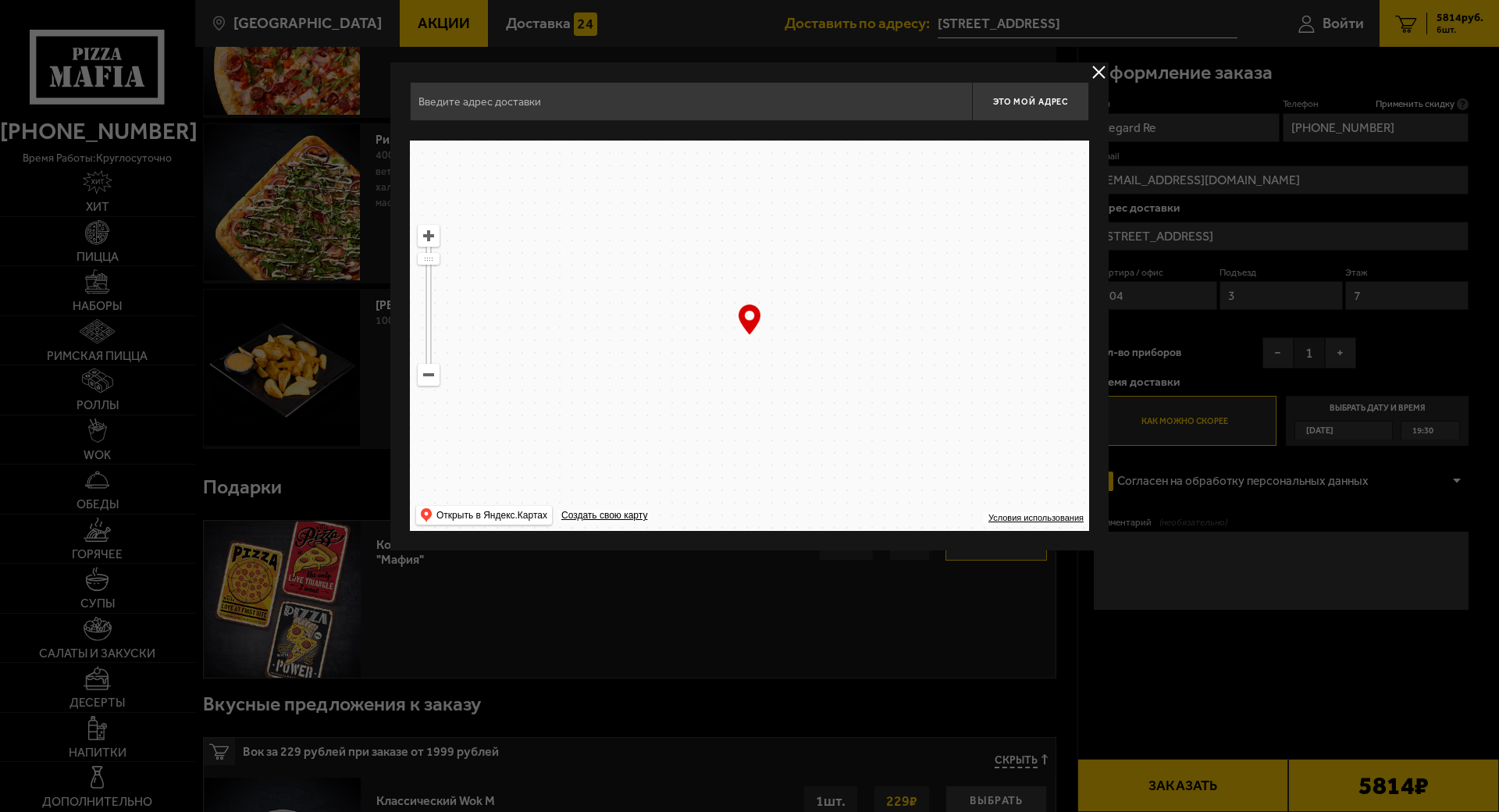
type input "[STREET_ADDRESS]"
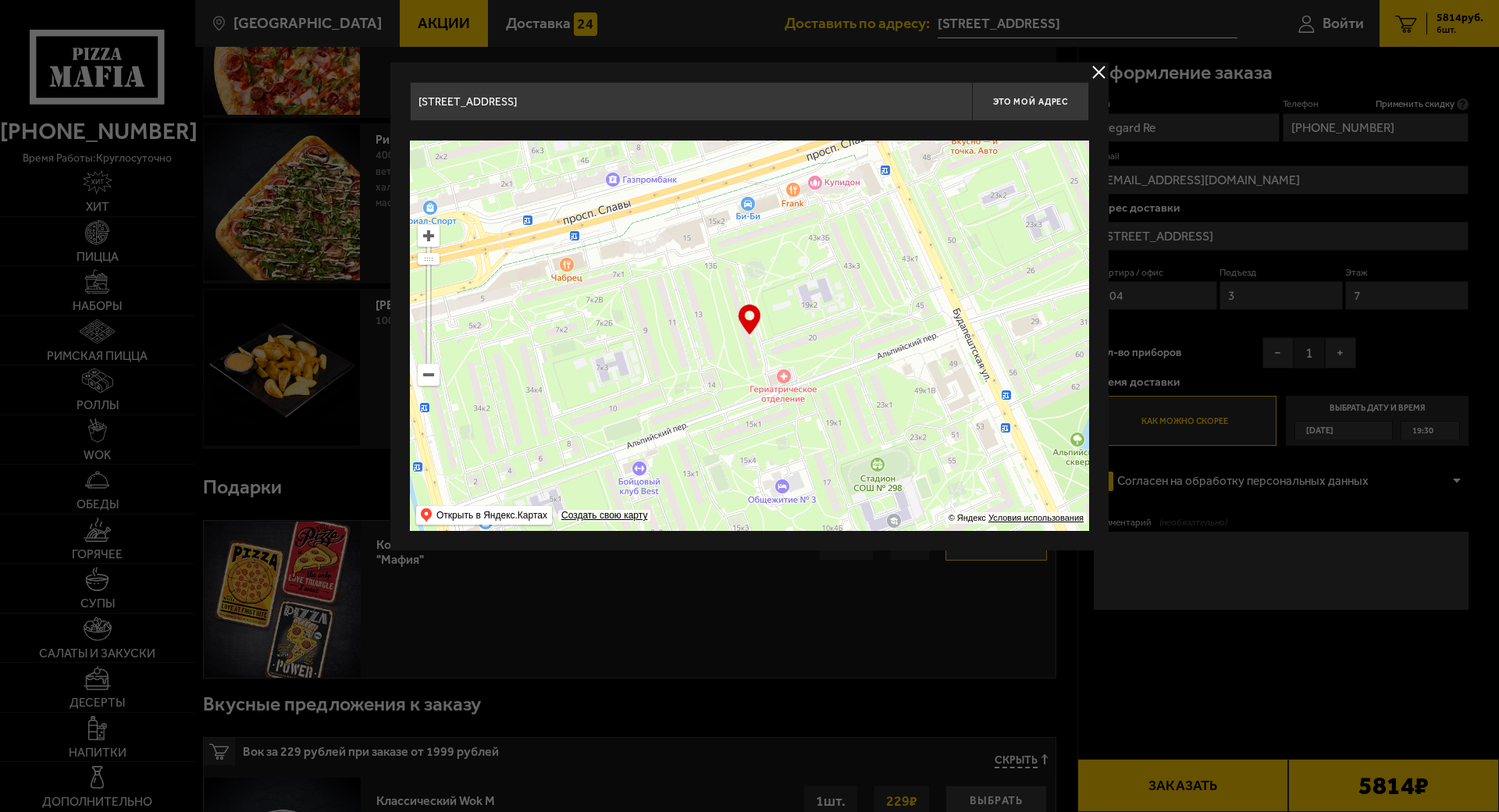
click at [1109, 67] on button "delivery type" at bounding box center [1098, 72] width 19 height 19
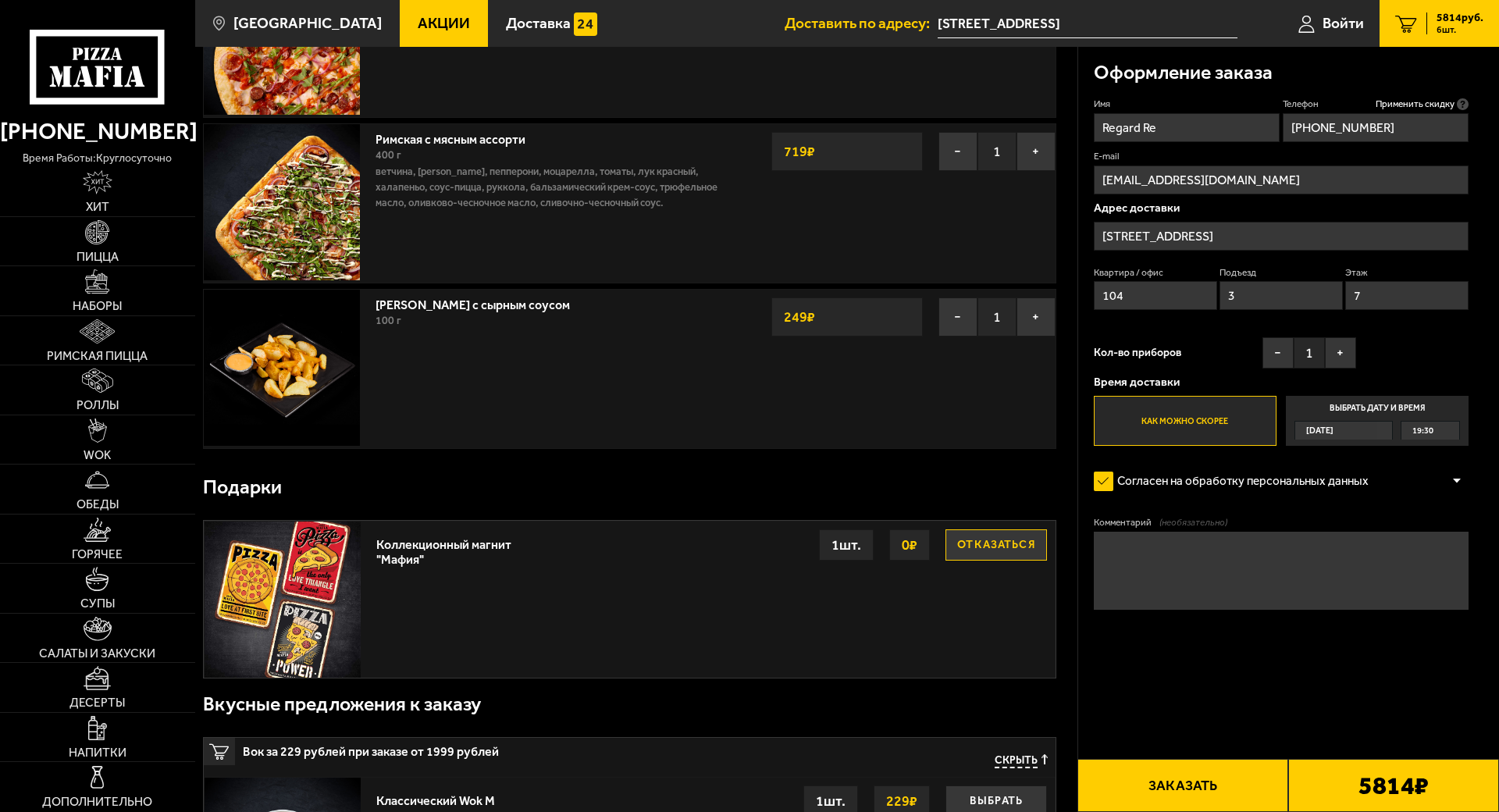
click at [1469, 445] on label "Выбрать дату и время [DATE] 19:30" at bounding box center [1376, 420] width 183 height 50
click at [0, 0] on input "Выбрать дату и время [DATE] 19:30" at bounding box center [0, 0] width 0 height 0
click at [1276, 445] on label "Как можно скорее" at bounding box center [1185, 420] width 183 height 50
click at [0, 0] on input "Как можно скорее" at bounding box center [0, 0] width 0 height 0
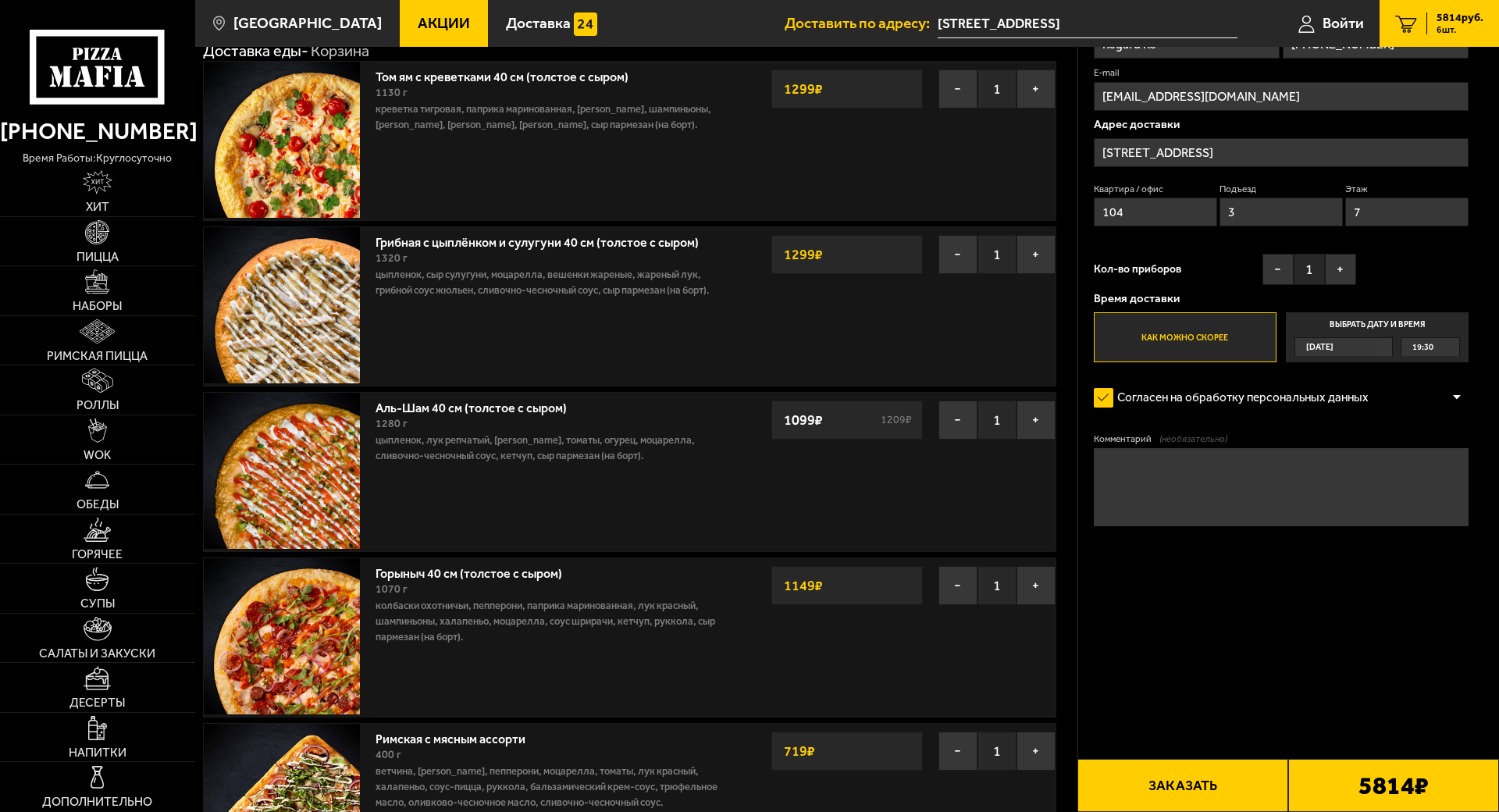
scroll to position [0, 0]
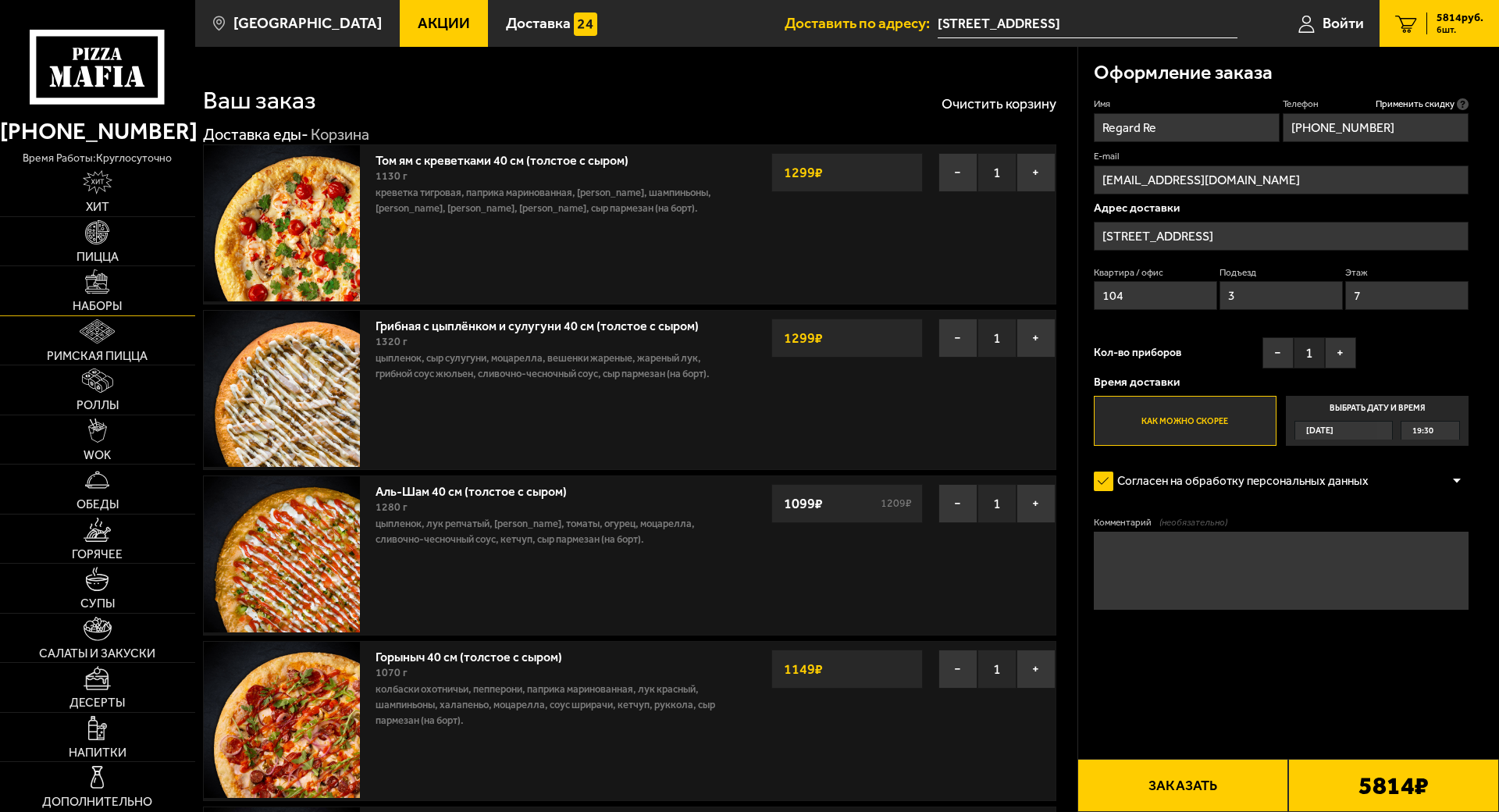
click at [146, 315] on link "Наборы" at bounding box center [97, 291] width 195 height 49
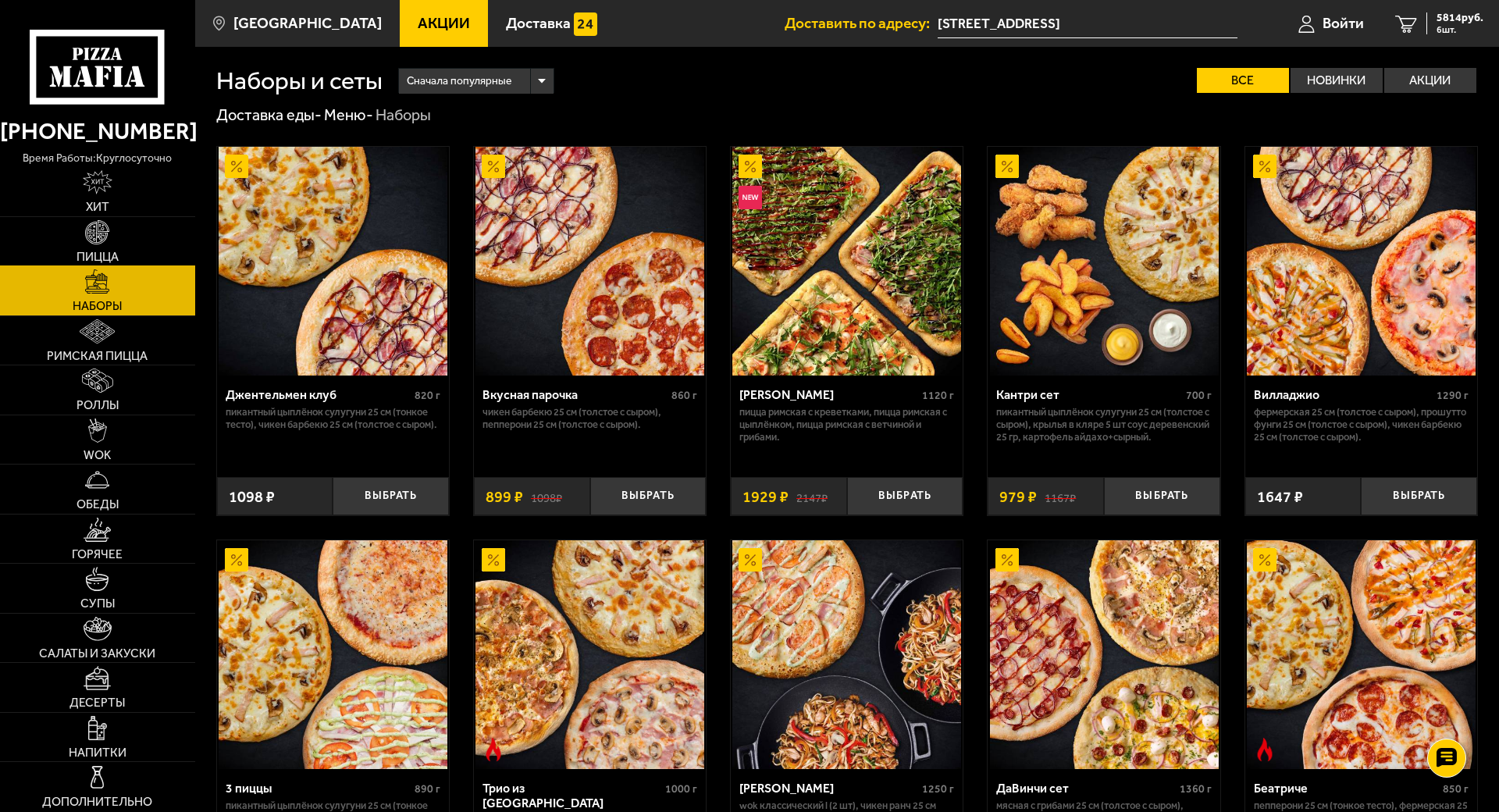
click at [118, 263] on span "Пицца" at bounding box center [98, 257] width 42 height 13
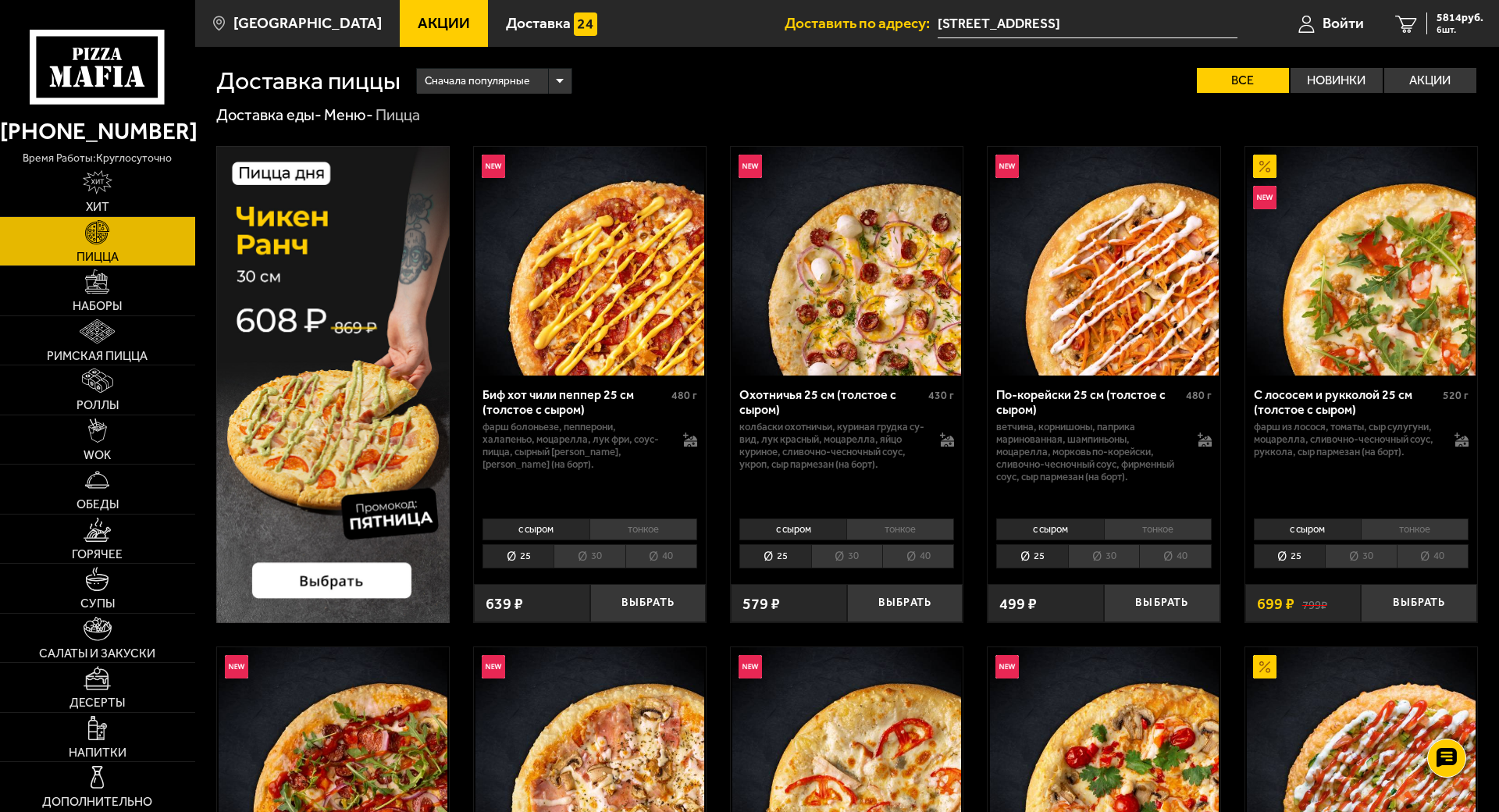
click at [697, 568] on li "40" at bounding box center [661, 556] width 72 height 25
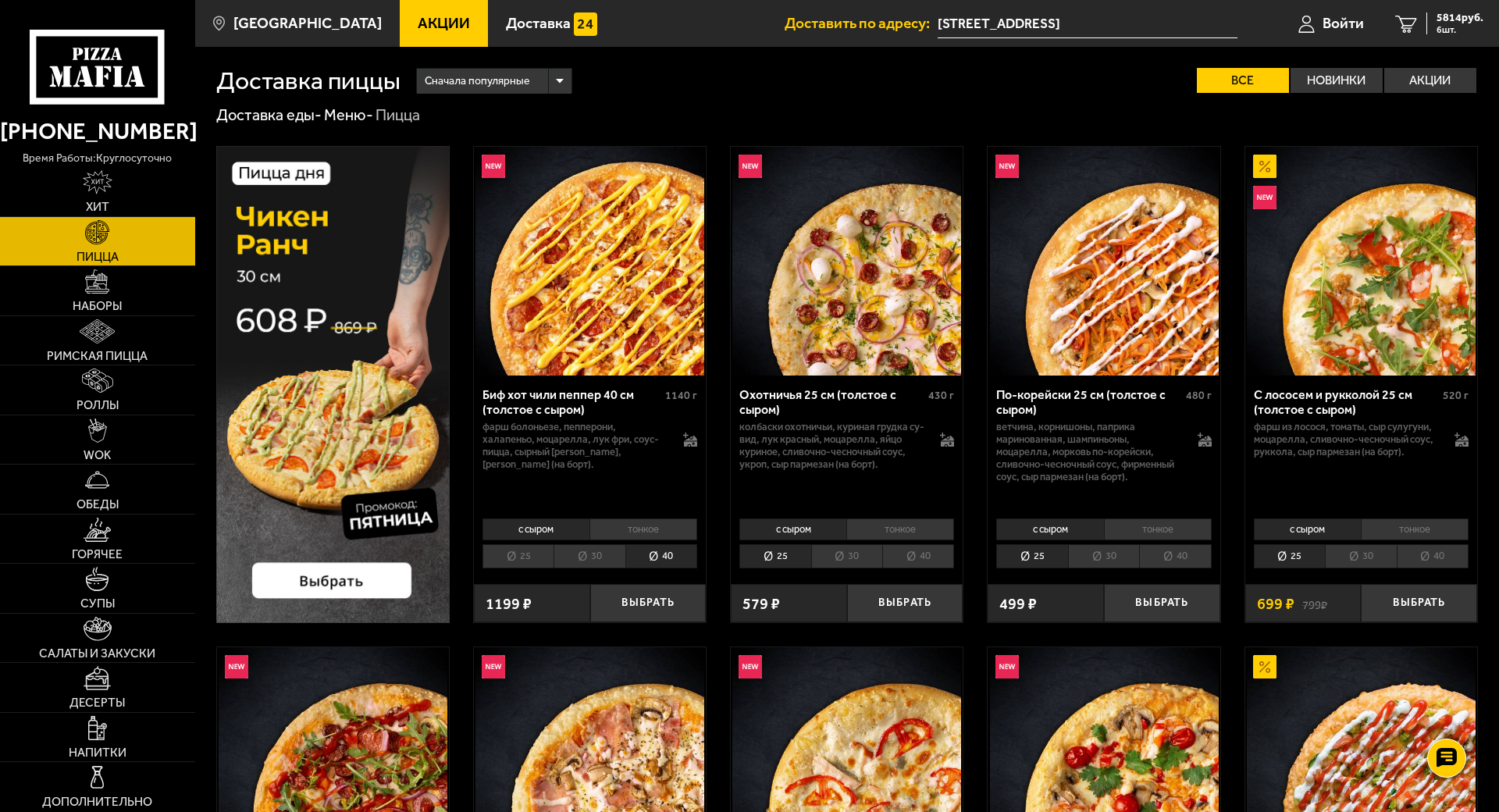
click at [954, 568] on li "40" at bounding box center [918, 556] width 72 height 25
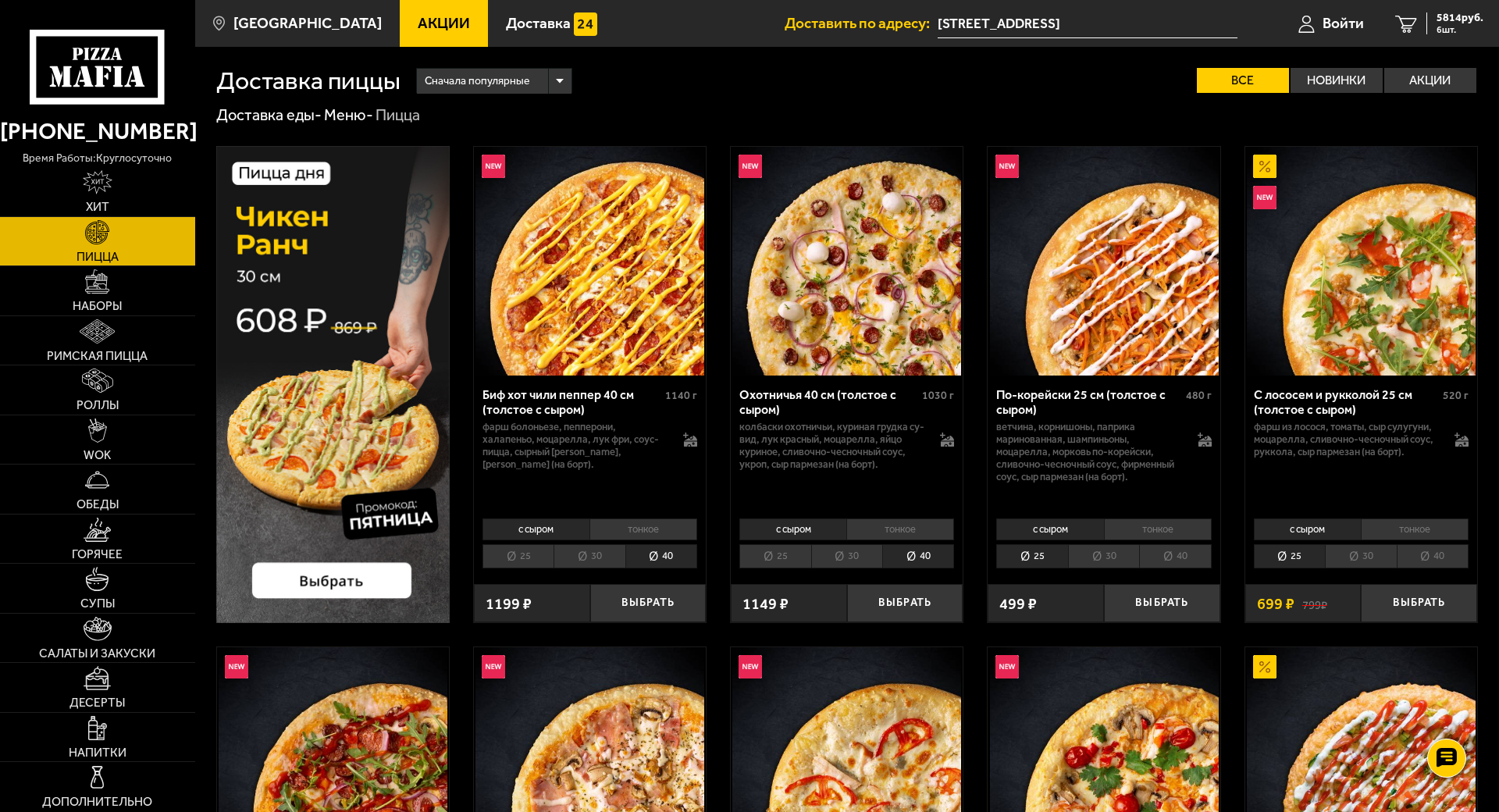
click at [1211, 568] on li "40" at bounding box center [1175, 556] width 72 height 25
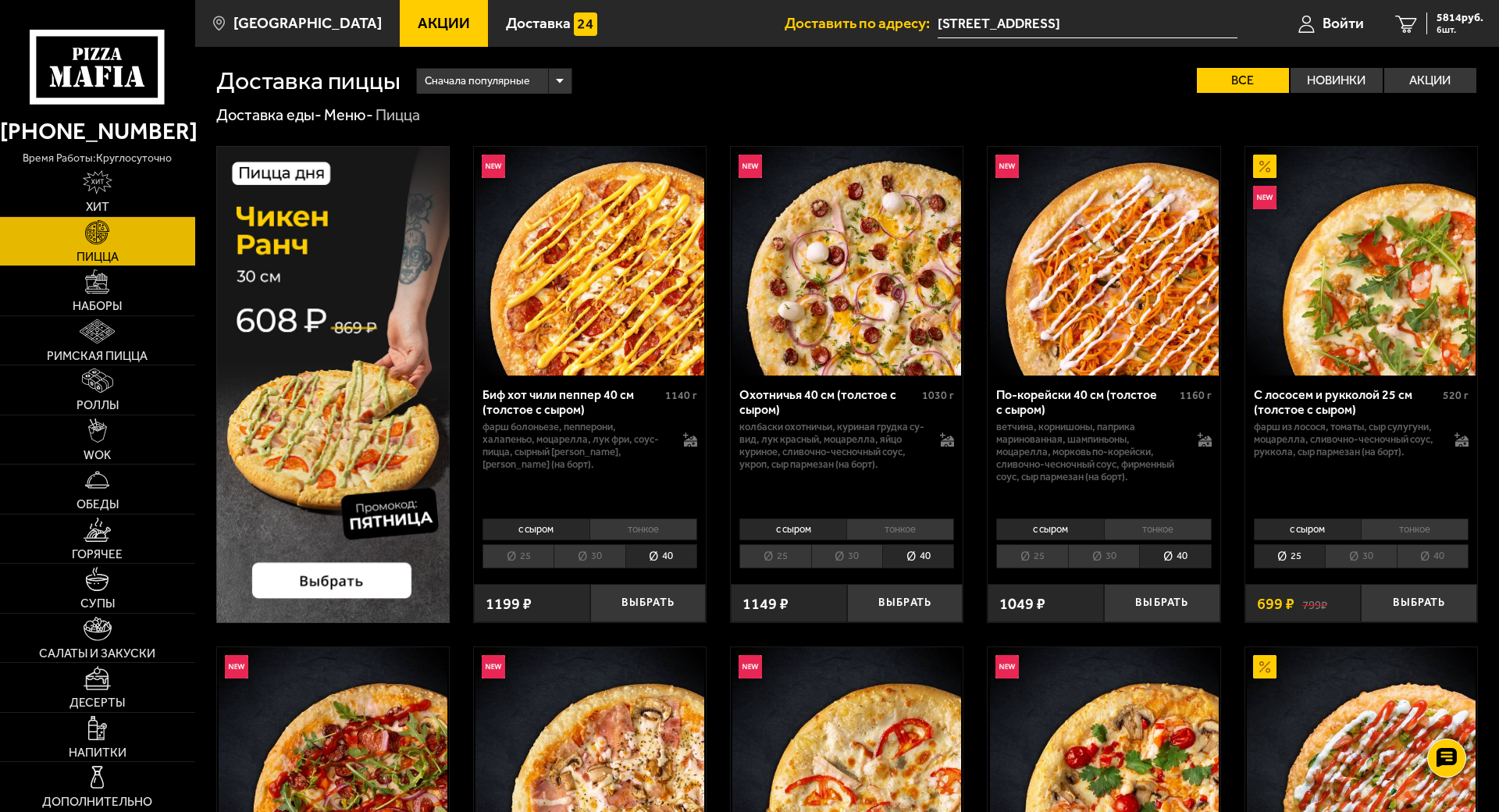
click at [1469, 568] on li "40" at bounding box center [1432, 556] width 72 height 25
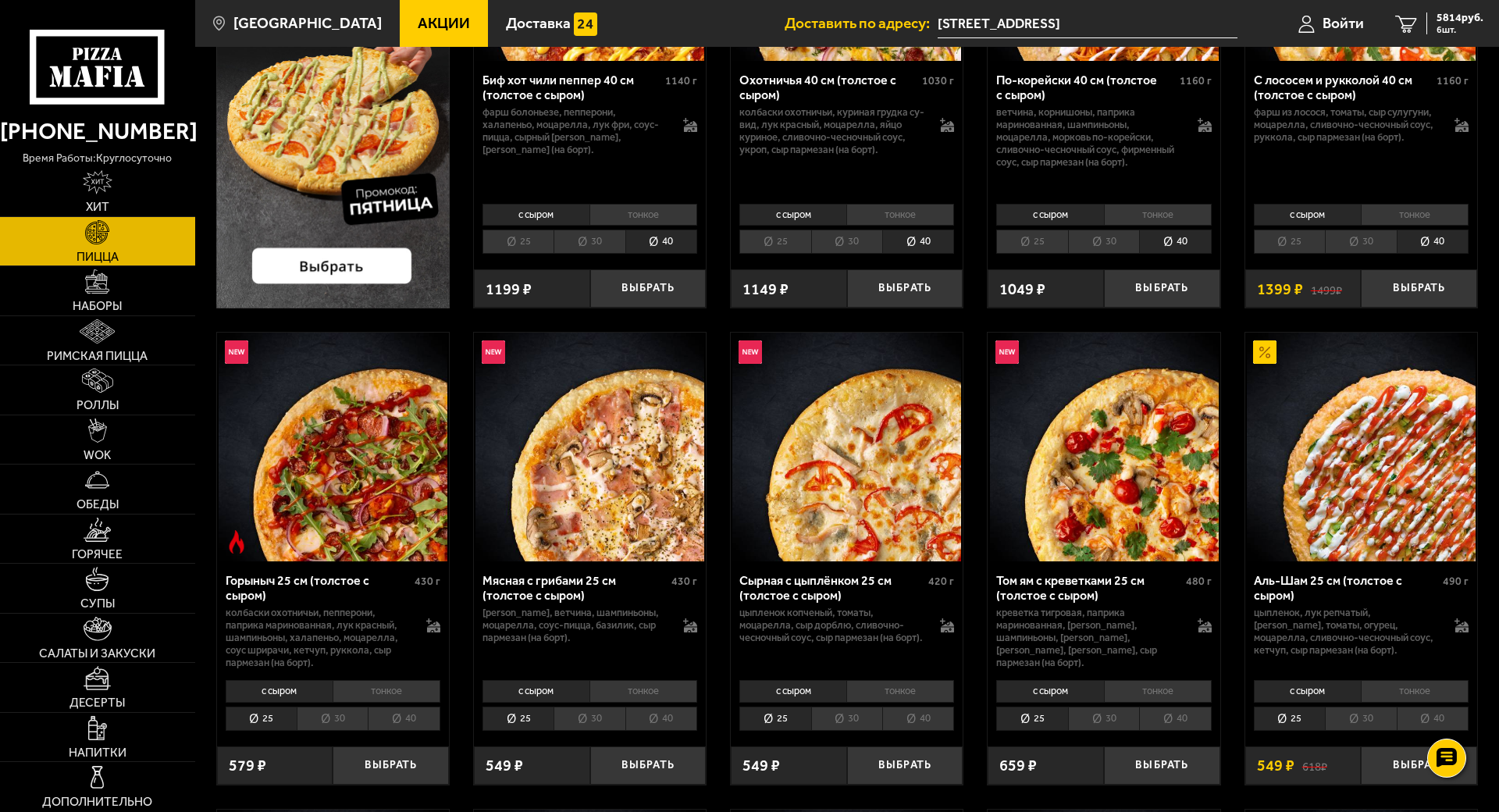
scroll to position [488, 0]
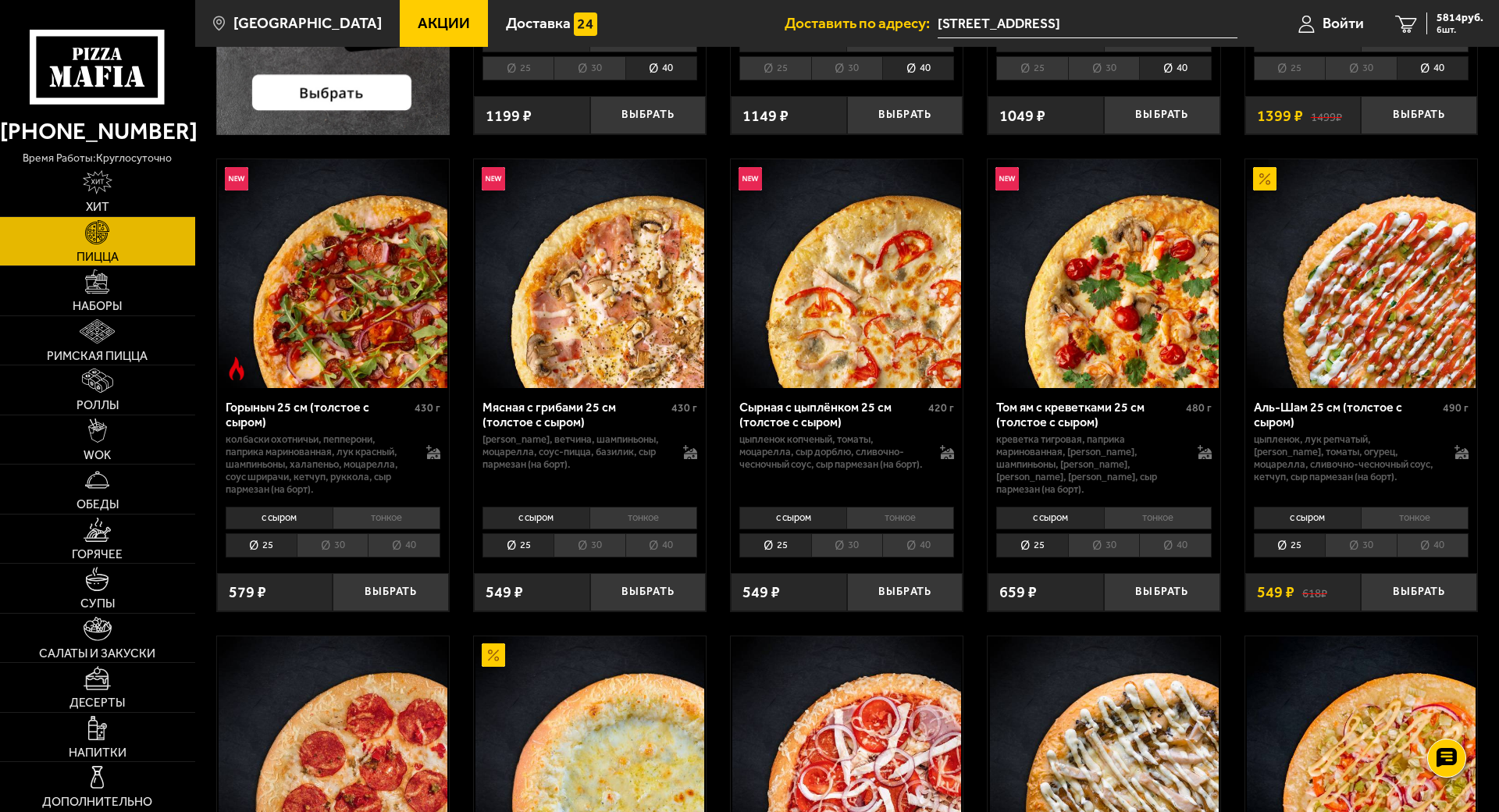
click at [1211, 558] on li "40" at bounding box center [1175, 545] width 72 height 25
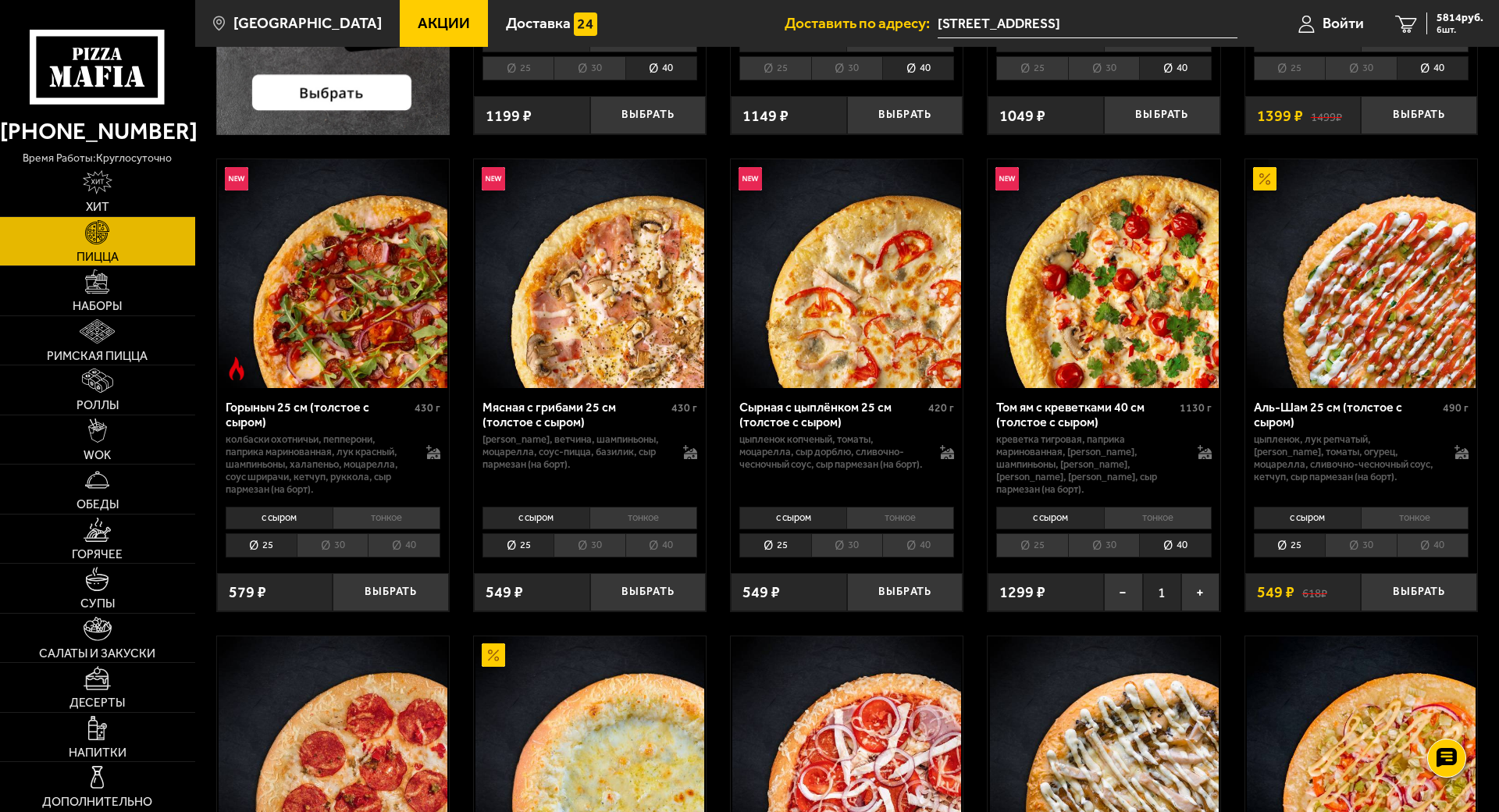
click at [954, 558] on li "40" at bounding box center [918, 545] width 72 height 25
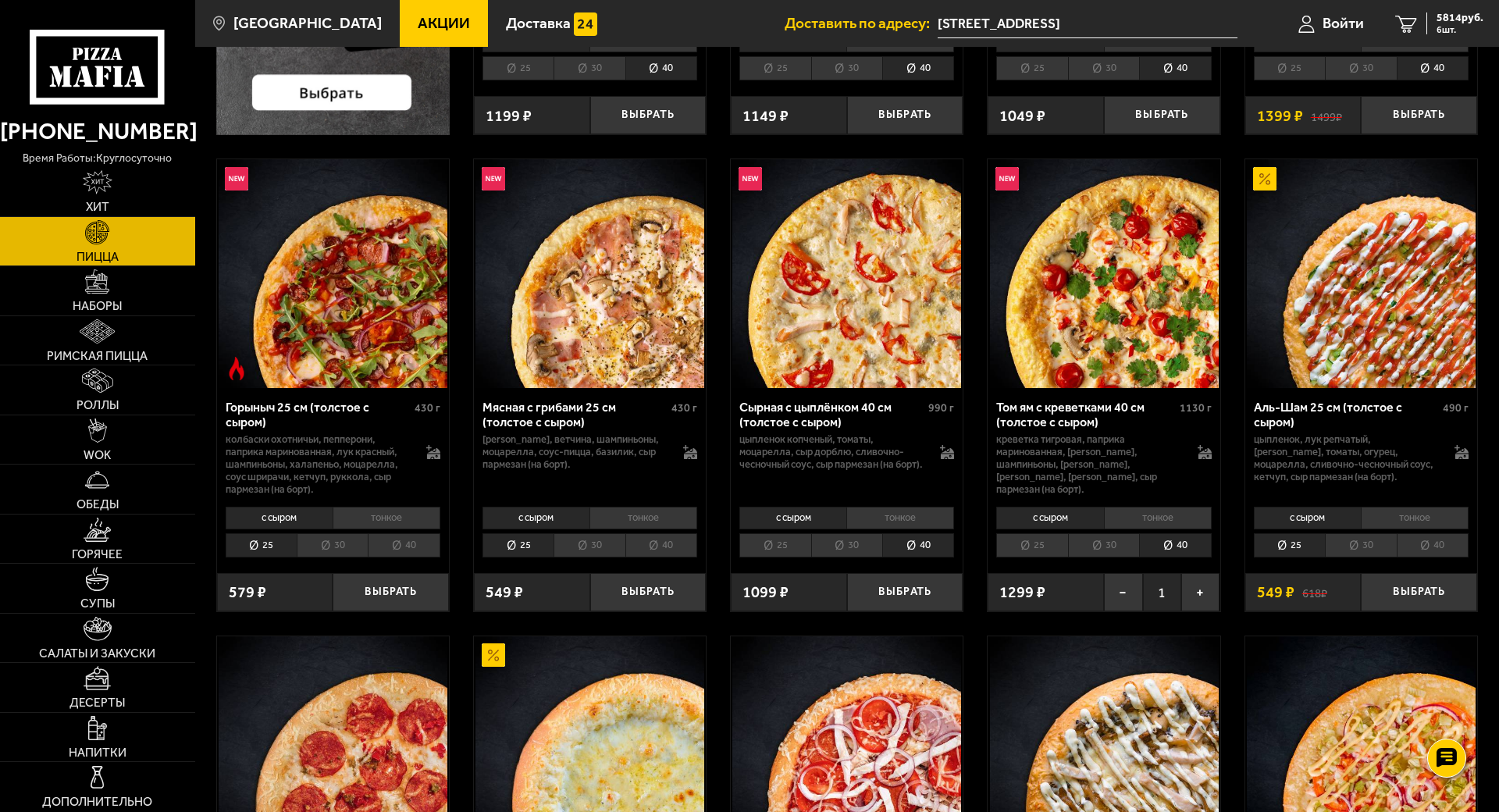
click at [697, 558] on li "40" at bounding box center [661, 545] width 72 height 25
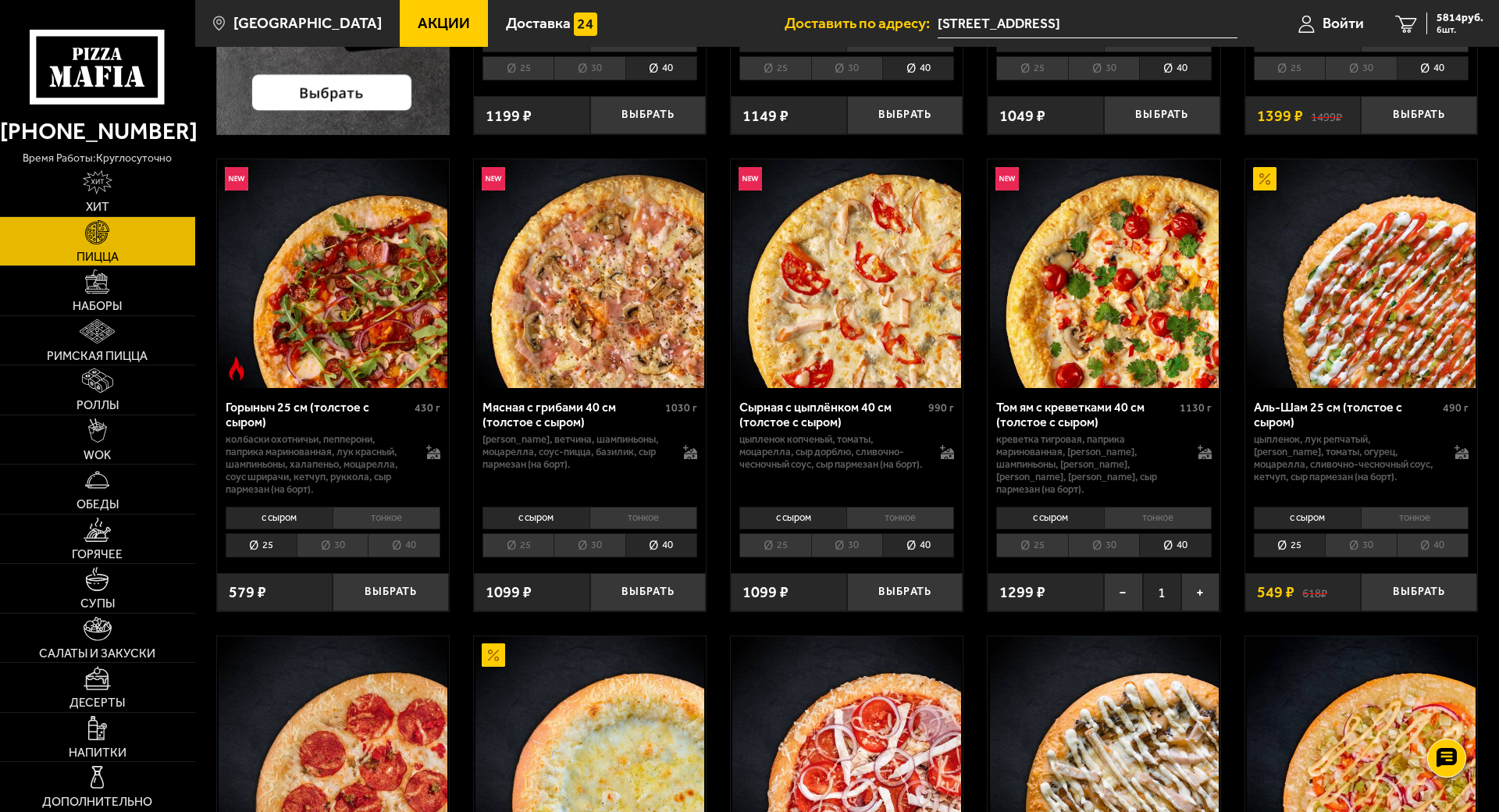
click at [439, 558] on li "40" at bounding box center [403, 545] width 72 height 25
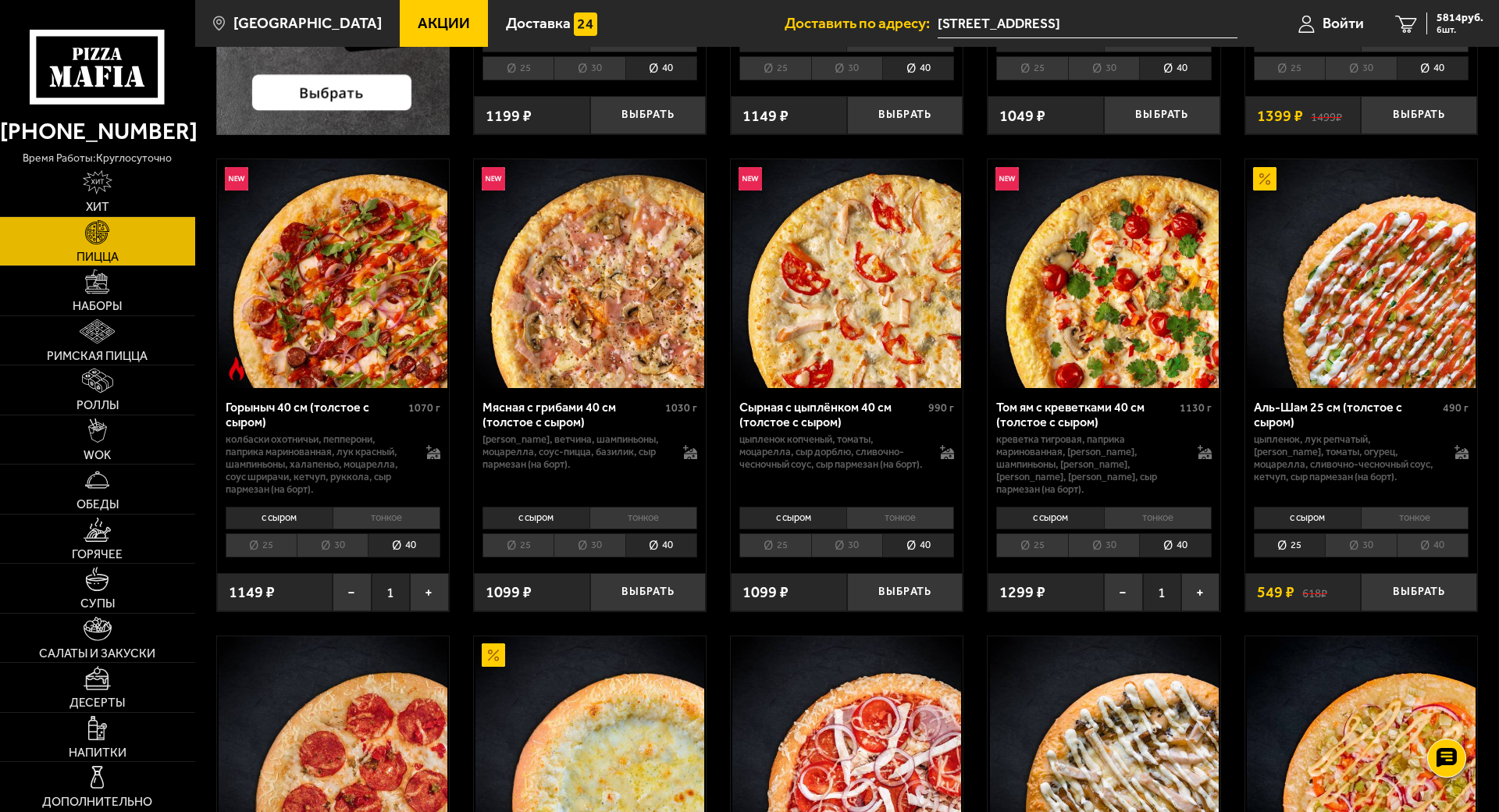
click at [1469, 558] on li "40" at bounding box center [1432, 545] width 72 height 25
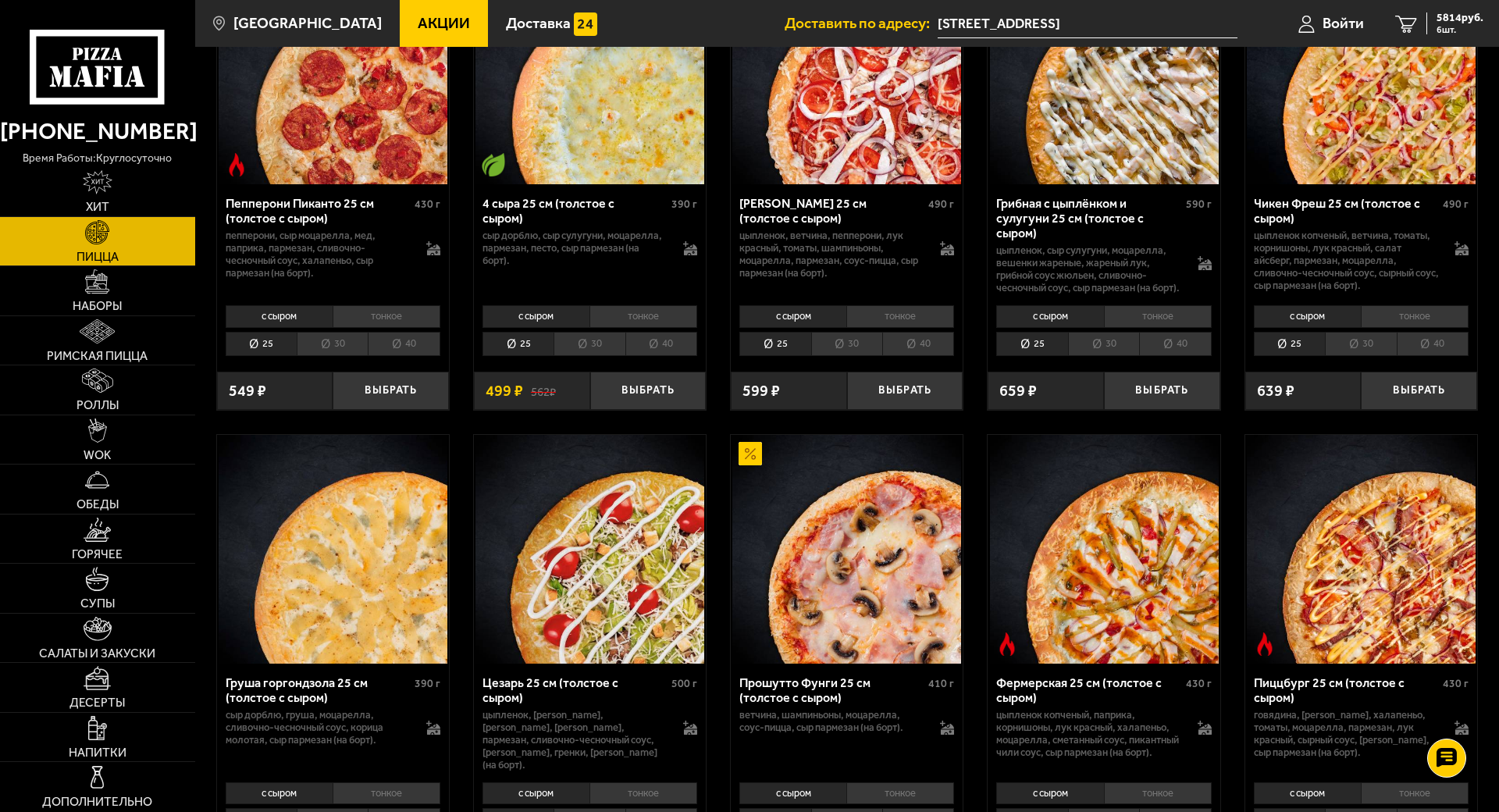
scroll to position [1171, 0]
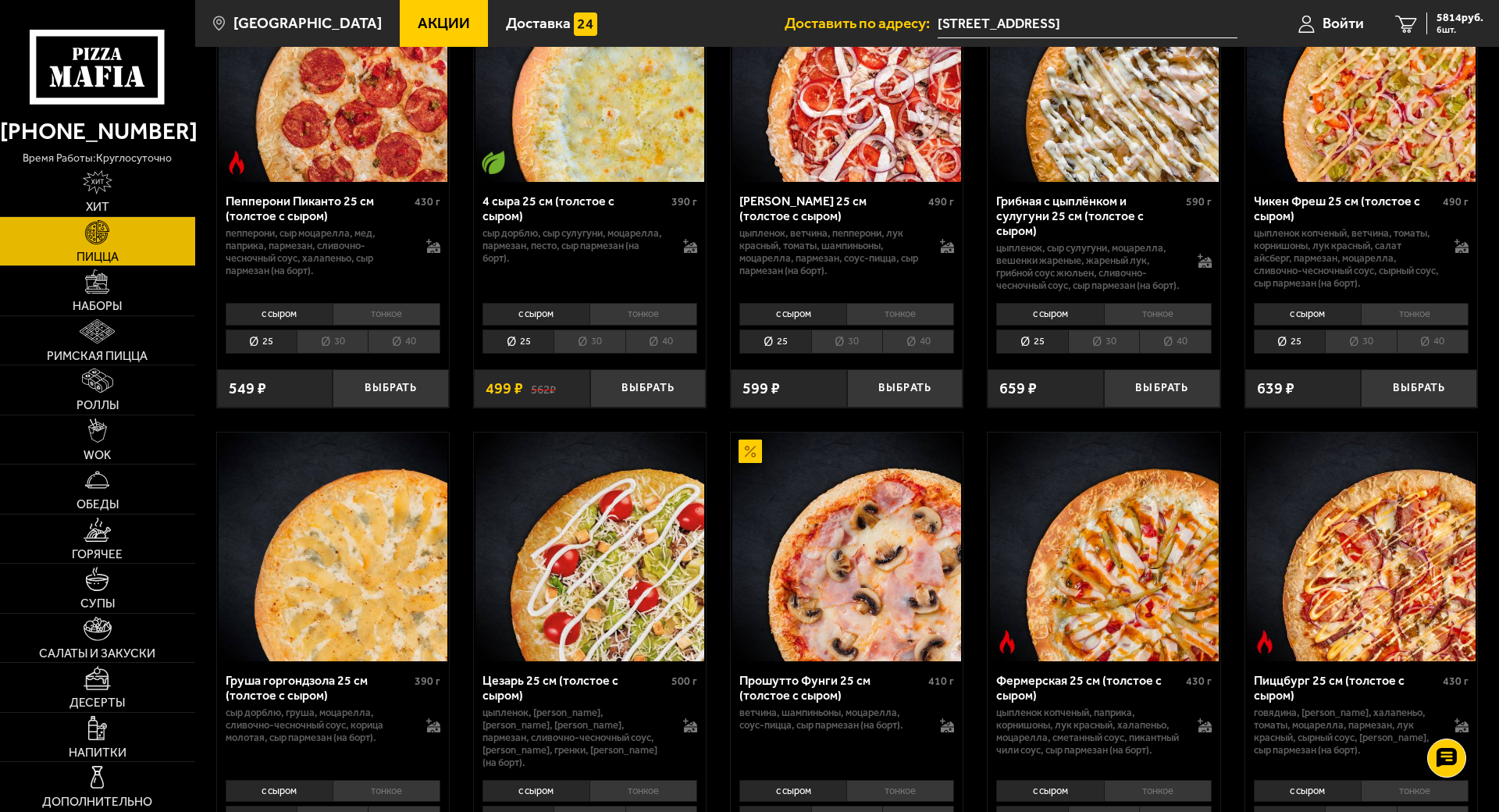
click at [1469, 353] on li "40" at bounding box center [1432, 341] width 72 height 25
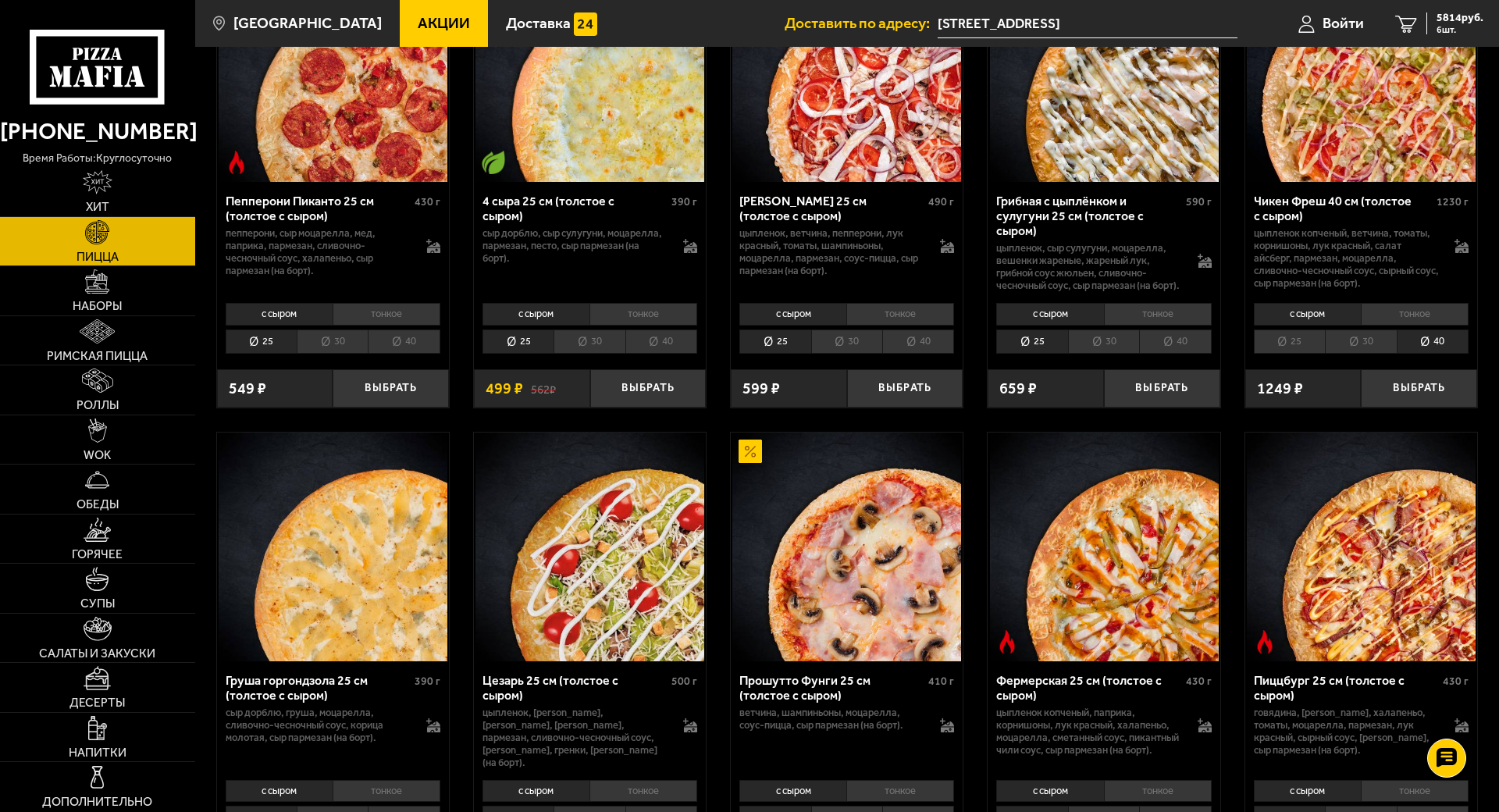
click at [1211, 353] on li "40" at bounding box center [1175, 341] width 72 height 25
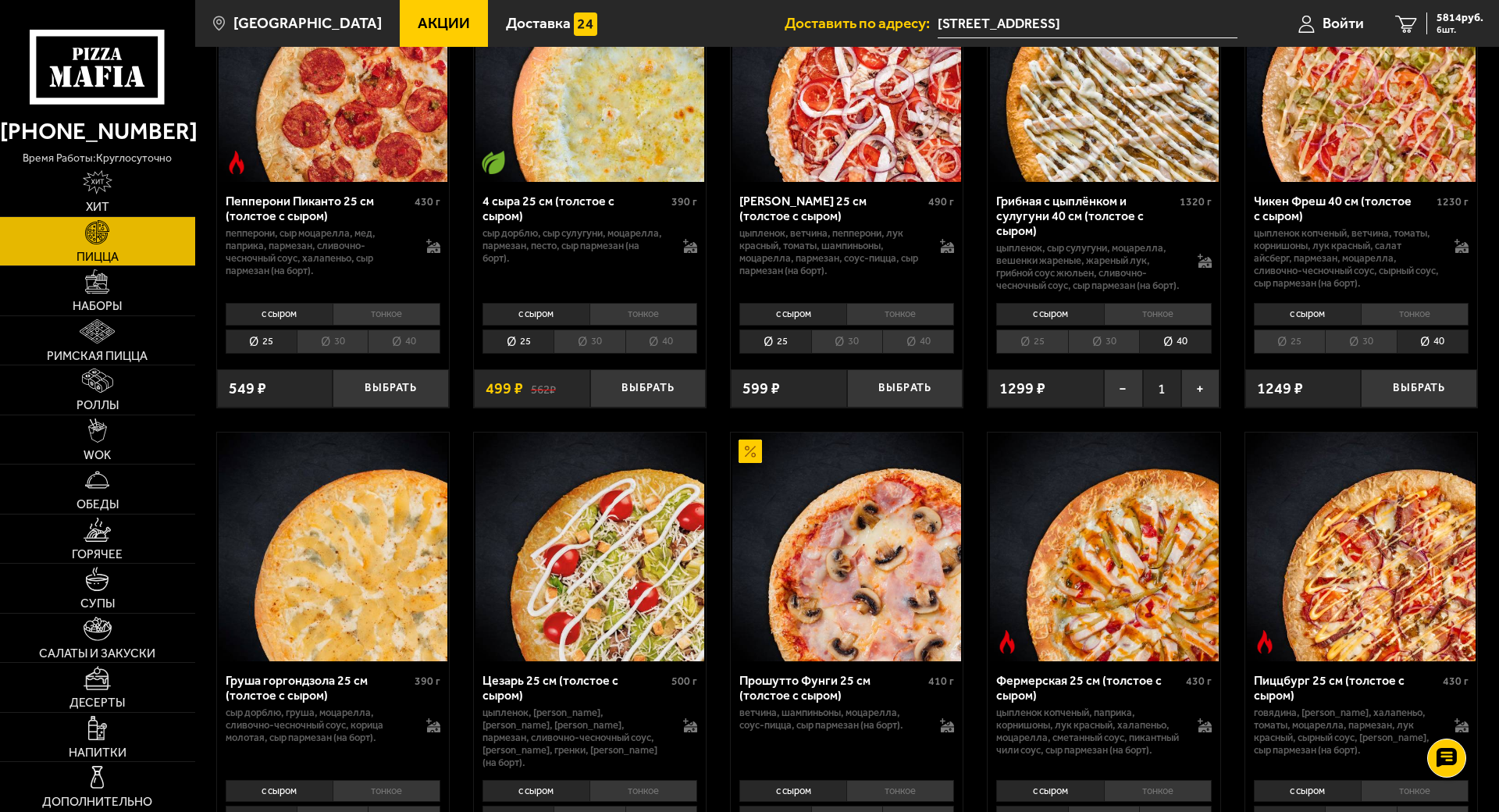
click at [954, 353] on li "40" at bounding box center [918, 341] width 72 height 25
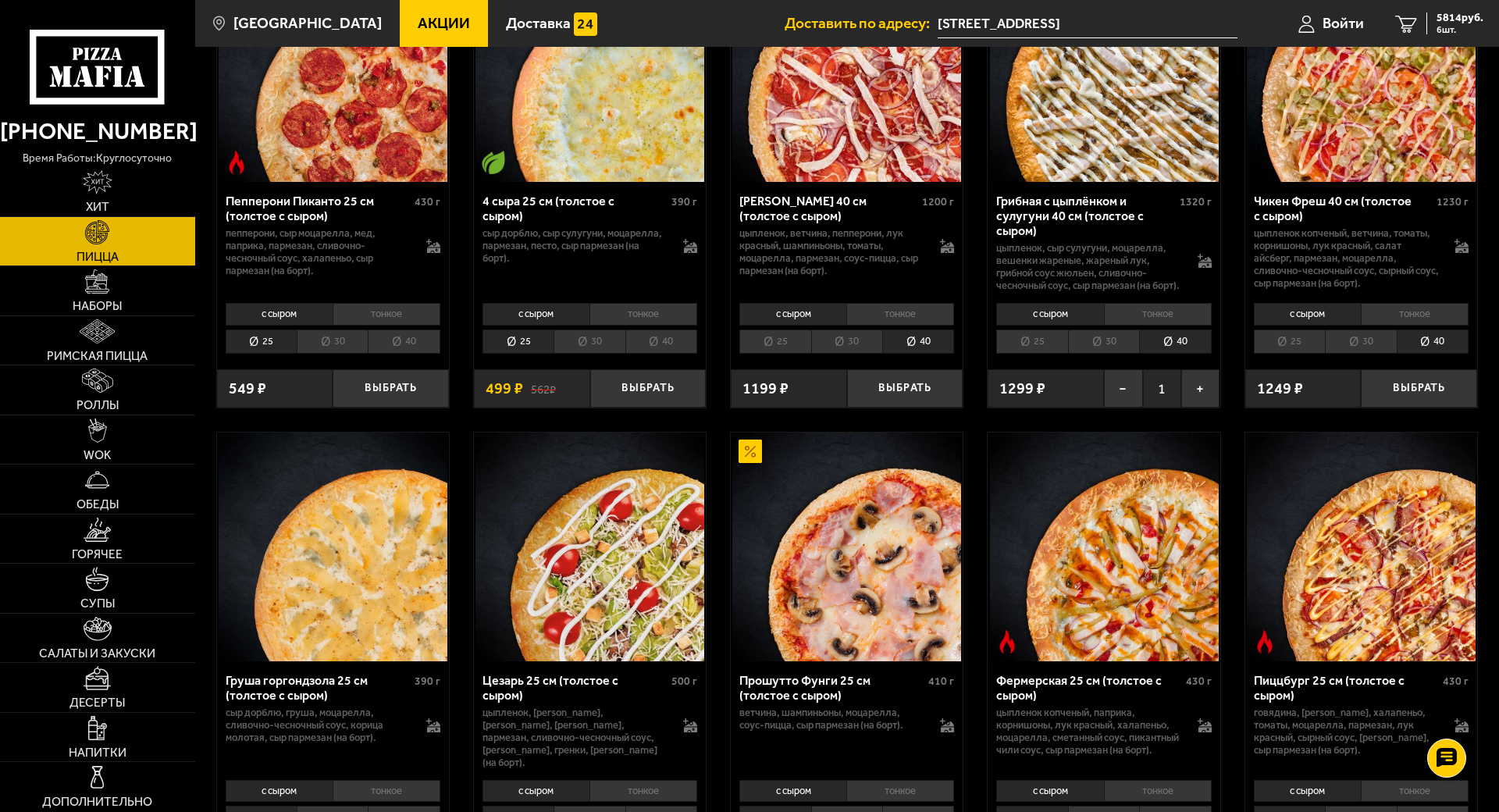
click at [697, 353] on li "40" at bounding box center [661, 341] width 72 height 25
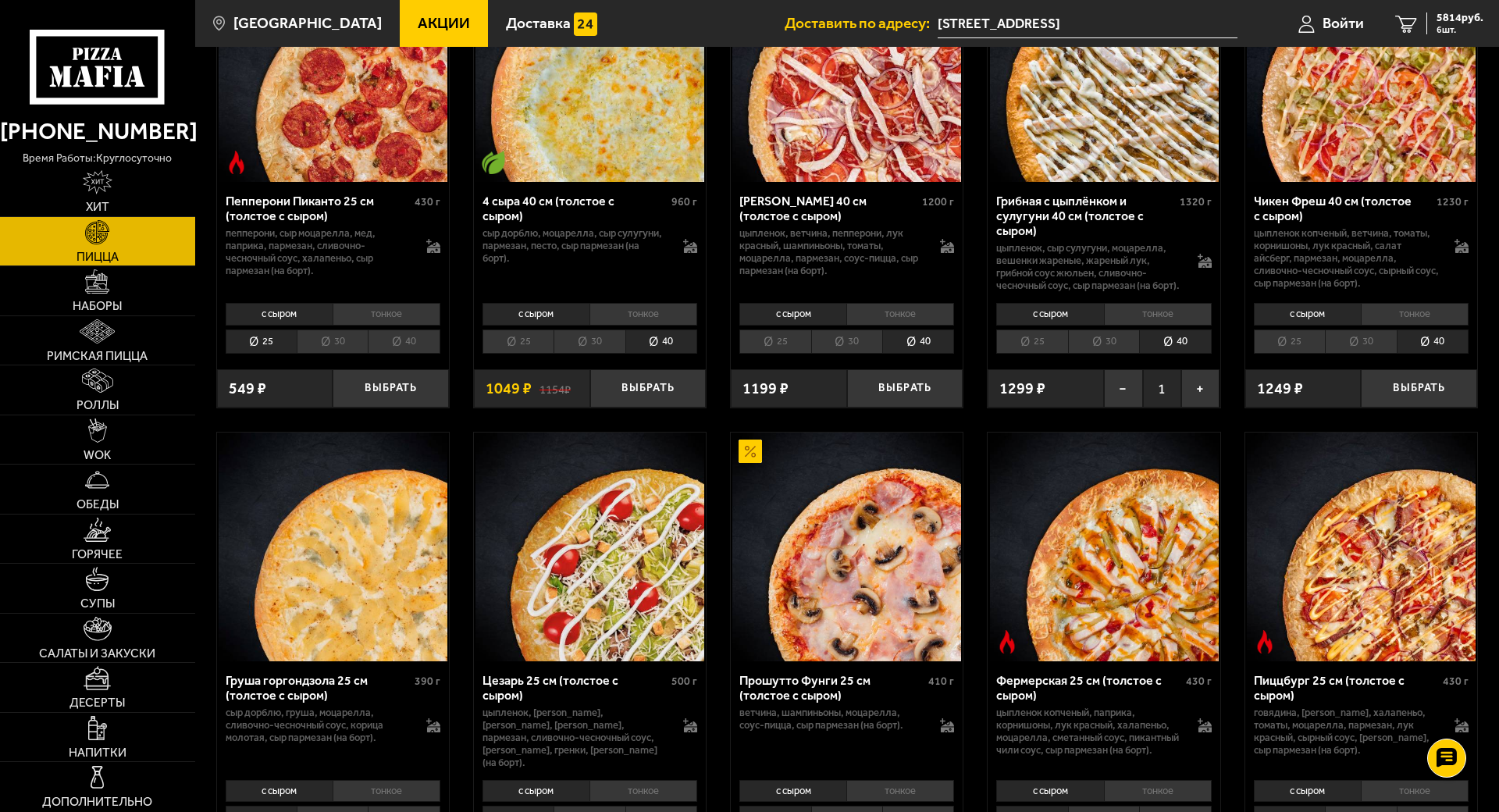
click at [439, 353] on li "40" at bounding box center [403, 341] width 72 height 25
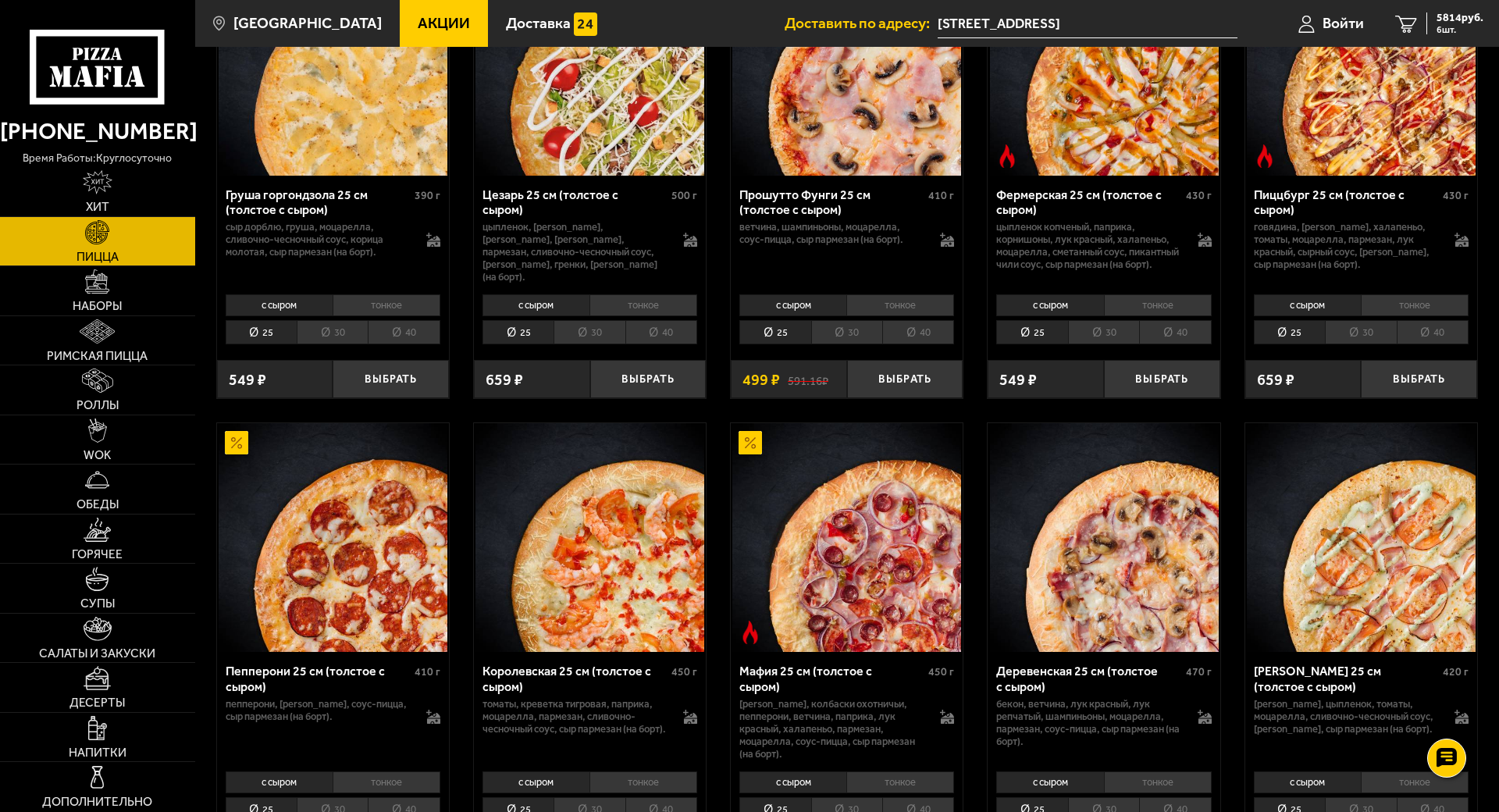
scroll to position [1659, 0]
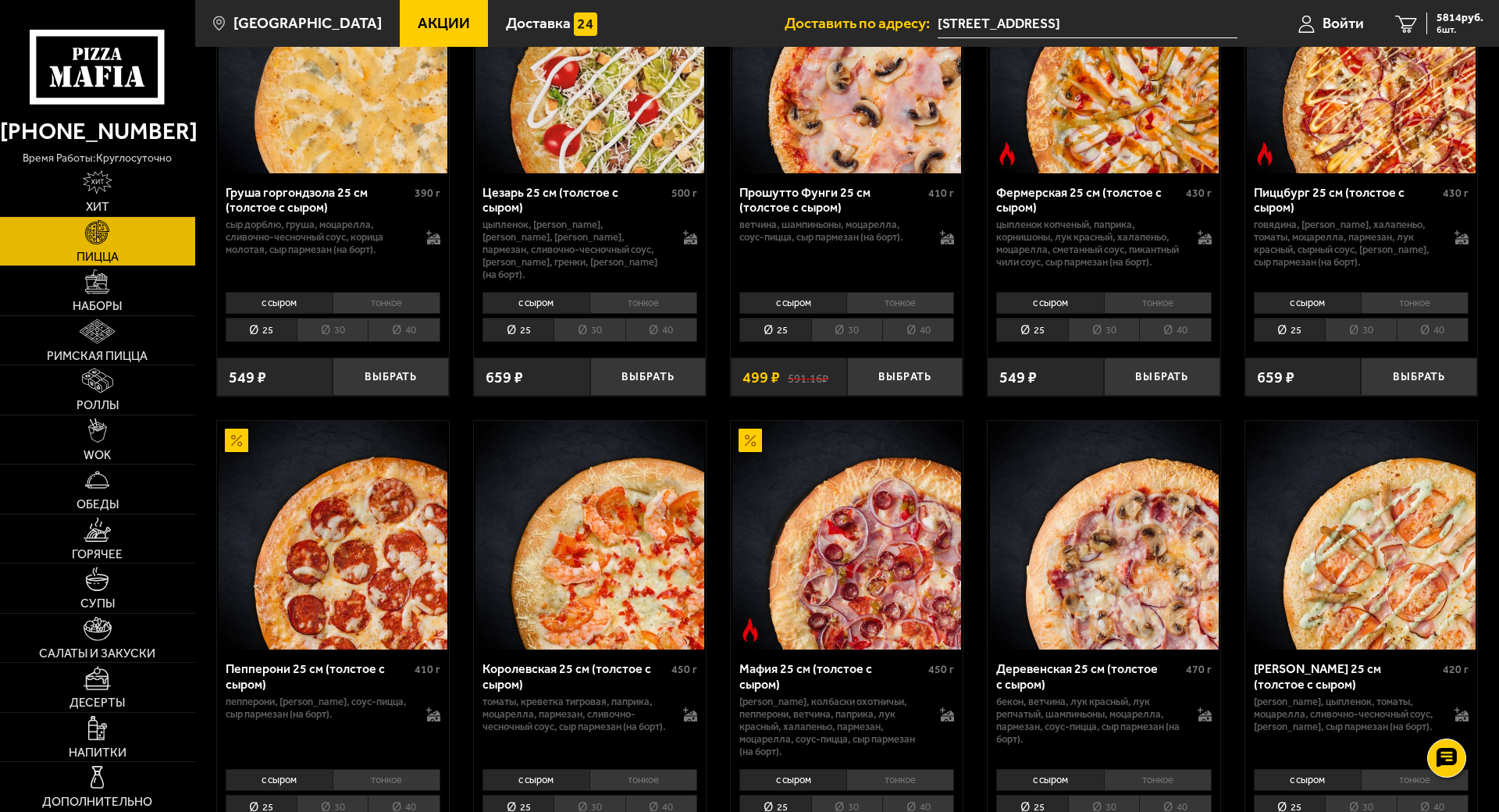
click at [439, 342] on li "40" at bounding box center [403, 330] width 72 height 25
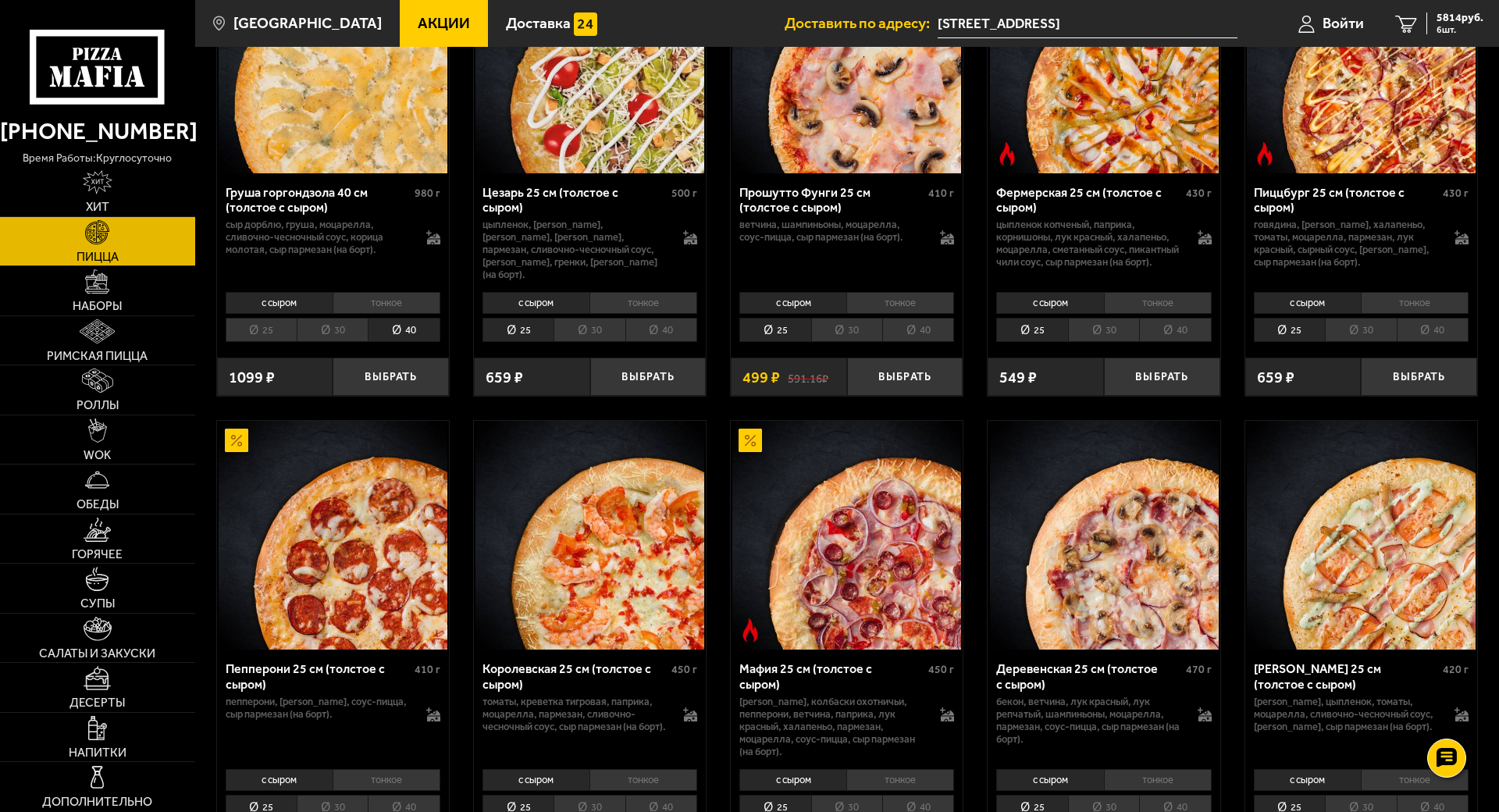
click at [697, 342] on li "40" at bounding box center [661, 330] width 72 height 25
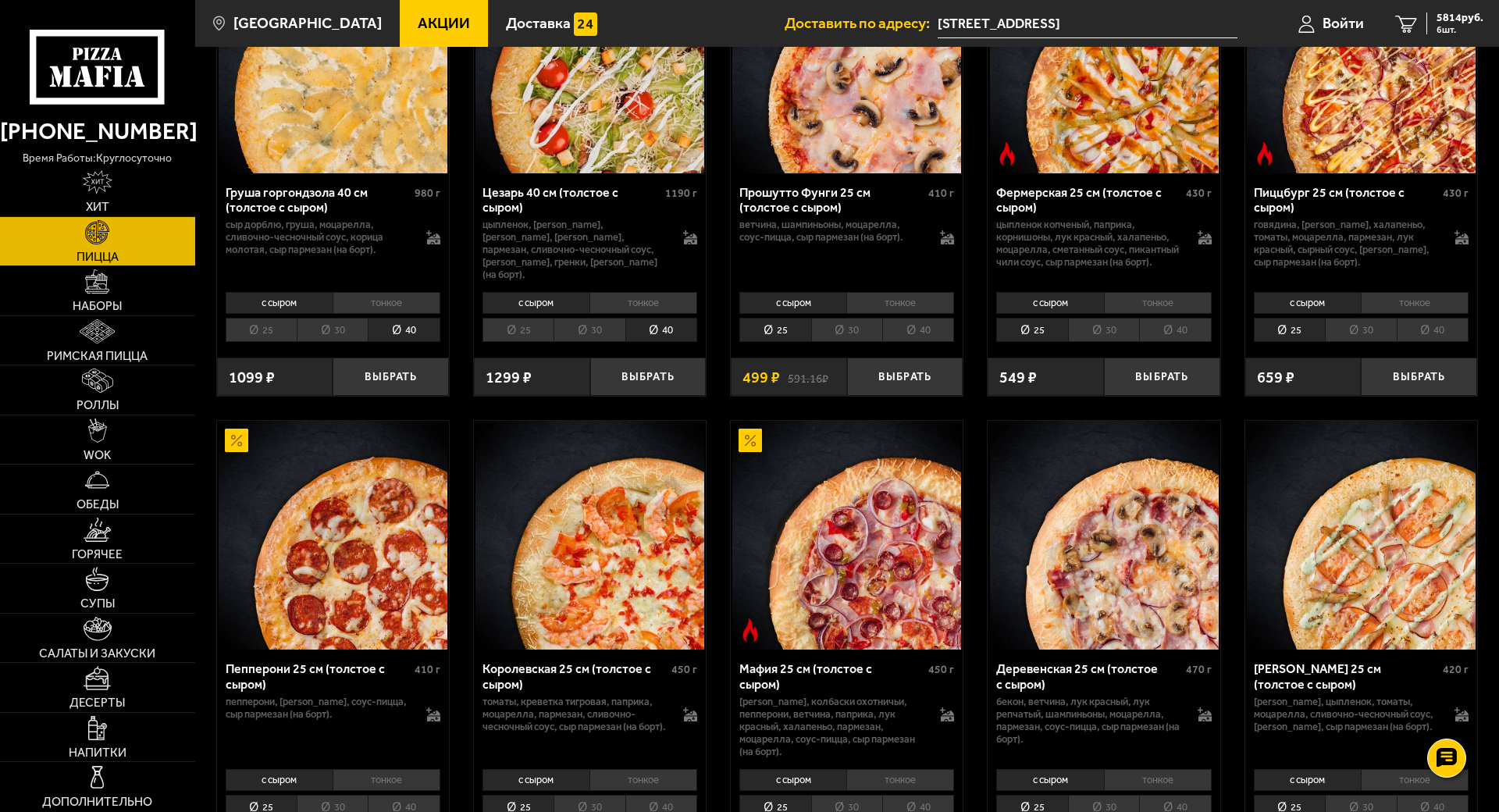
click at [954, 342] on li "40" at bounding box center [918, 330] width 72 height 25
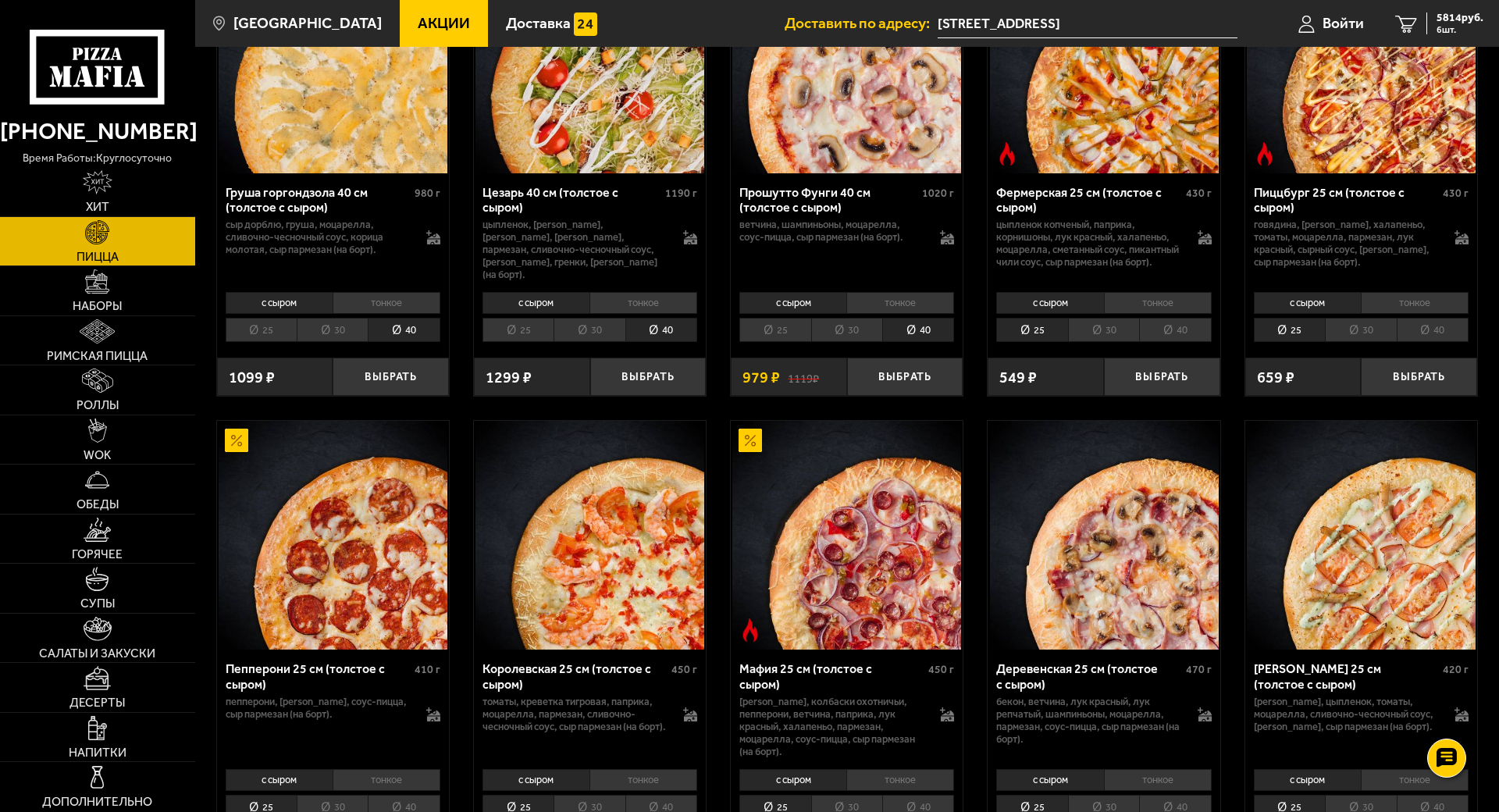
click at [1211, 342] on li "40" at bounding box center [1175, 330] width 72 height 25
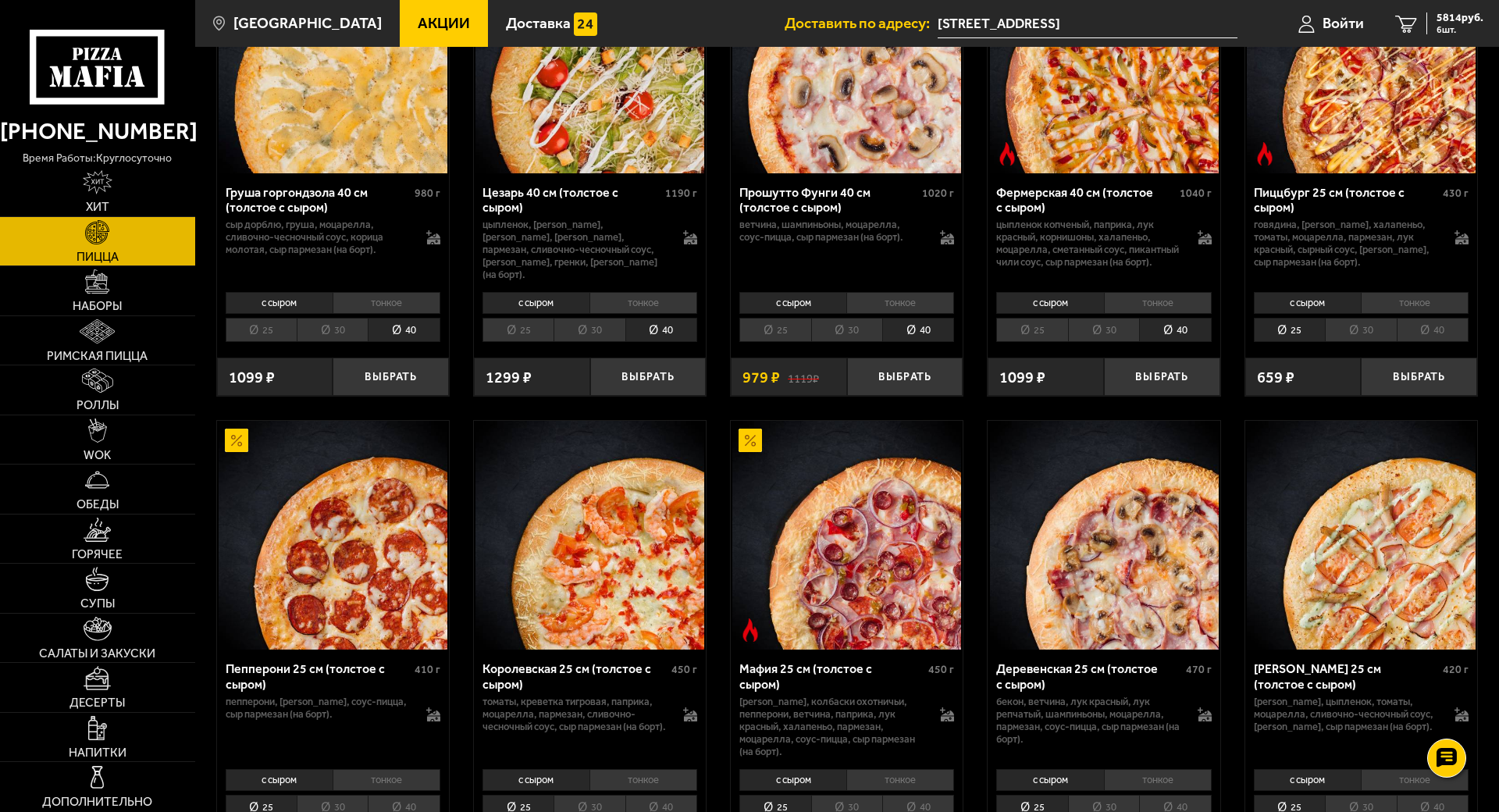
click at [1469, 342] on li "40" at bounding box center [1432, 330] width 72 height 25
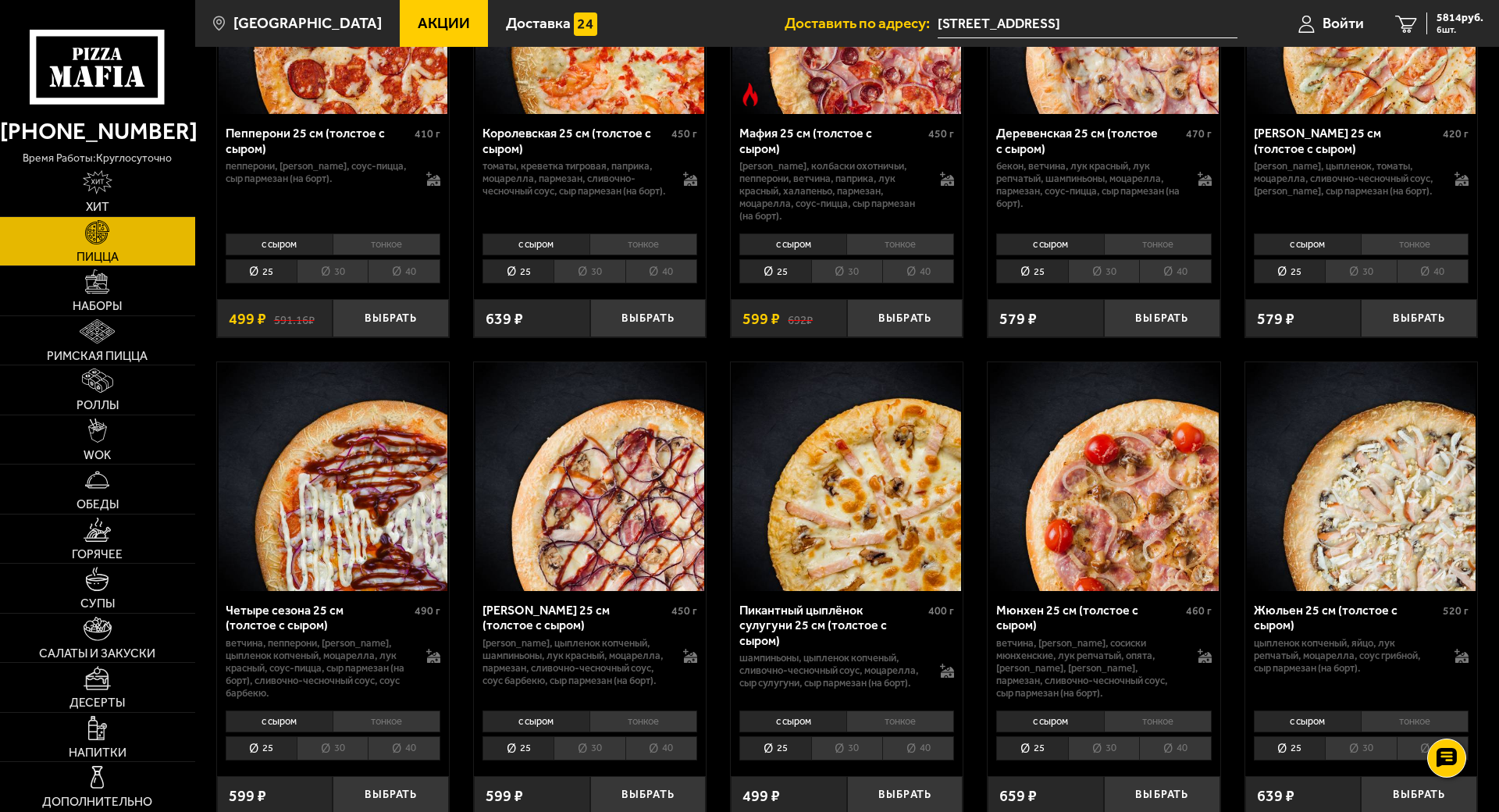
scroll to position [2244, 0]
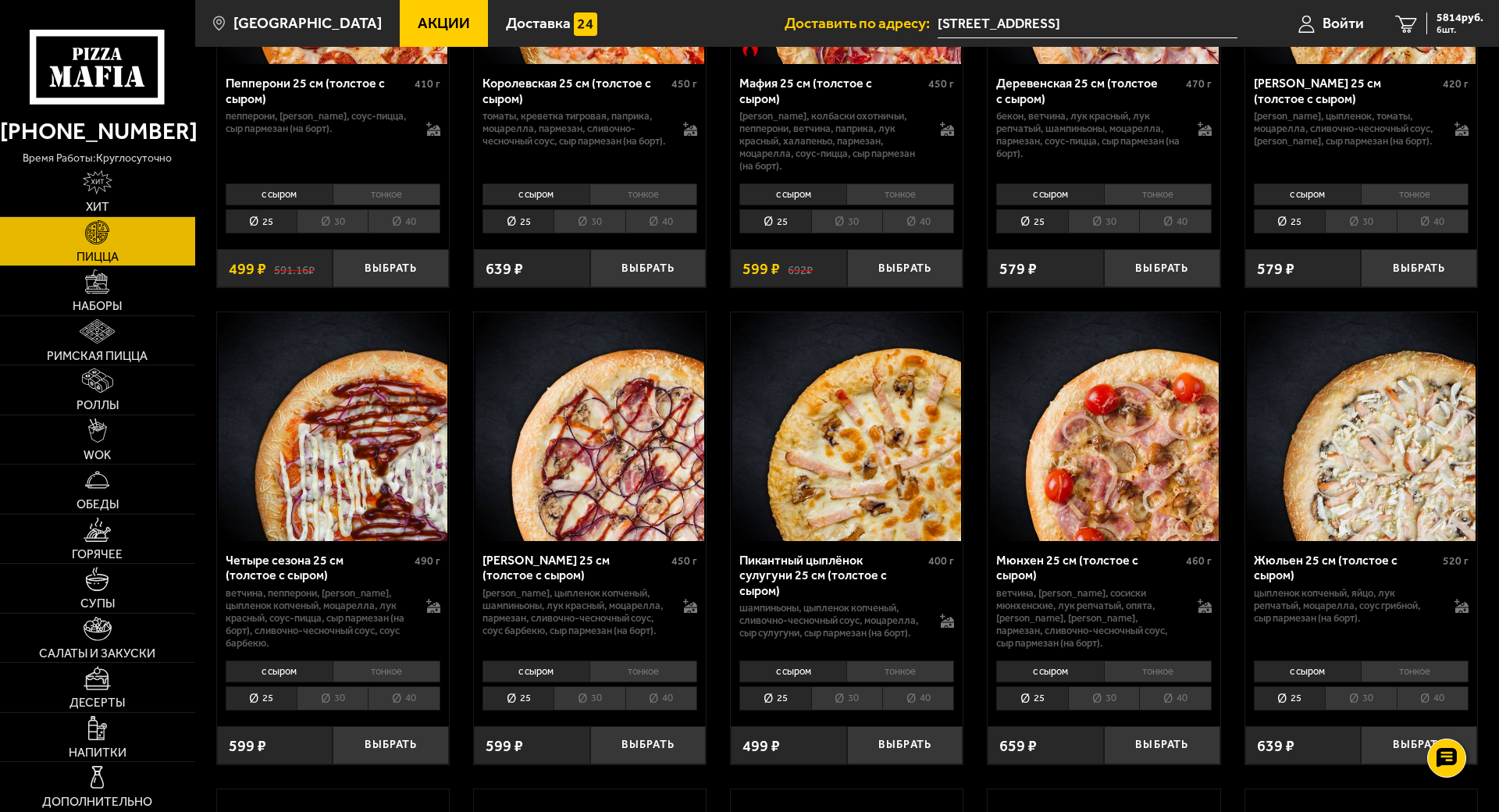
click at [1469, 233] on li "40" at bounding box center [1432, 221] width 72 height 25
click at [1211, 233] on li "40" at bounding box center [1175, 221] width 72 height 25
click at [954, 233] on li "40" at bounding box center [918, 221] width 72 height 25
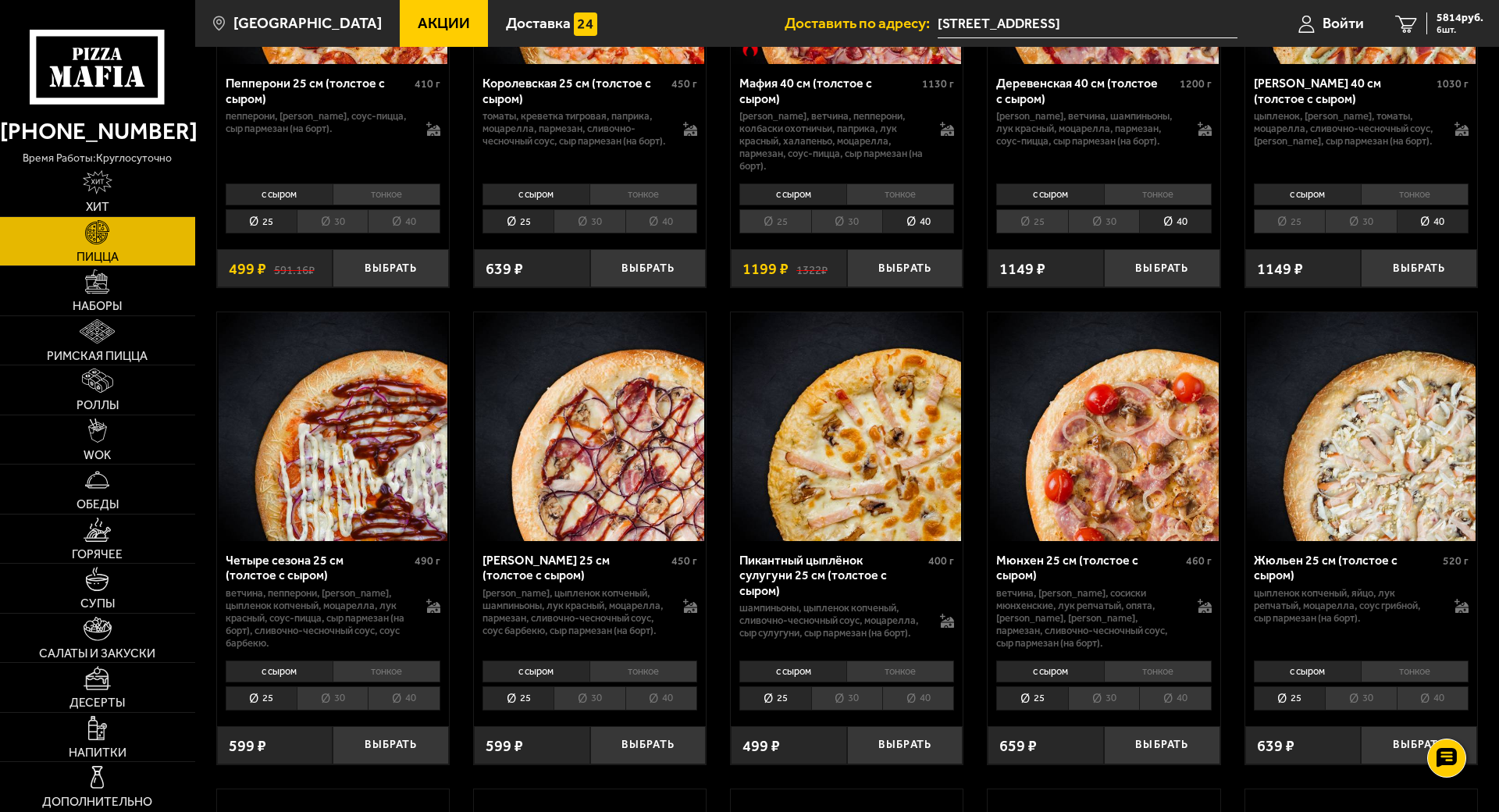
click at [697, 233] on li "40" at bounding box center [661, 221] width 72 height 25
click at [439, 233] on li "40" at bounding box center [403, 221] width 72 height 25
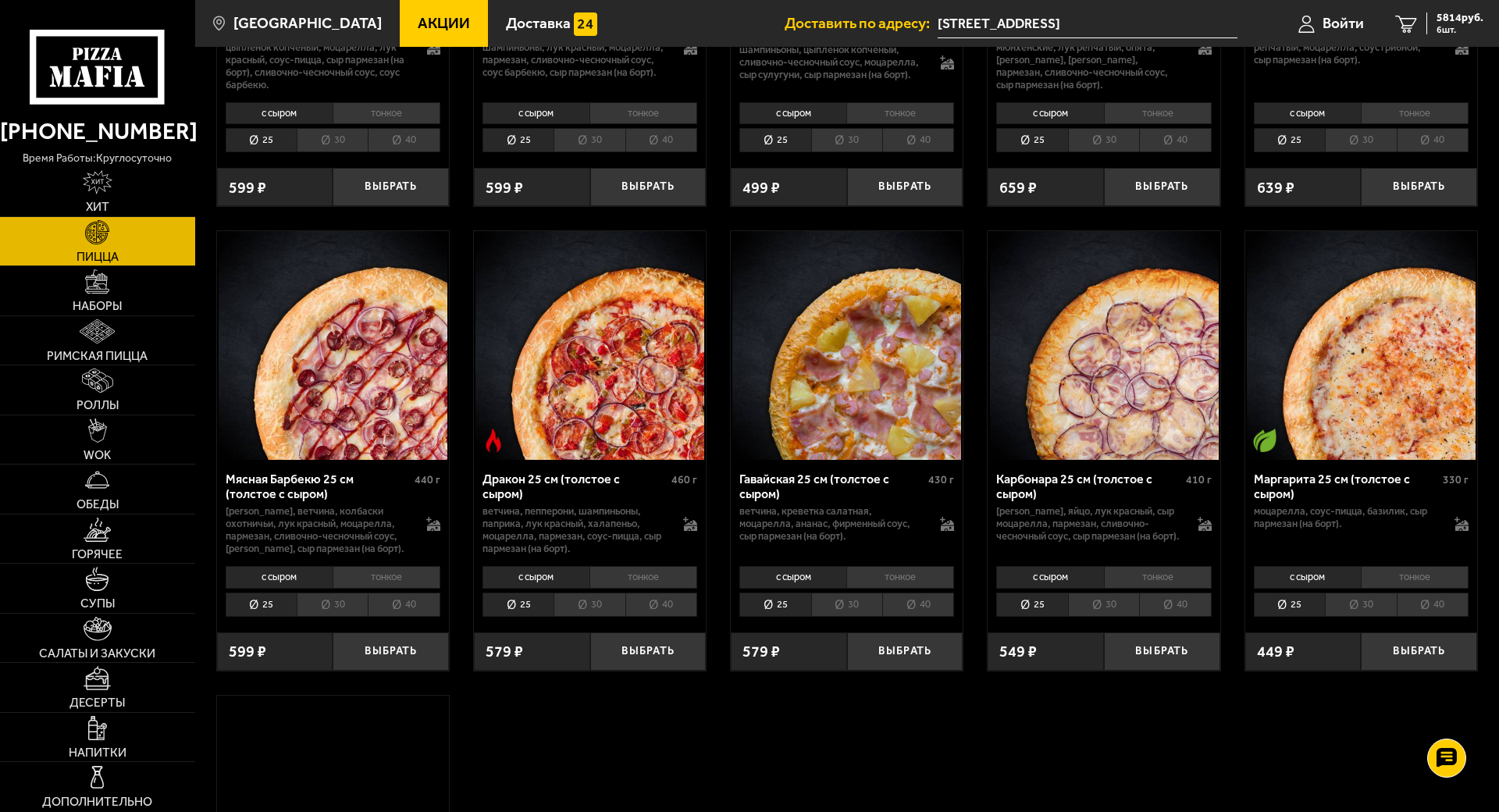
scroll to position [2830, 0]
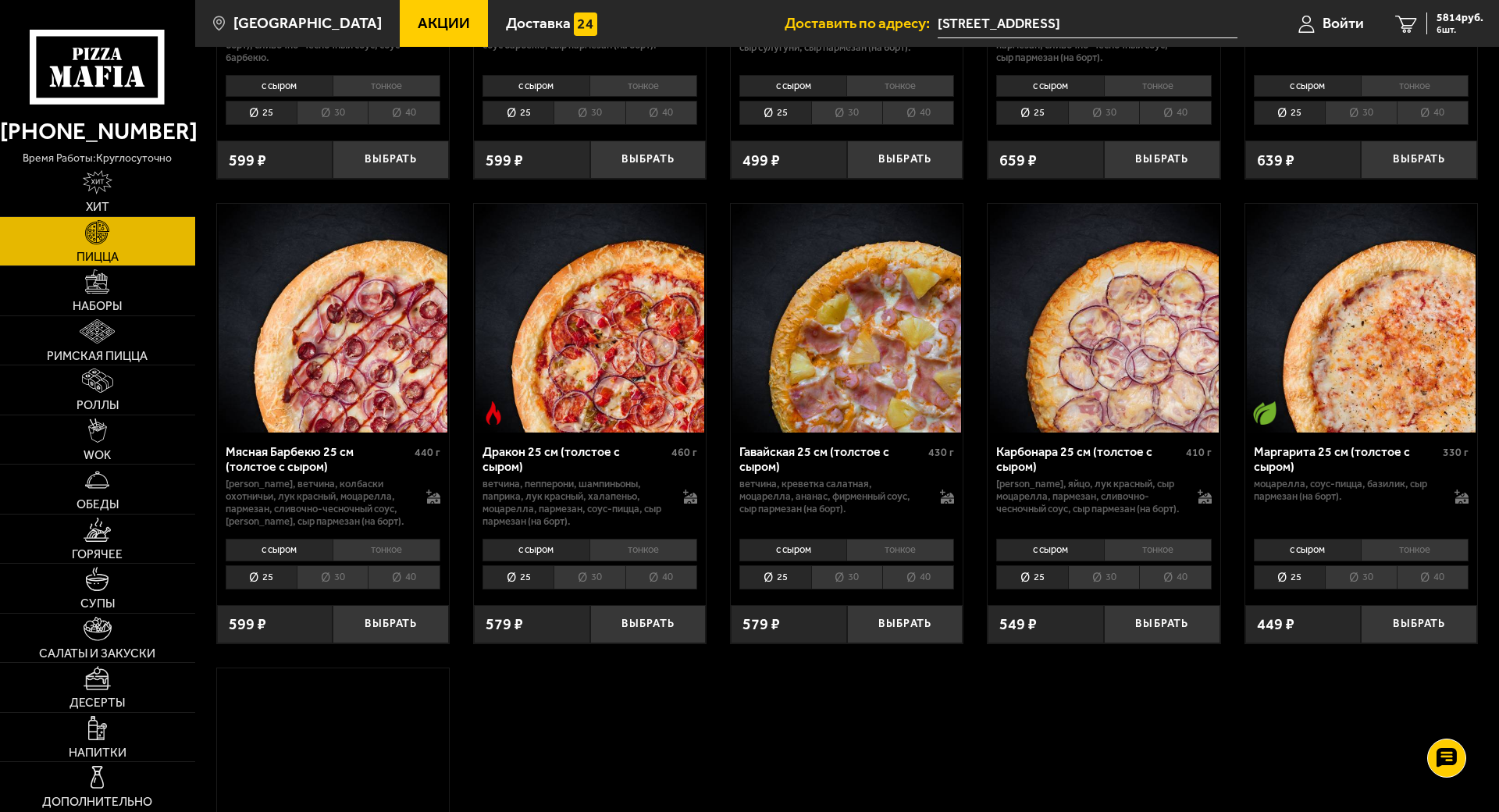
click at [439, 125] on li "40" at bounding box center [403, 112] width 72 height 25
click at [697, 125] on li "40" at bounding box center [661, 112] width 72 height 25
click at [954, 125] on li "40" at bounding box center [918, 112] width 72 height 25
drag, startPoint x: 1477, startPoint y: 777, endPoint x: 1679, endPoint y: 777, distance: 202.0
click at [1211, 125] on li "40" at bounding box center [1175, 112] width 72 height 25
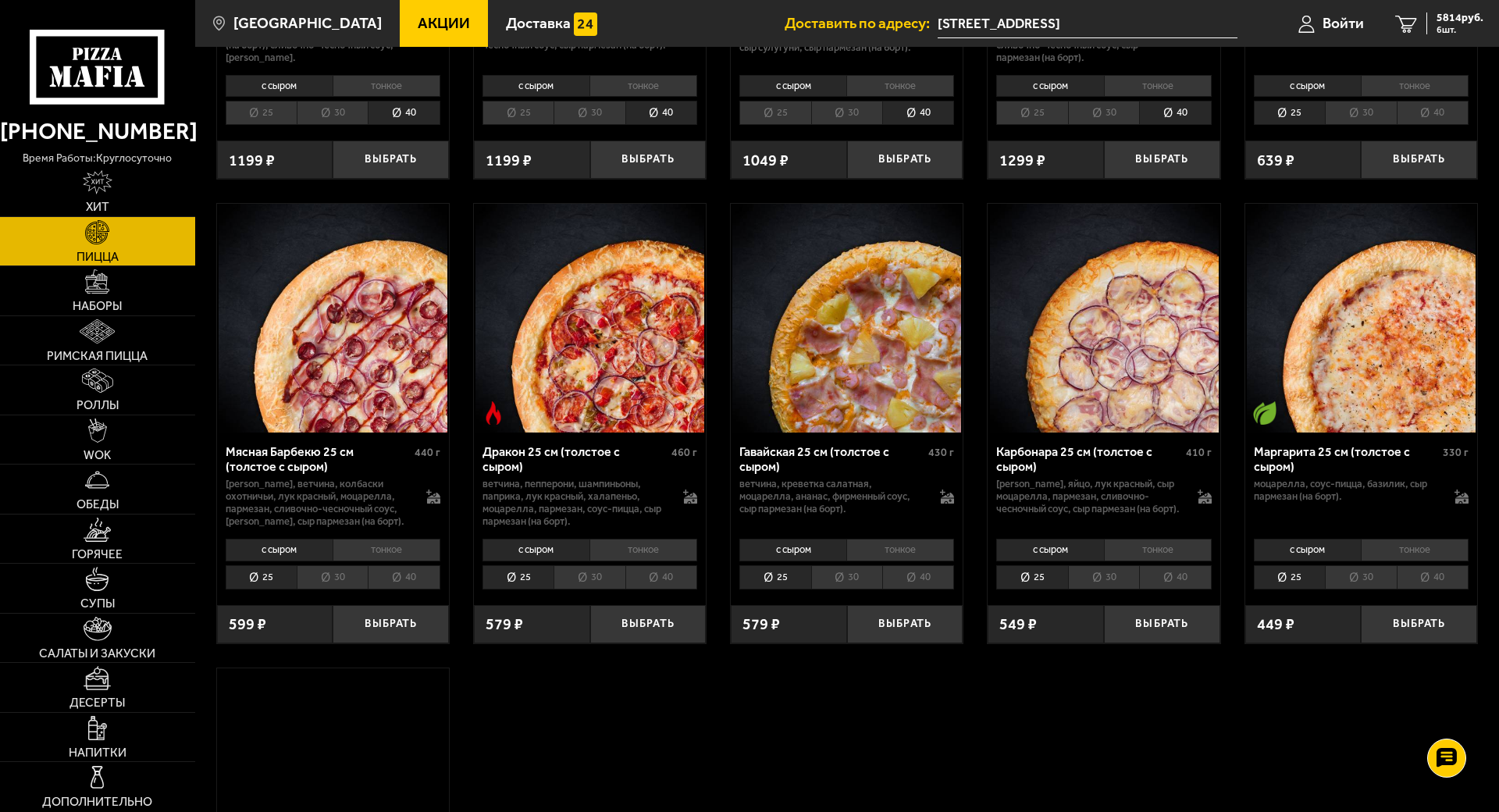
click at [1469, 125] on li "40" at bounding box center [1432, 112] width 72 height 25
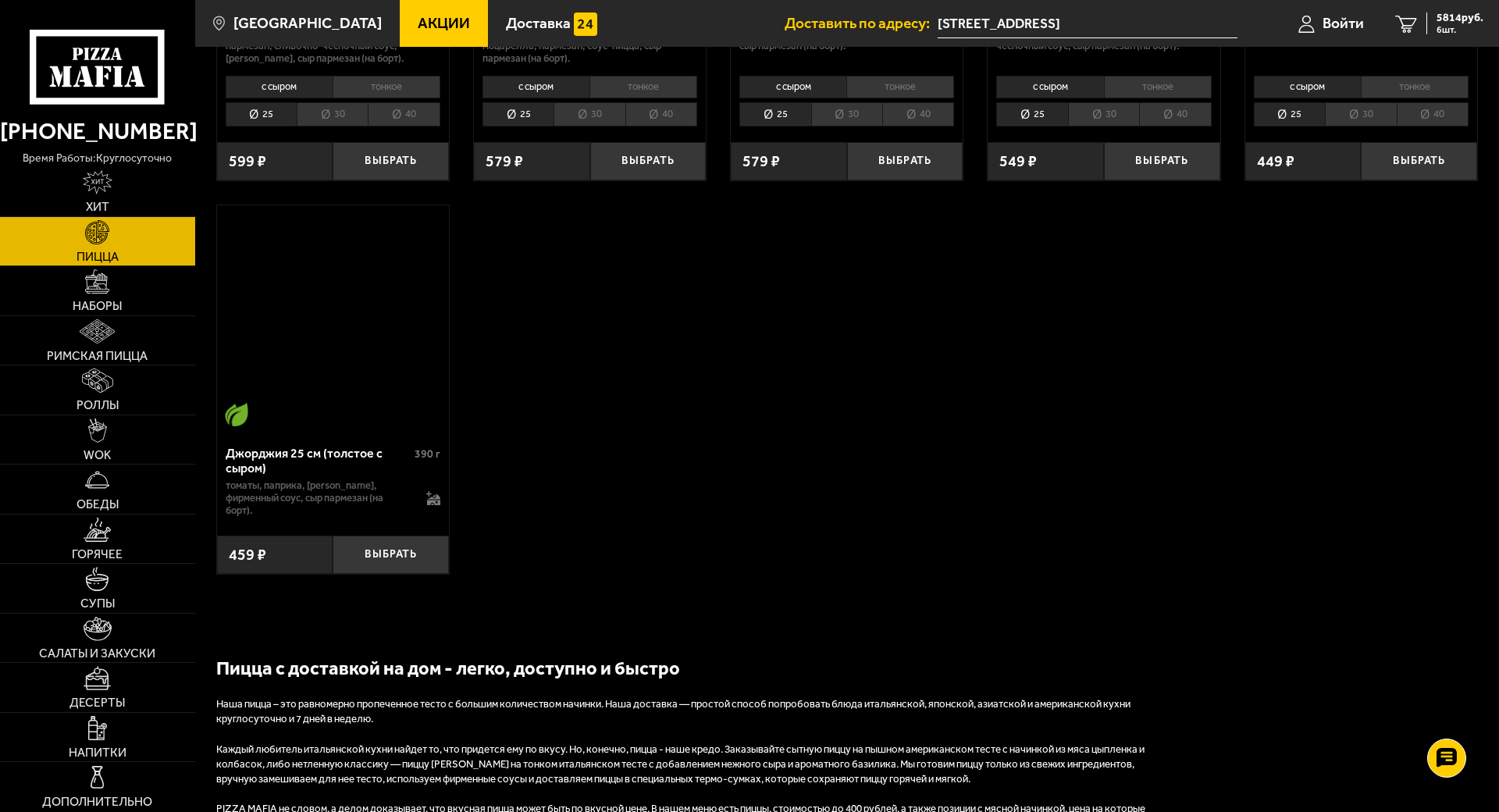
scroll to position [3414, 0]
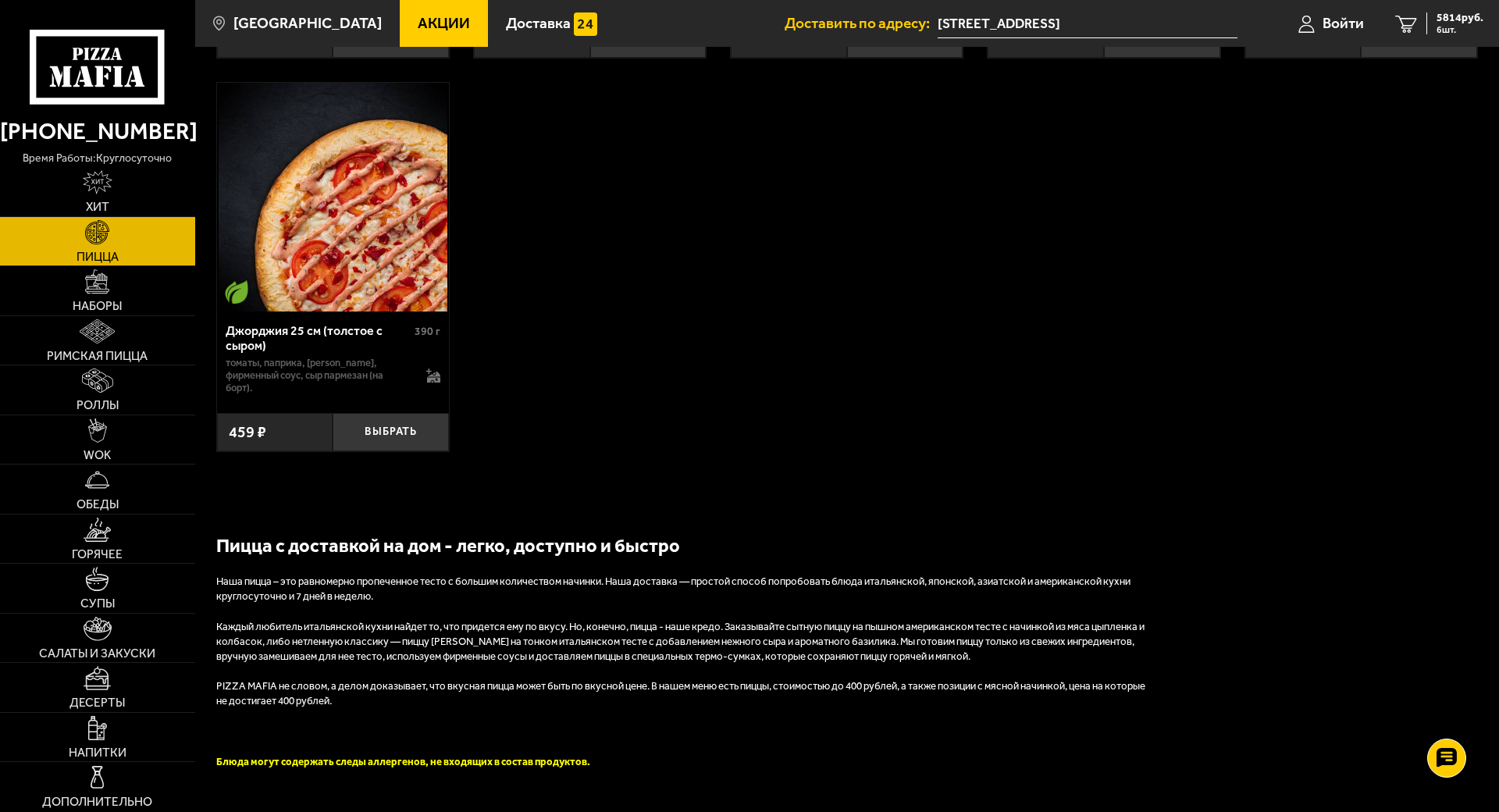
drag, startPoint x: 816, startPoint y: 765, endPoint x: 588, endPoint y: 762, distance: 228.0
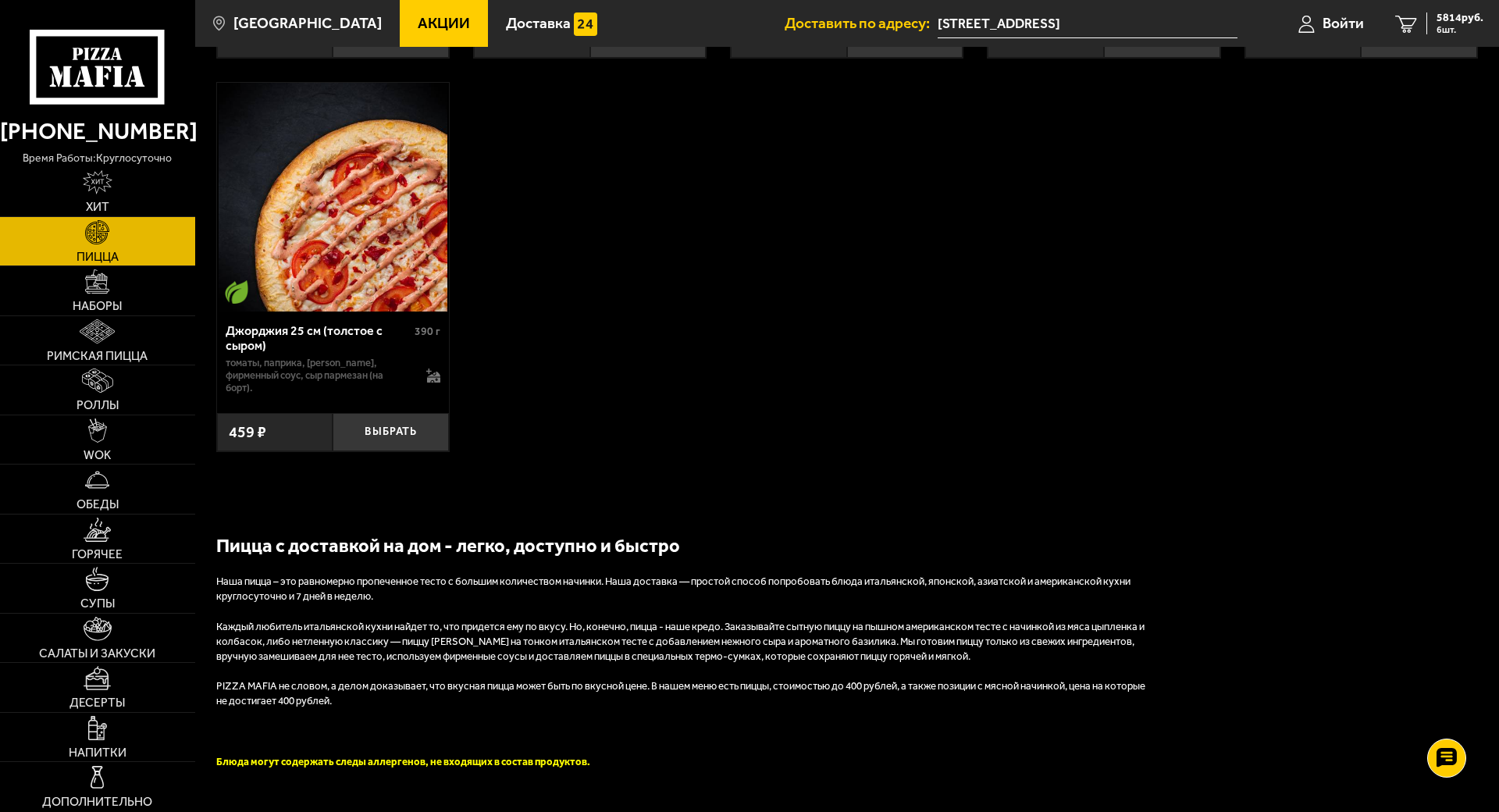
click at [1483, 19] on span "5814 руб." at bounding box center [1459, 18] width 46 height 11
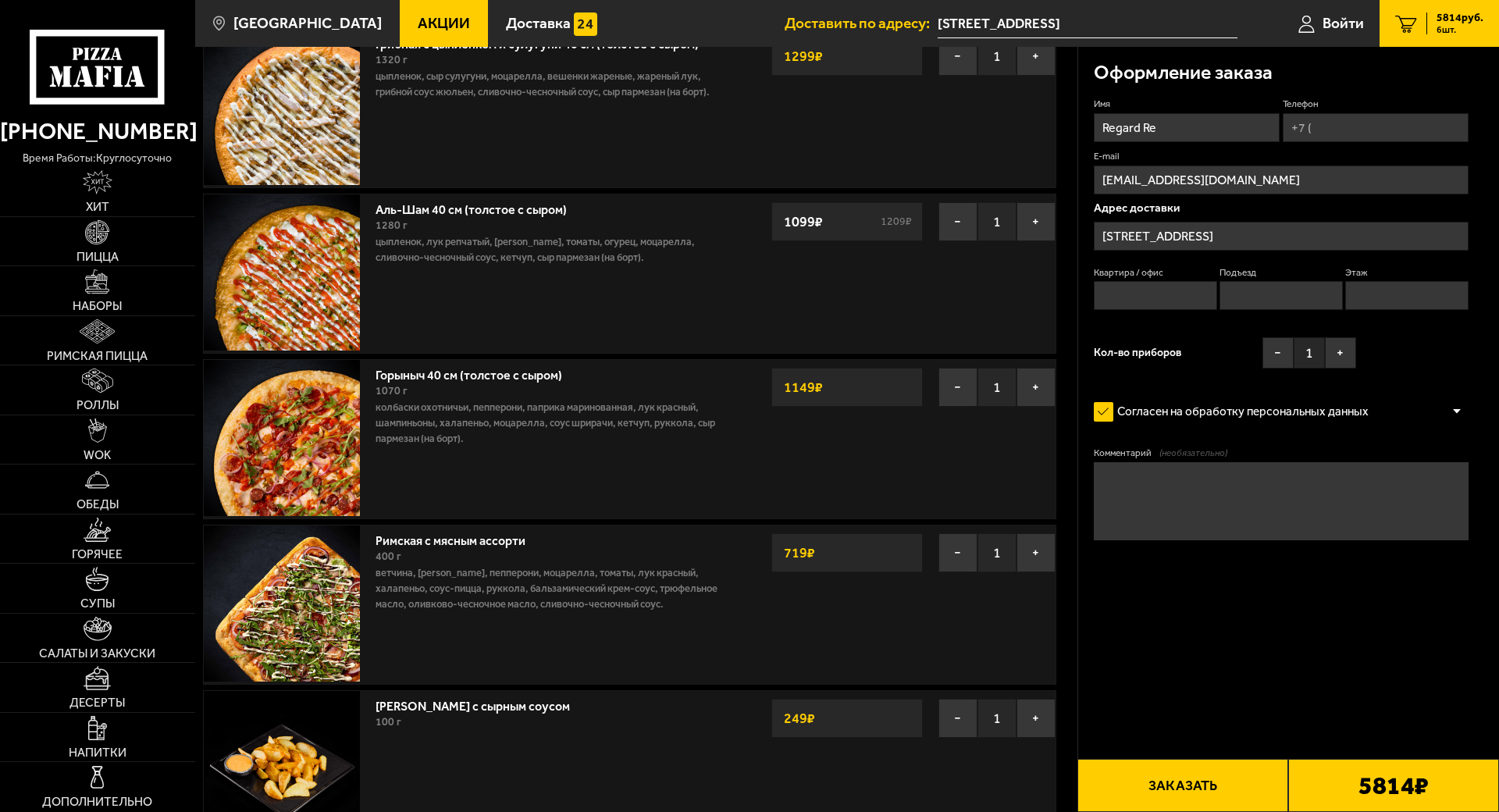
scroll to position [292, 0]
